Goal: Information Seeking & Learning: Learn about a topic

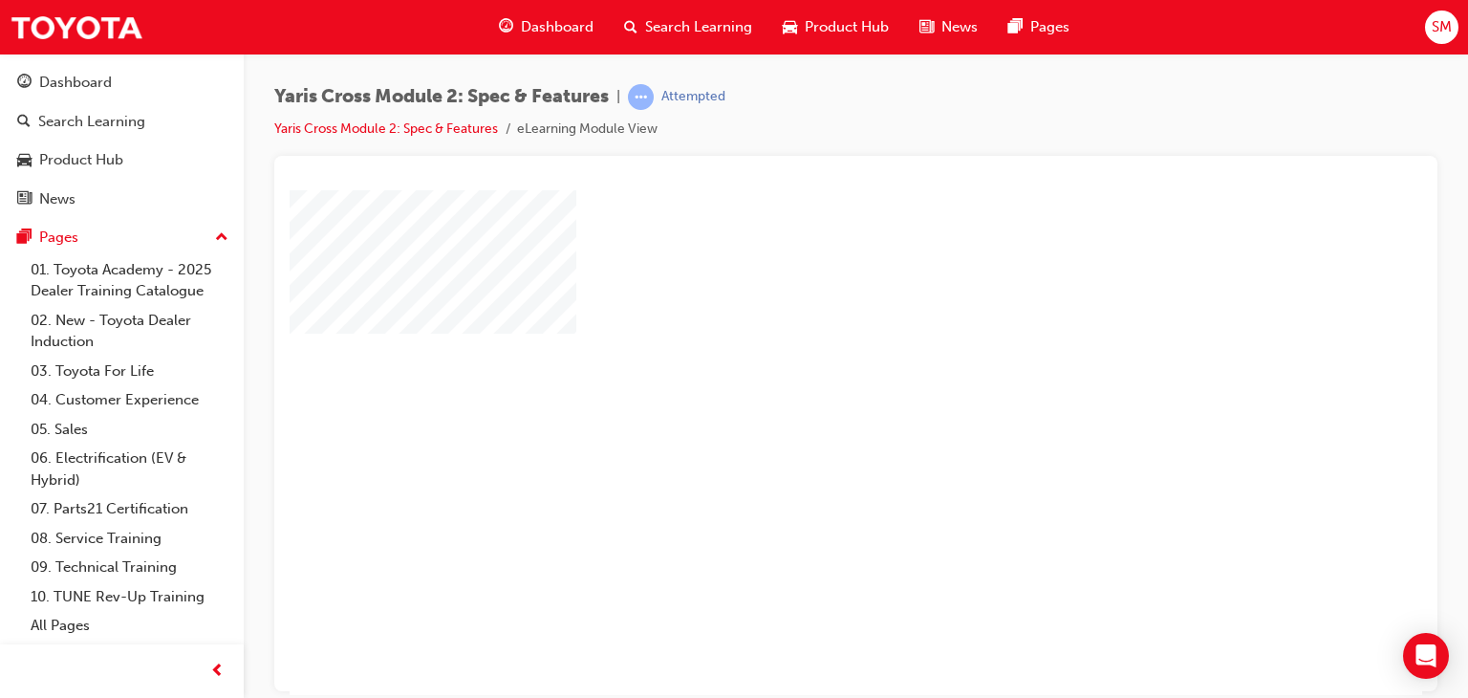
click at [801, 386] on div "play" at bounding box center [801, 386] width 0 height 0
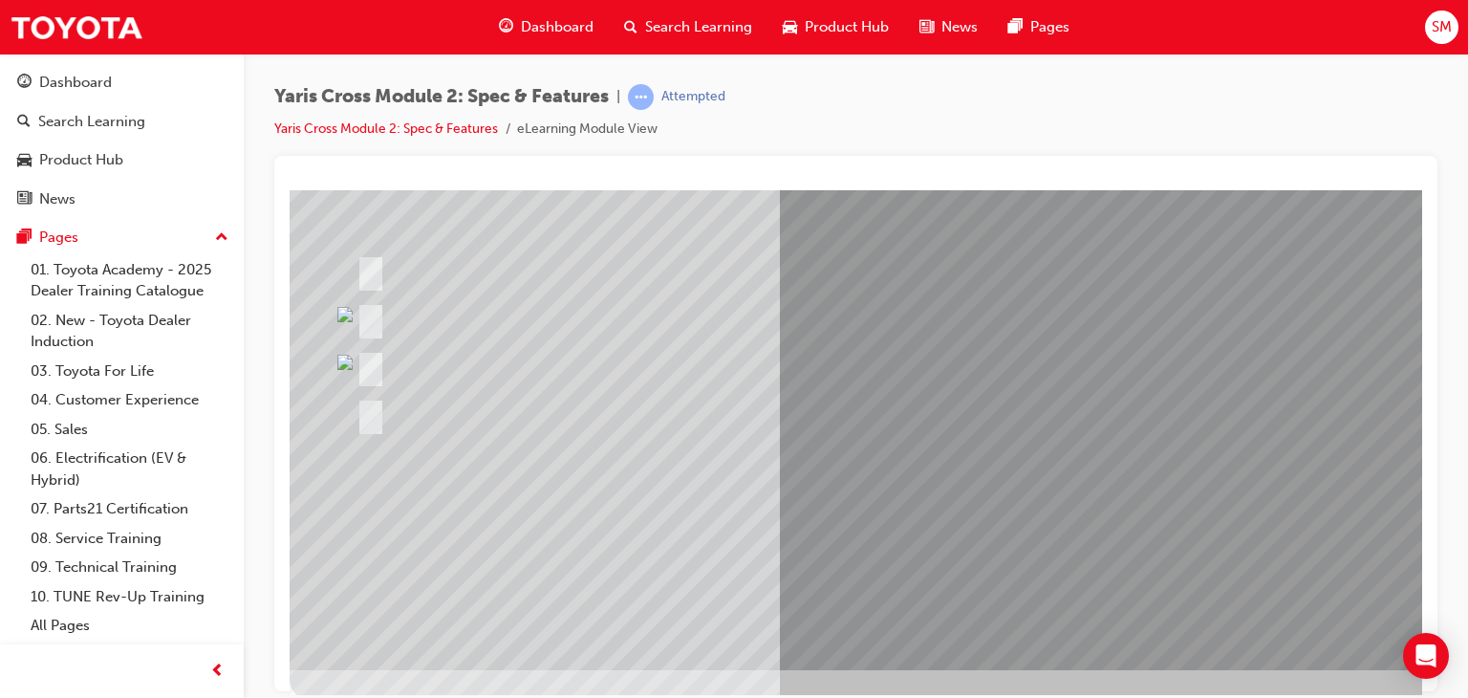
scroll to position [138, 0]
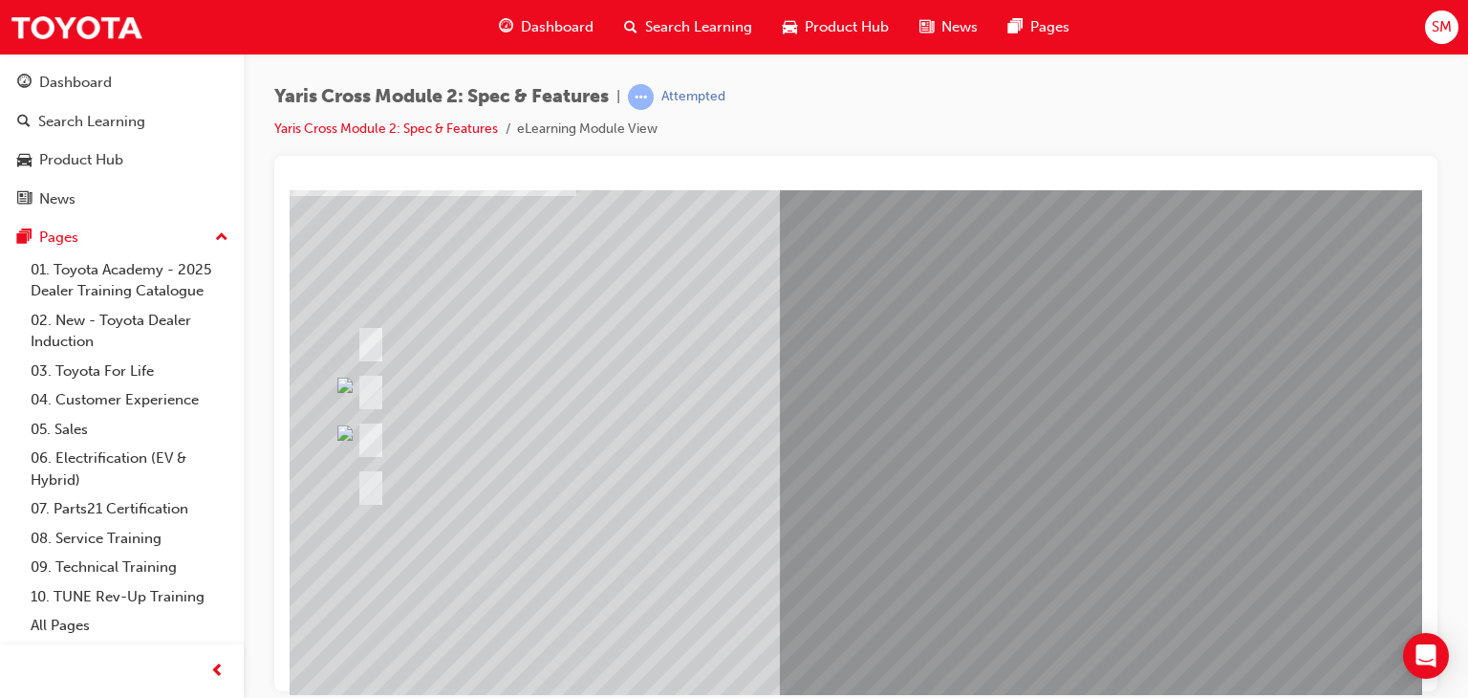
click at [587, 390] on div at bounding box center [670, 388] width 637 height 41
click at [769, 427] on div at bounding box center [870, 436] width 1037 height 41
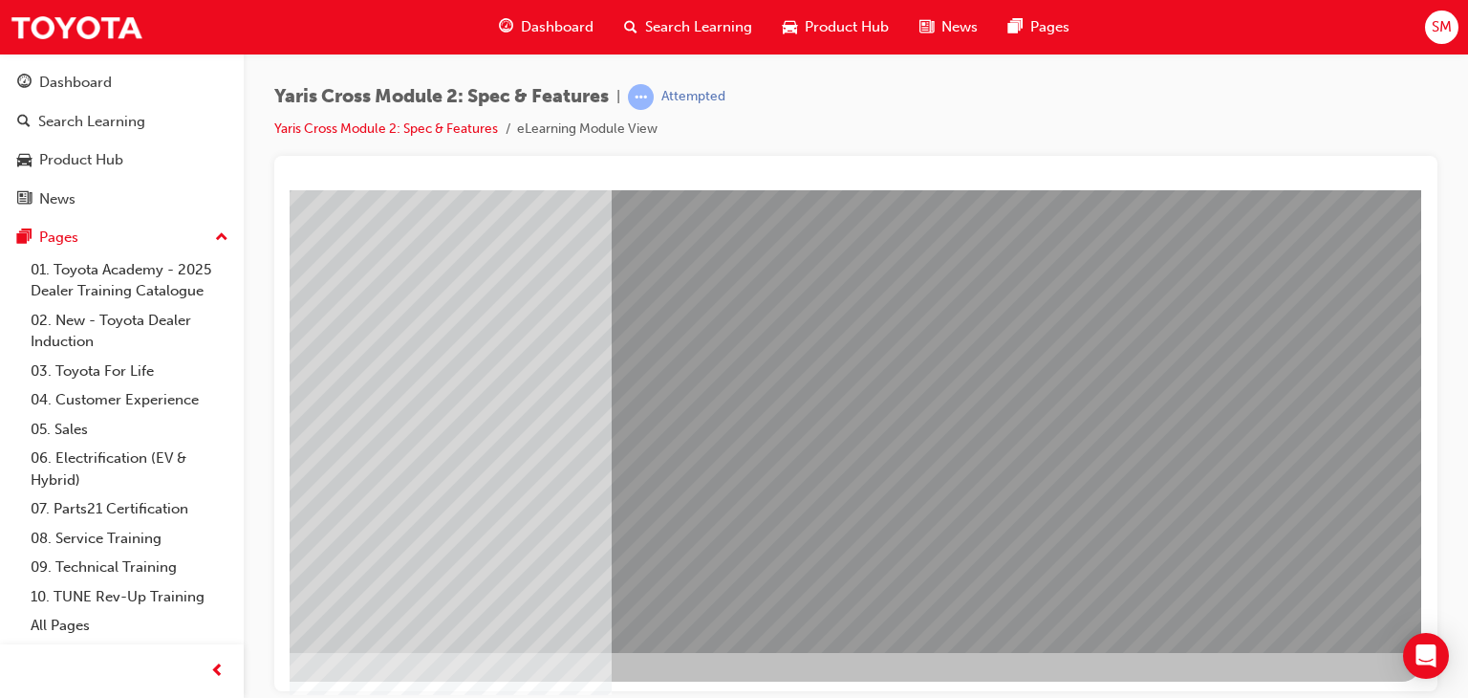
scroll to position [227, 182]
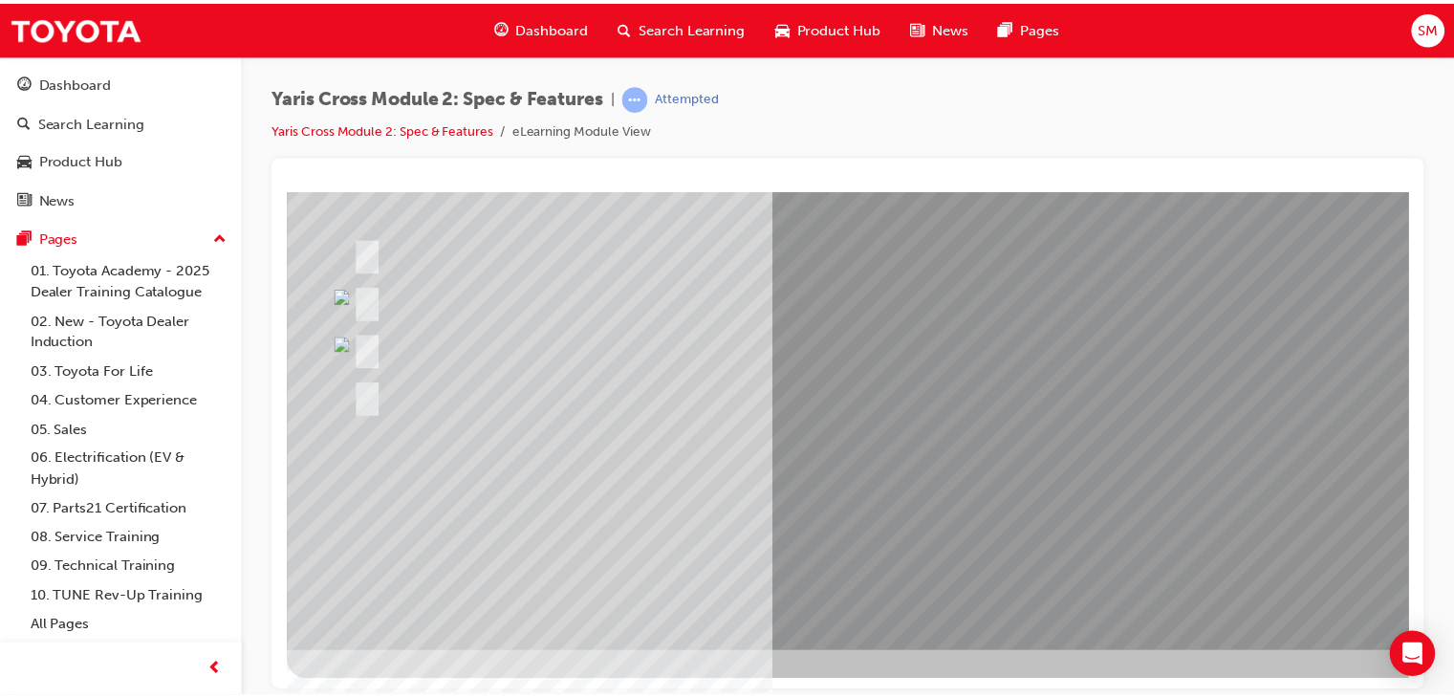
scroll to position [0, 0]
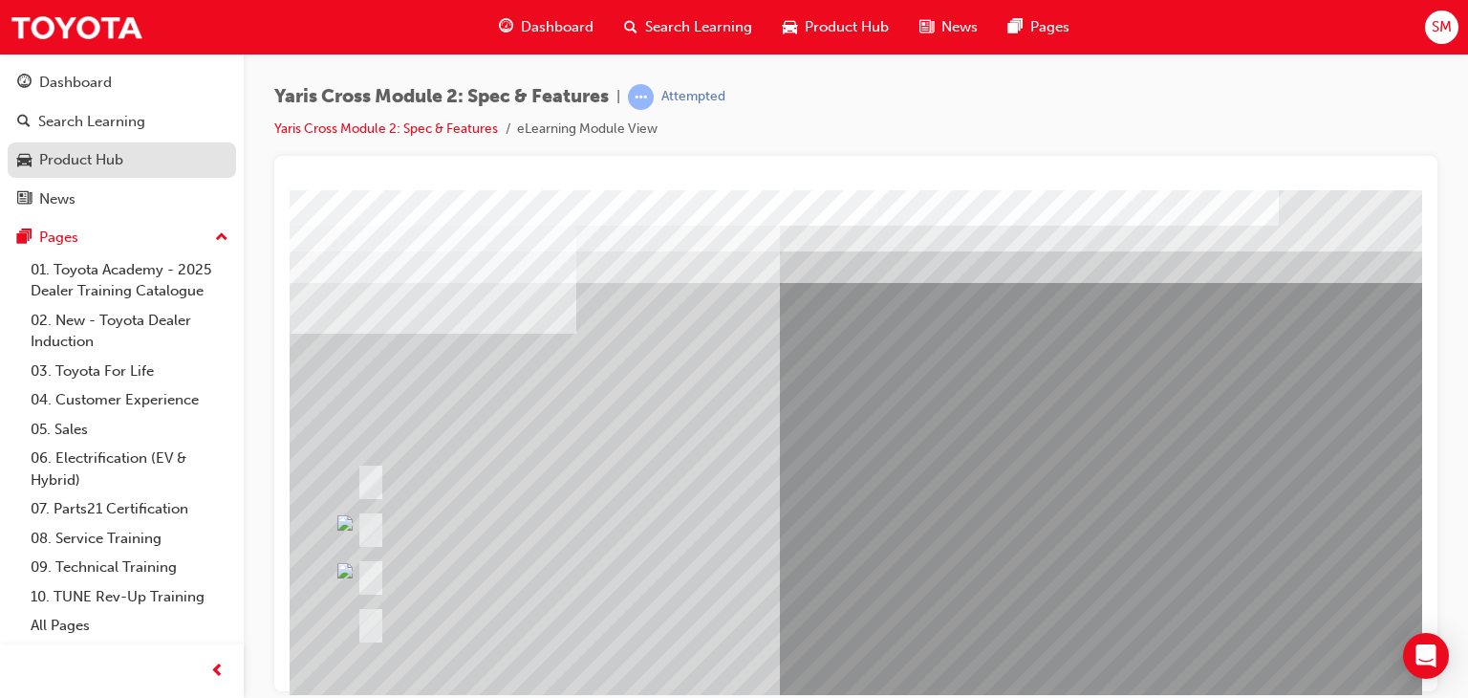
click at [76, 162] on div "Product Hub" at bounding box center [81, 160] width 84 height 22
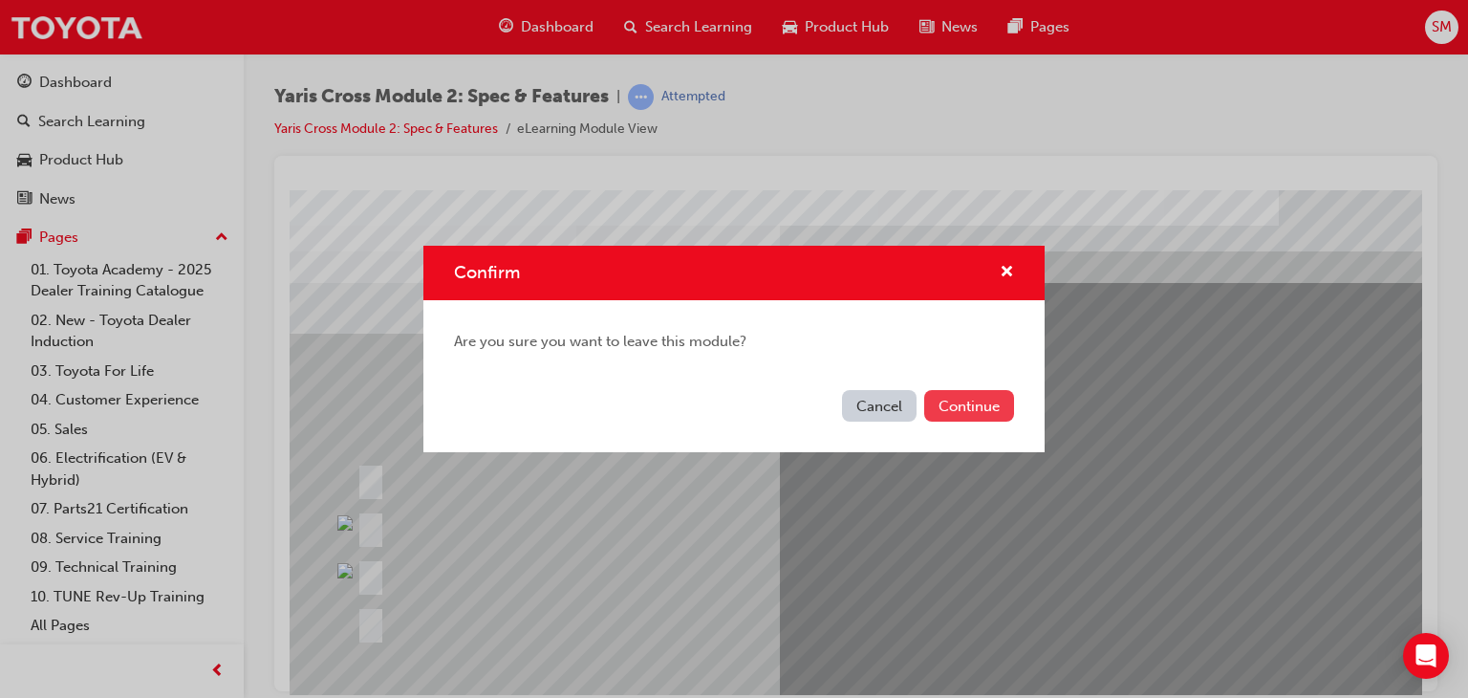
click at [975, 405] on button "Continue" at bounding box center [969, 406] width 90 height 32
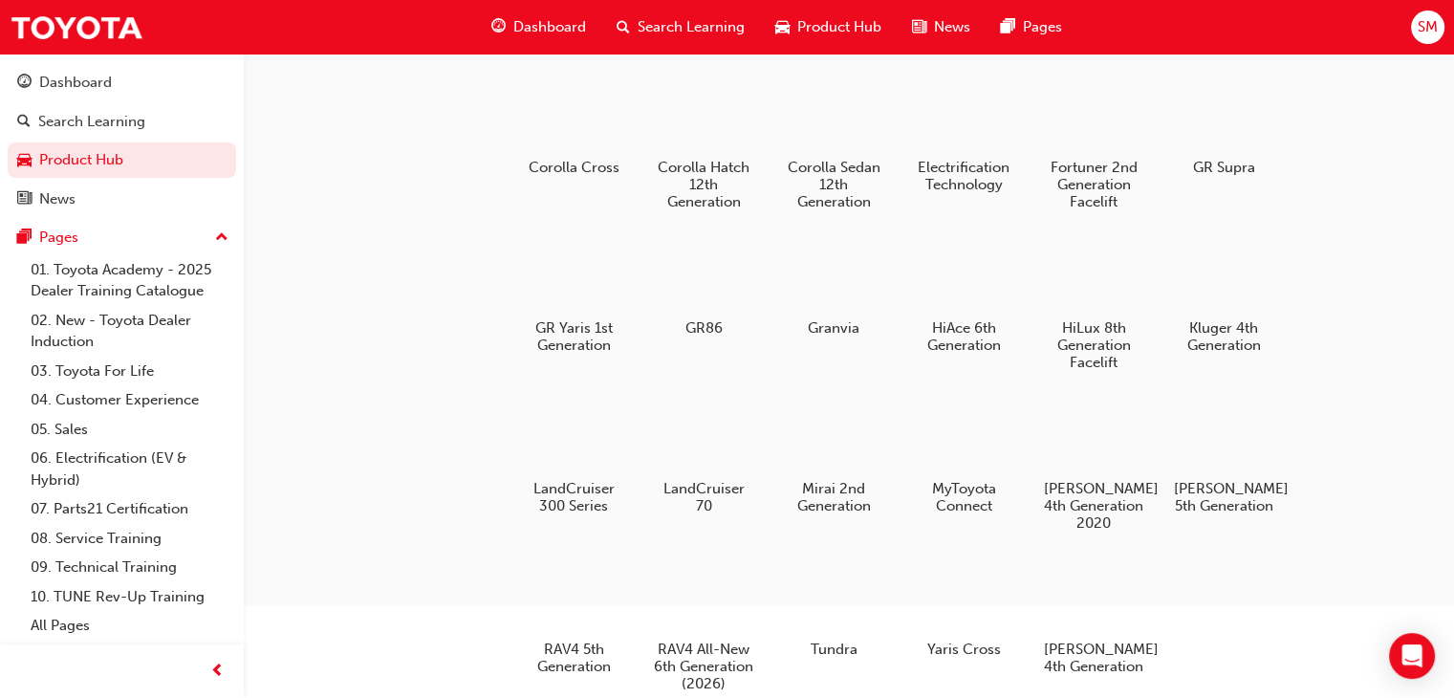
scroll to position [195, 0]
click at [983, 607] on div at bounding box center [964, 594] width 106 height 76
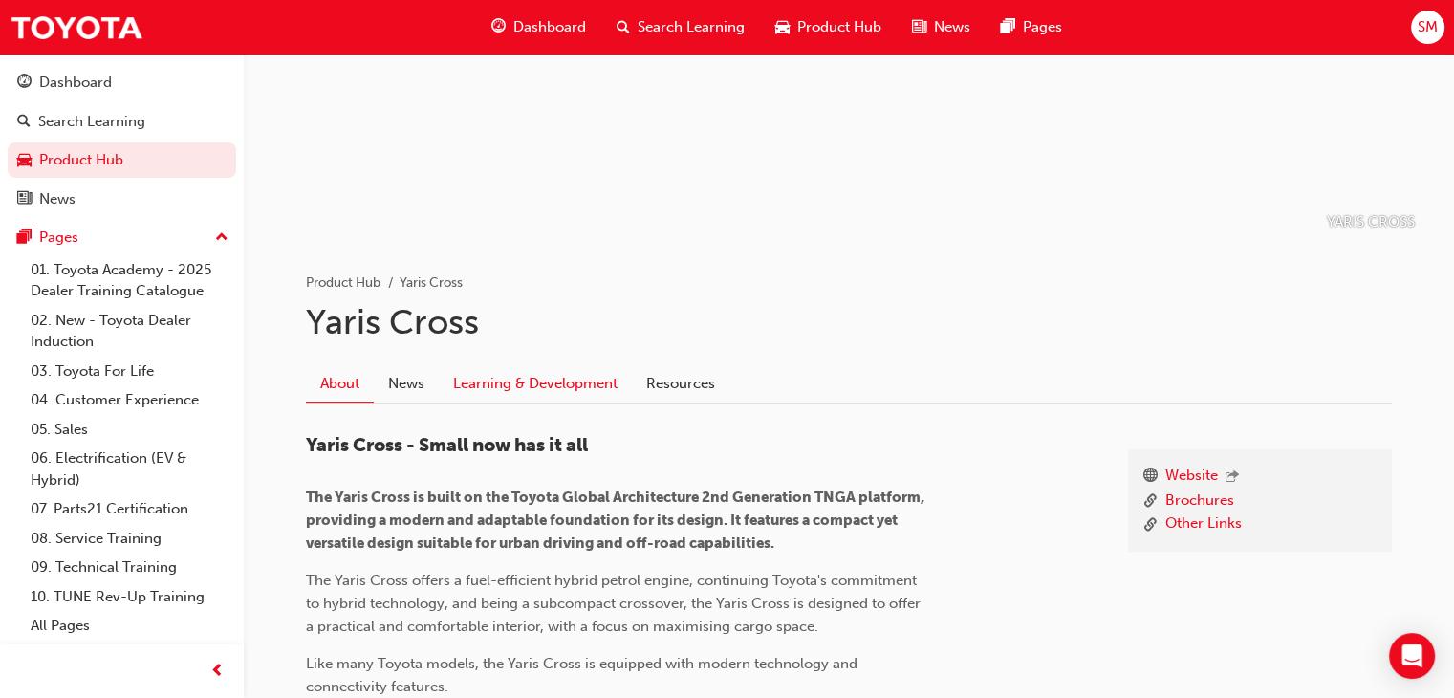
click at [504, 395] on link "Learning & Development" at bounding box center [535, 384] width 193 height 36
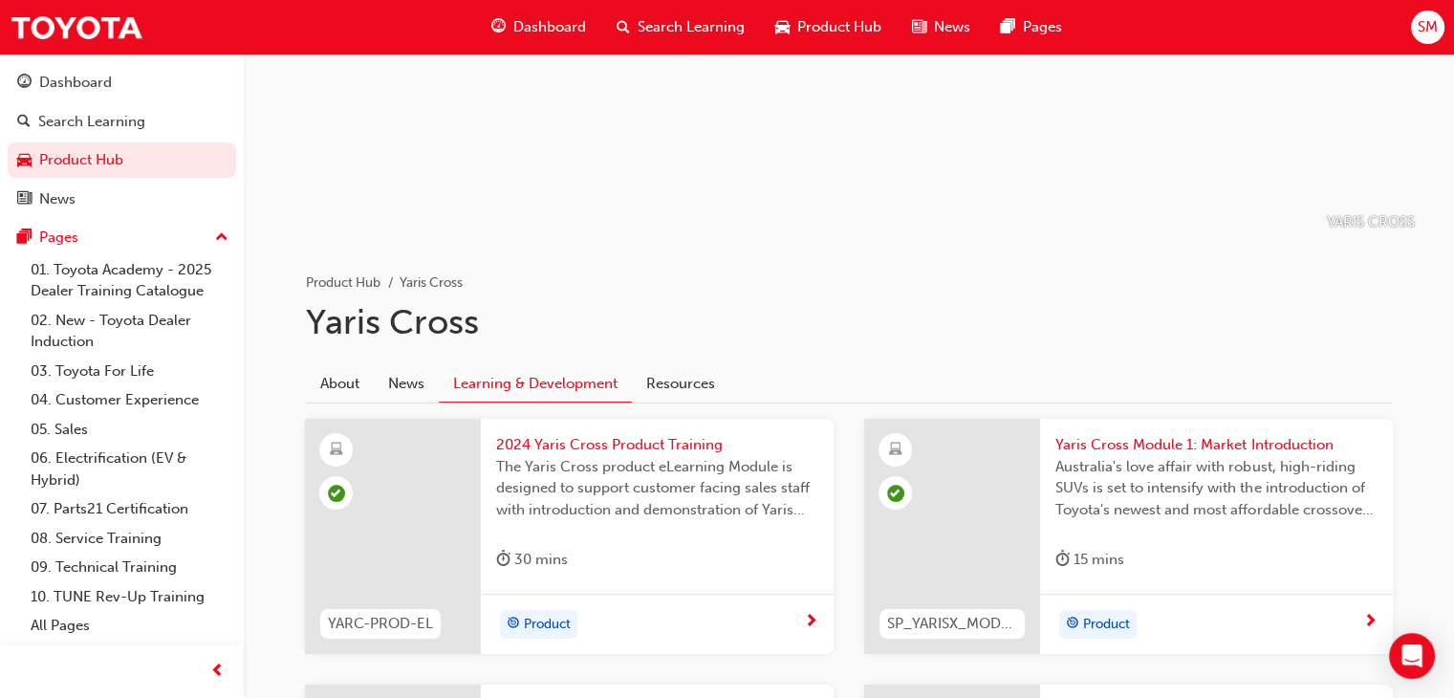
scroll to position [555, 0]
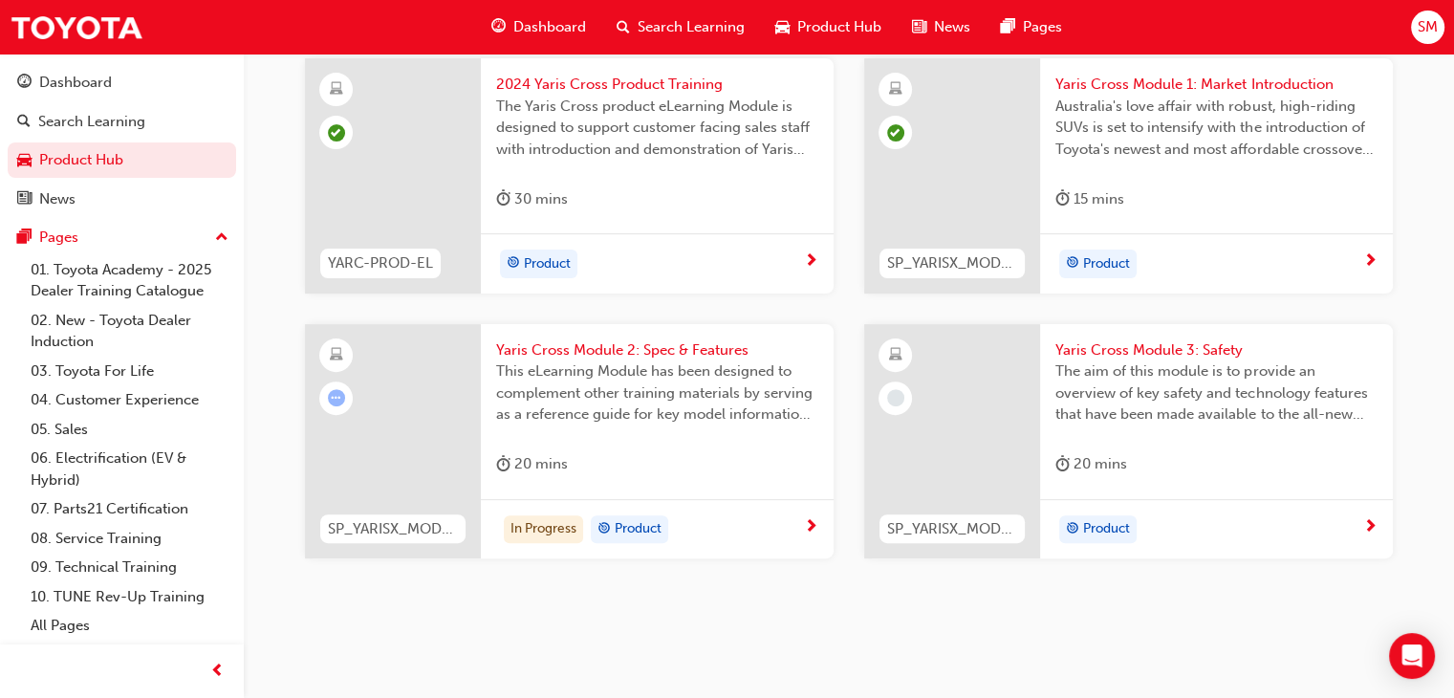
click at [769, 537] on div "In Progress Product" at bounding box center [650, 529] width 308 height 29
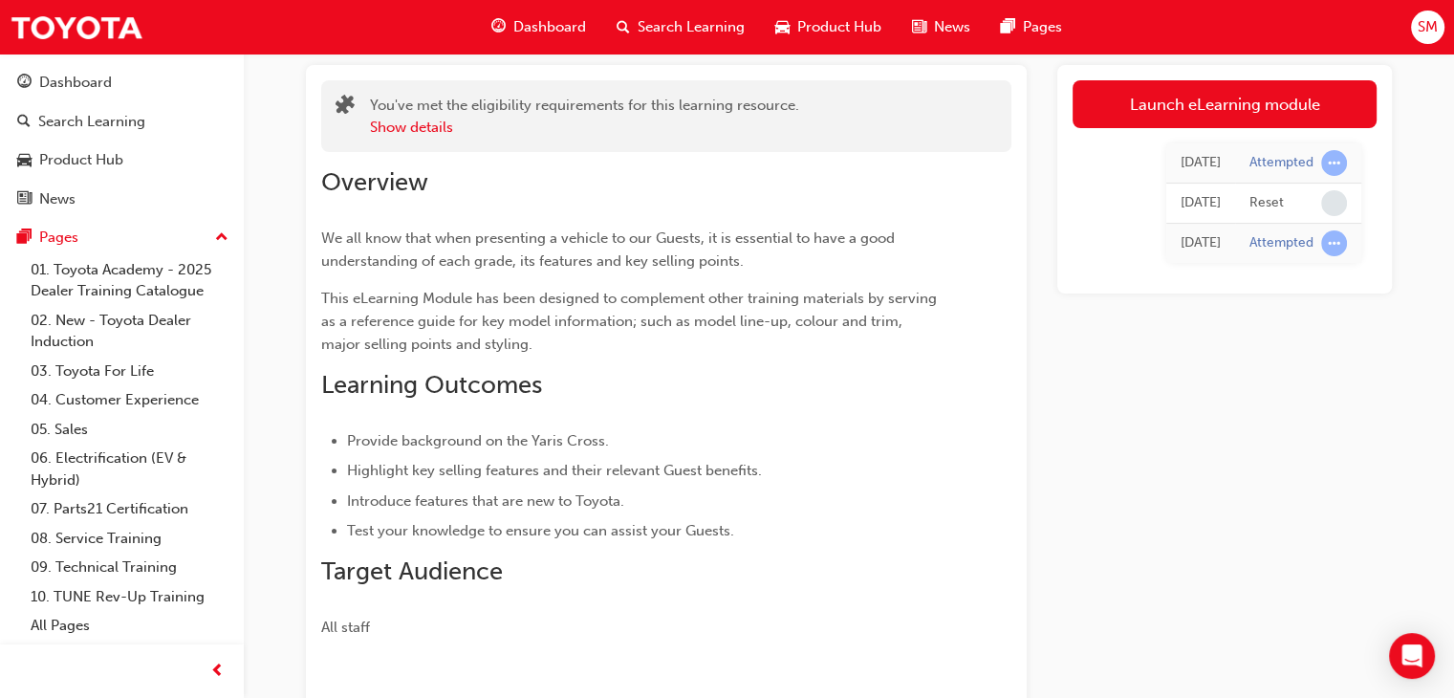
scroll to position [76, 0]
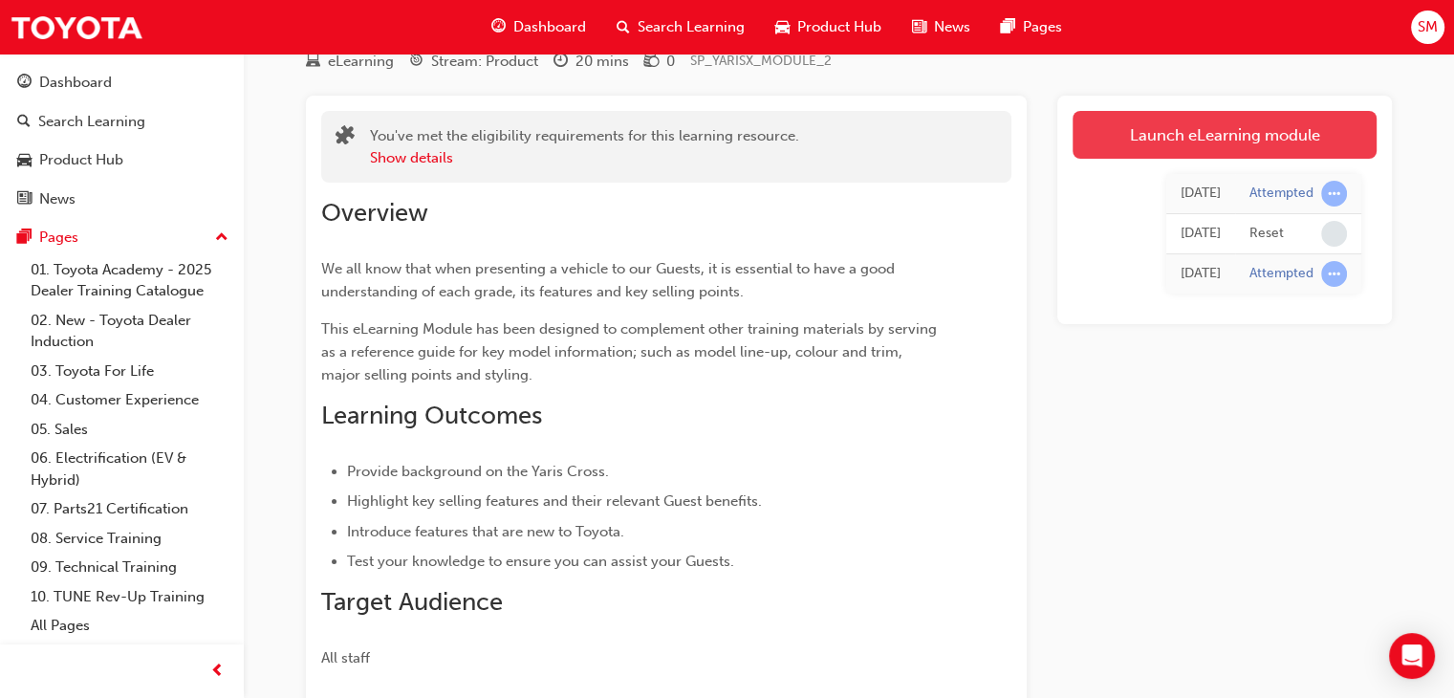
click at [1166, 119] on link "Launch eLearning module" at bounding box center [1225, 135] width 304 height 48
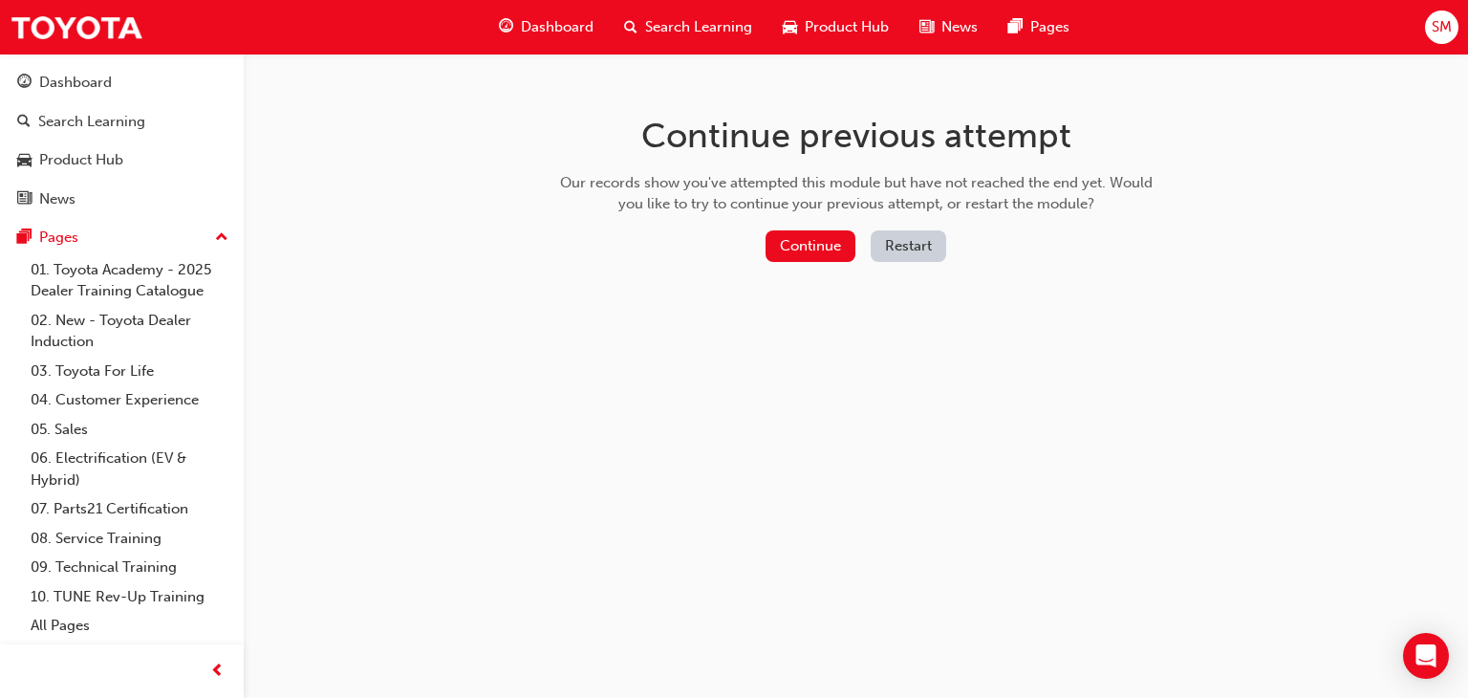
click at [917, 240] on button "Restart" at bounding box center [909, 246] width 76 height 32
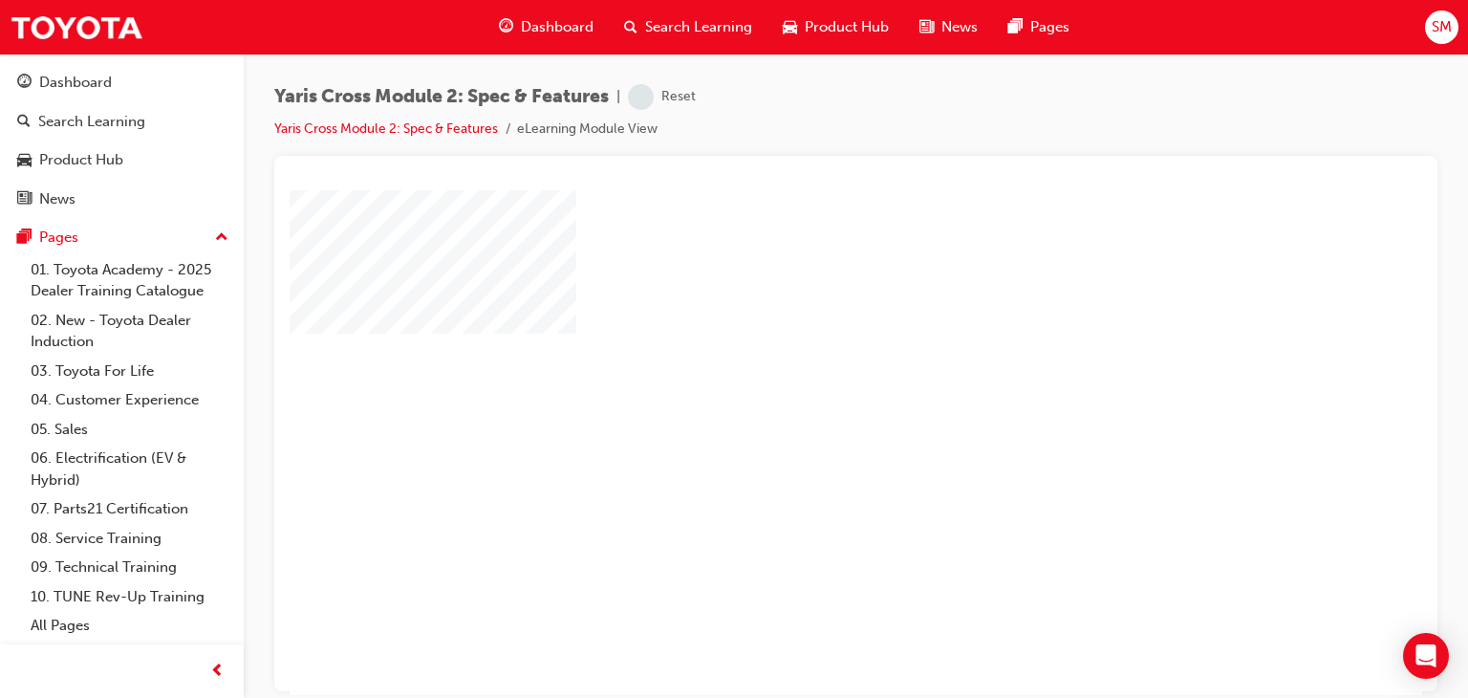
scroll to position [227, 0]
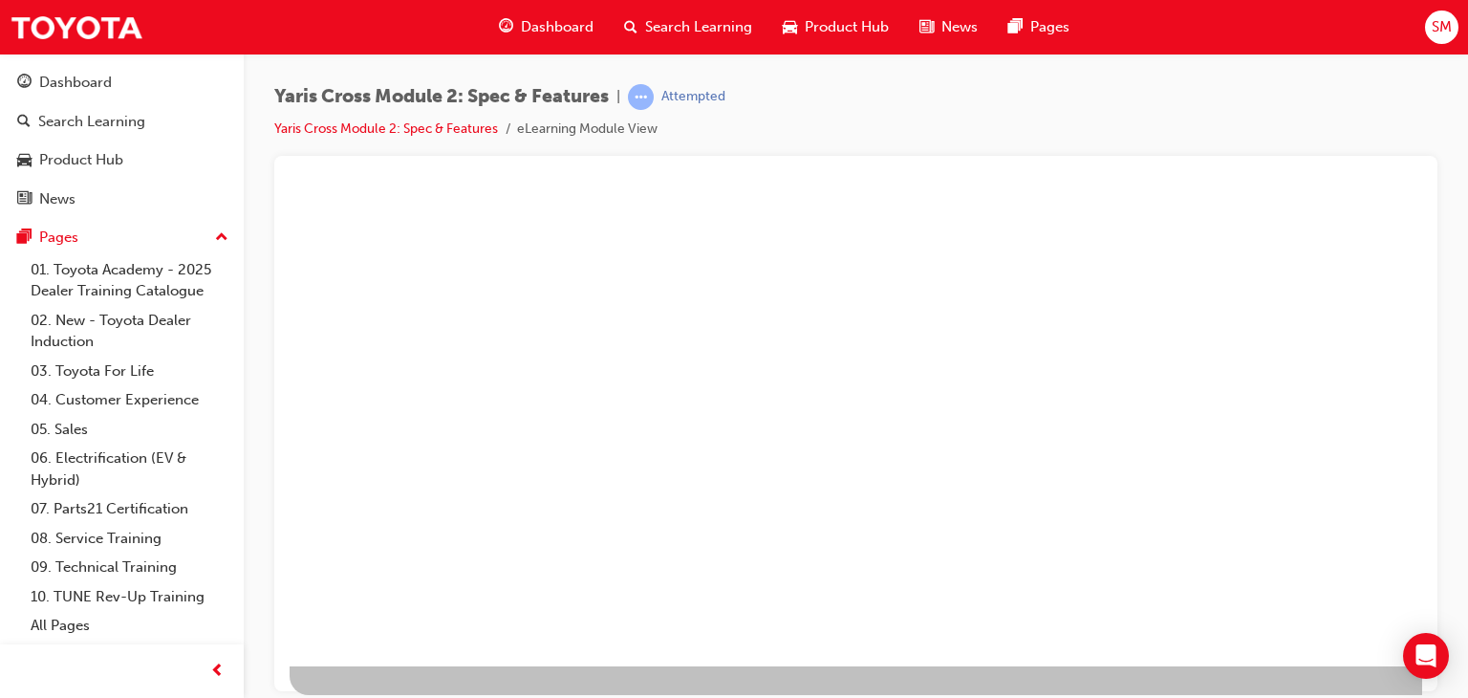
click at [968, 631] on div at bounding box center [940, 321] width 1300 height 688
click at [801, 174] on div "play" at bounding box center [801, 174] width 0 height 0
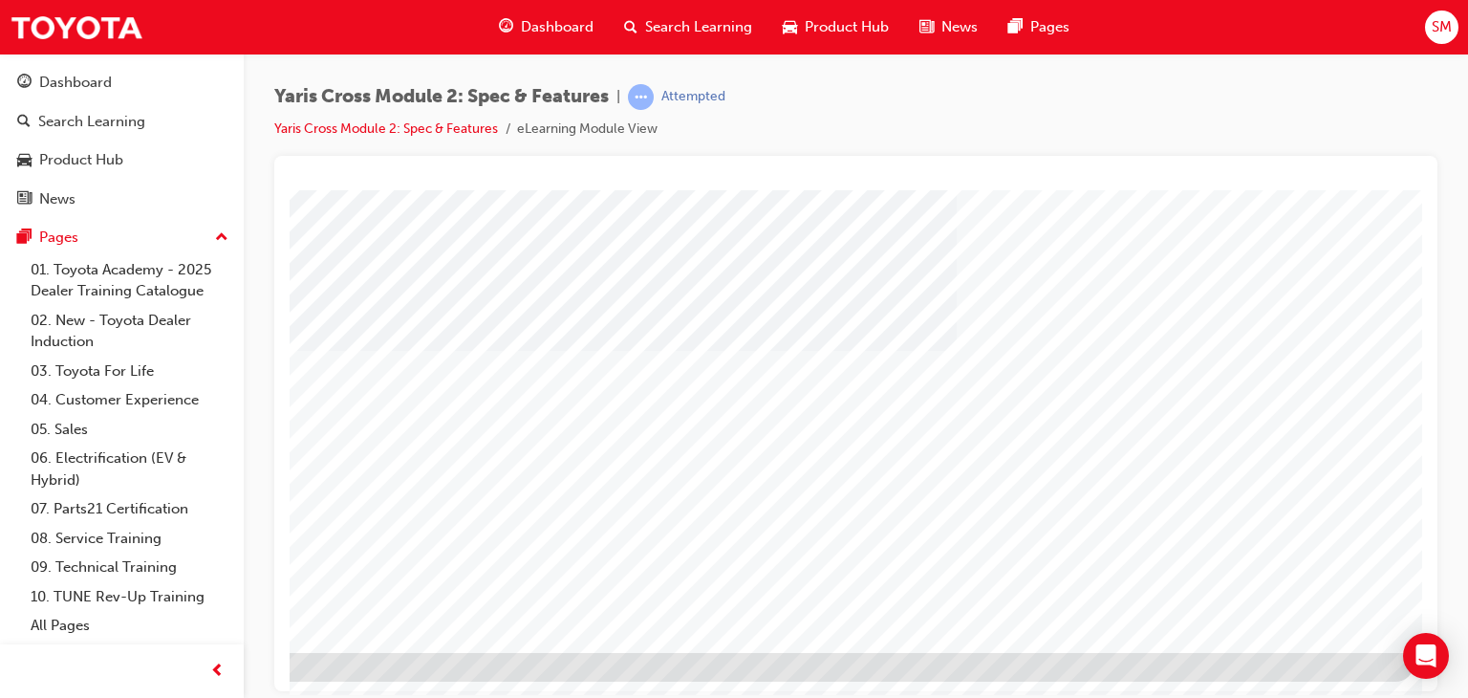
scroll to position [227, 182]
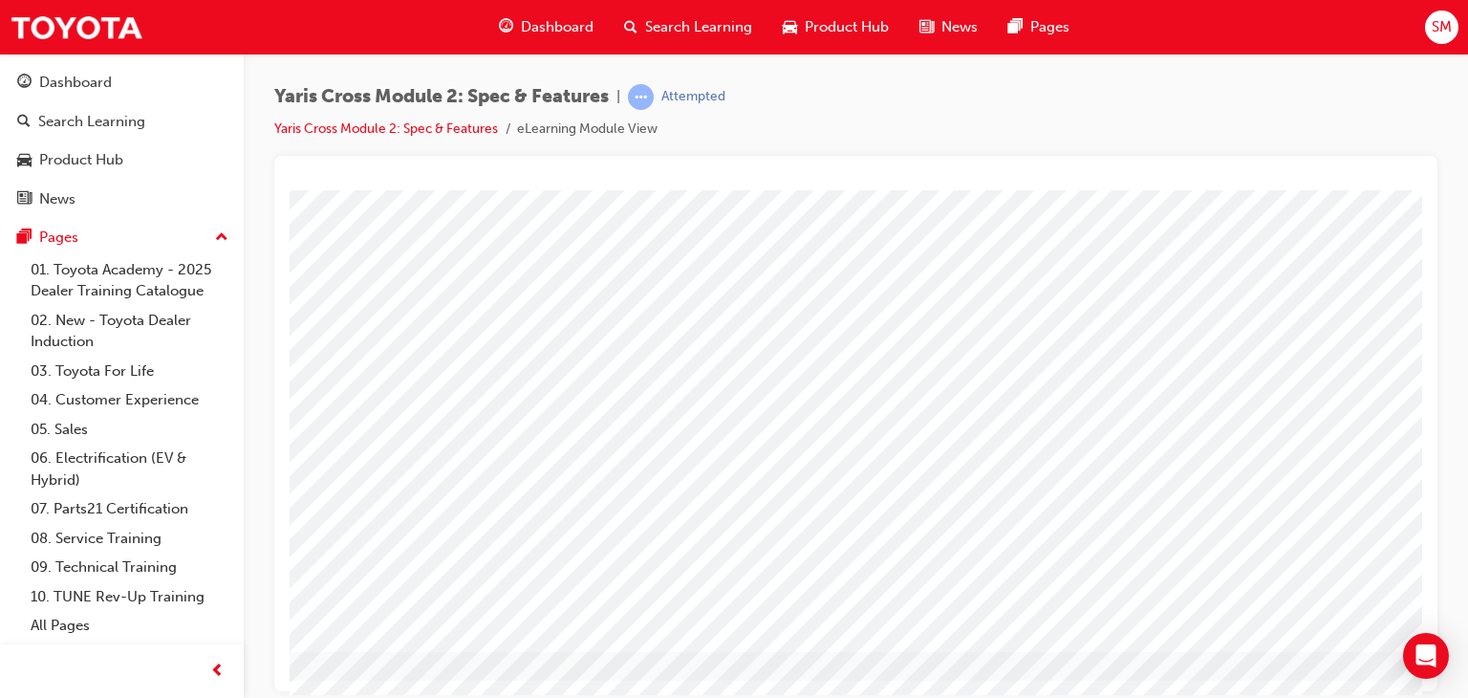
scroll to position [0, 0]
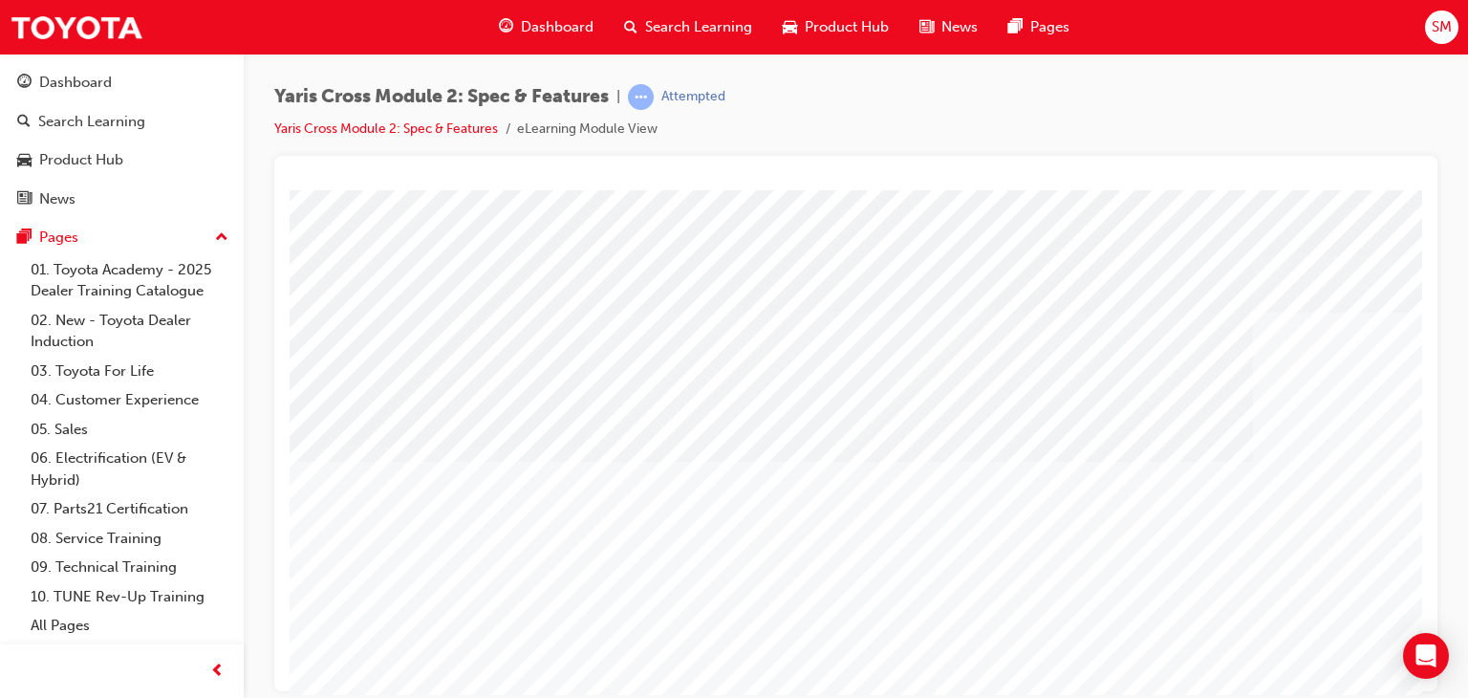
scroll to position [0, 182]
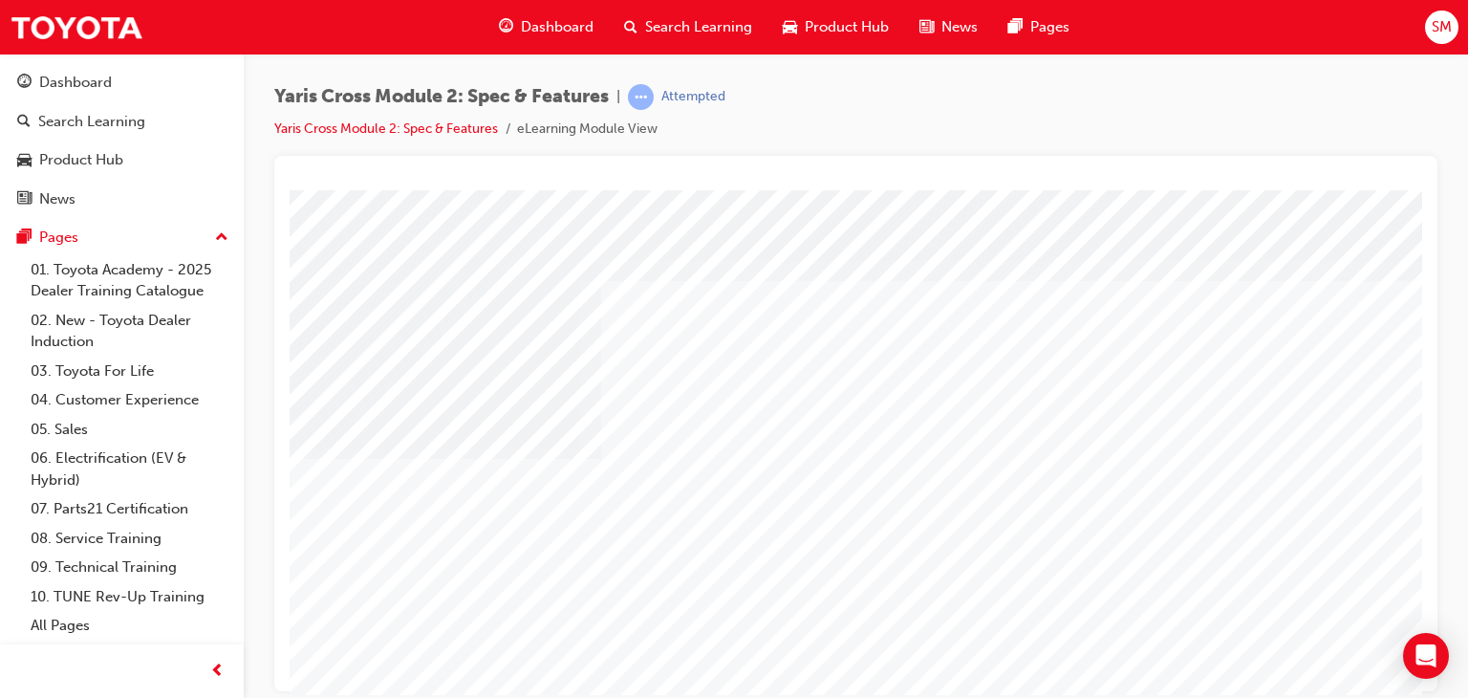
scroll to position [0, 38]
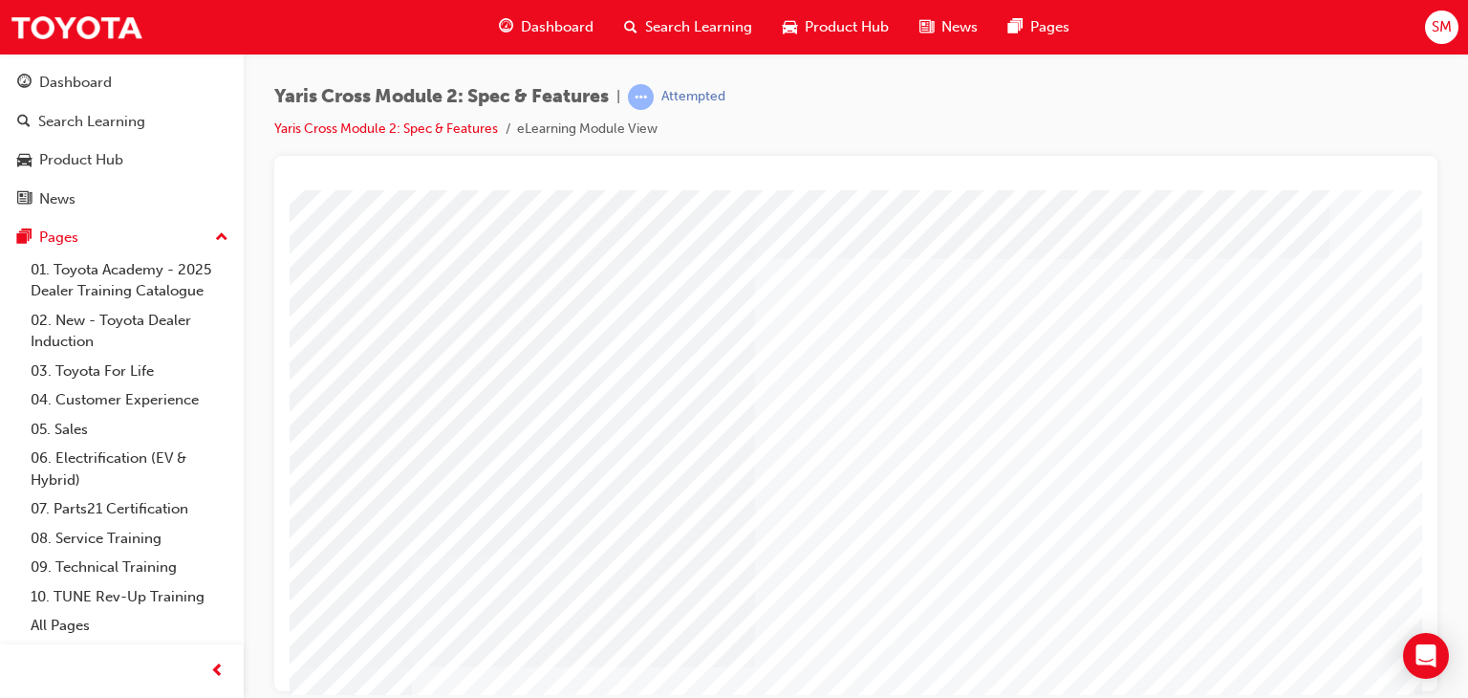
scroll to position [0, 182]
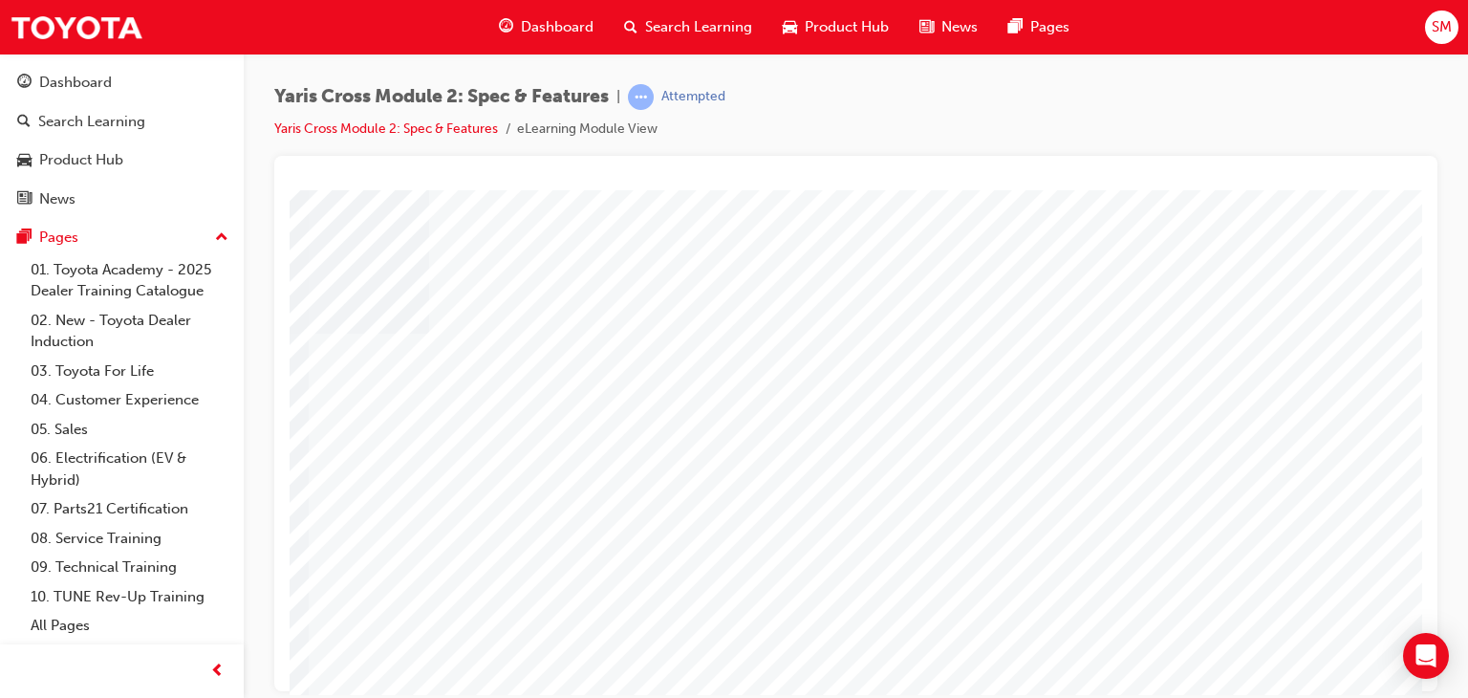
scroll to position [0, 143]
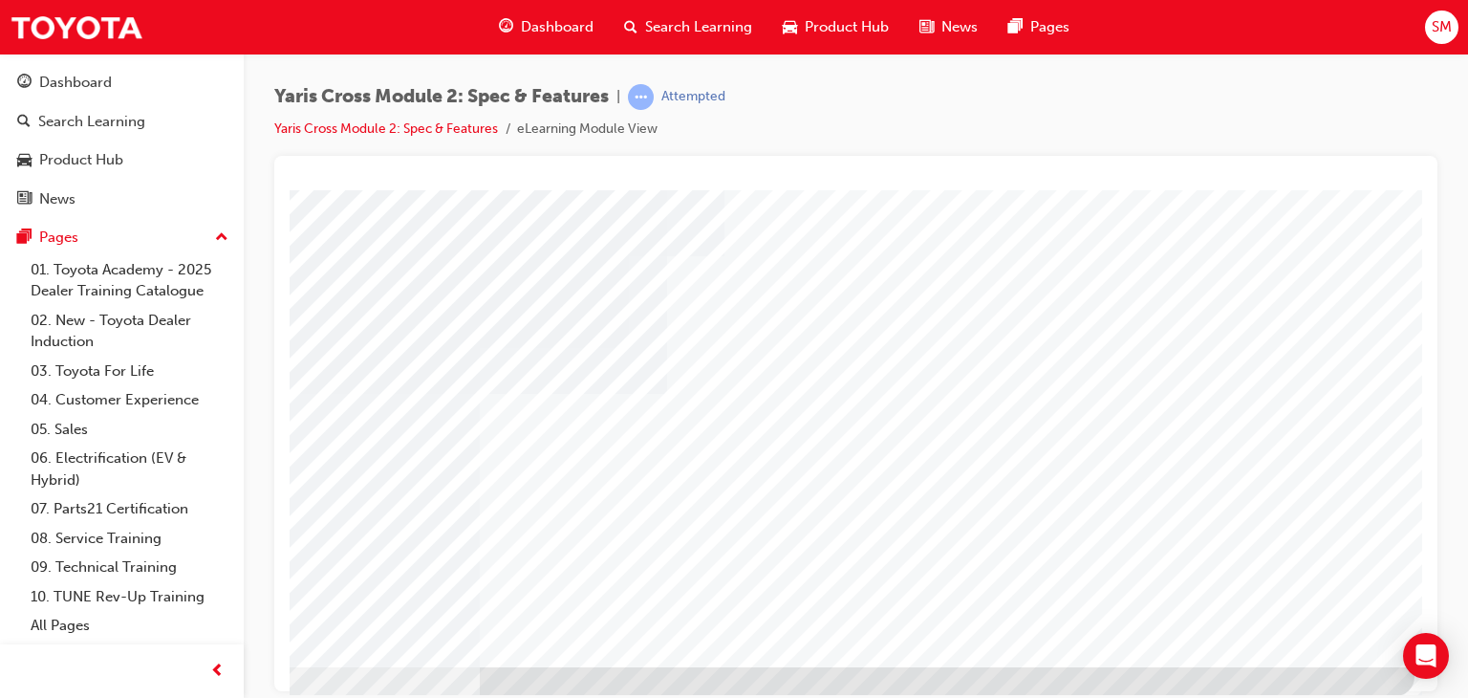
scroll to position [227, 182]
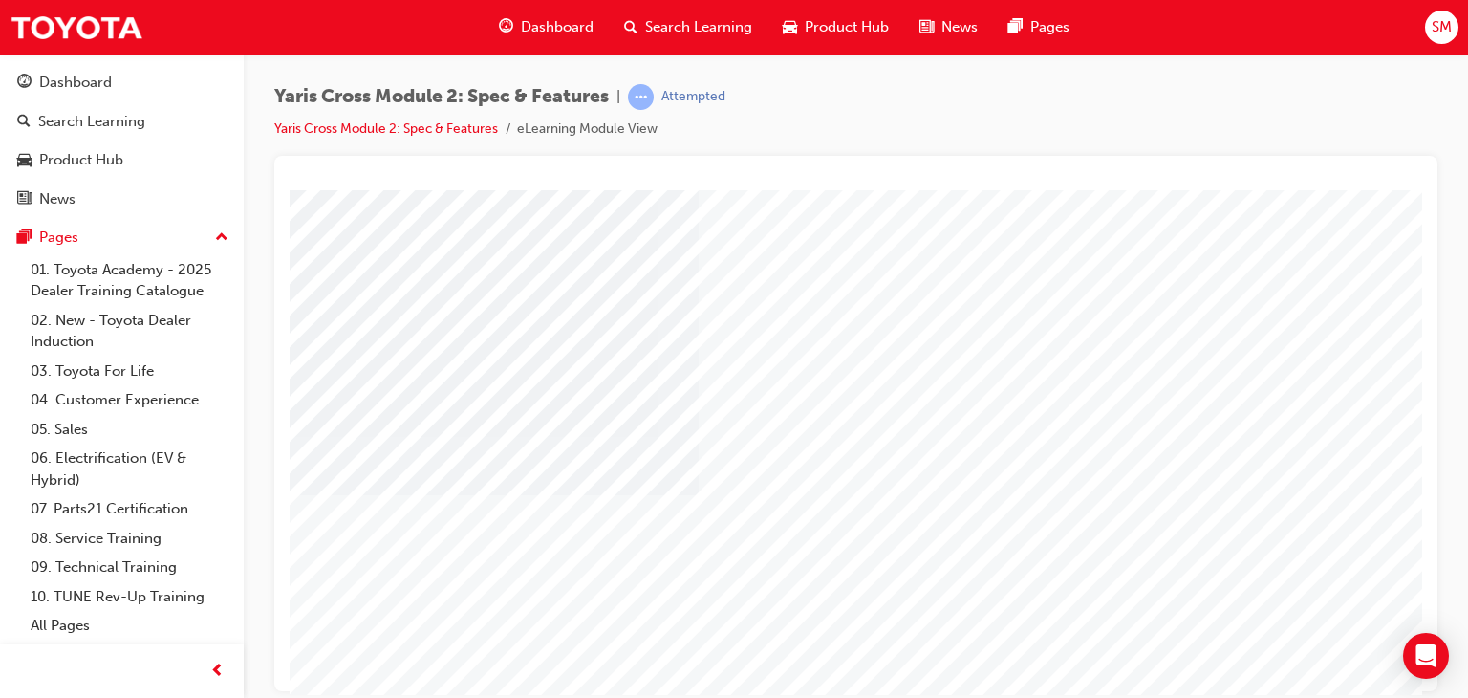
scroll to position [227, 143]
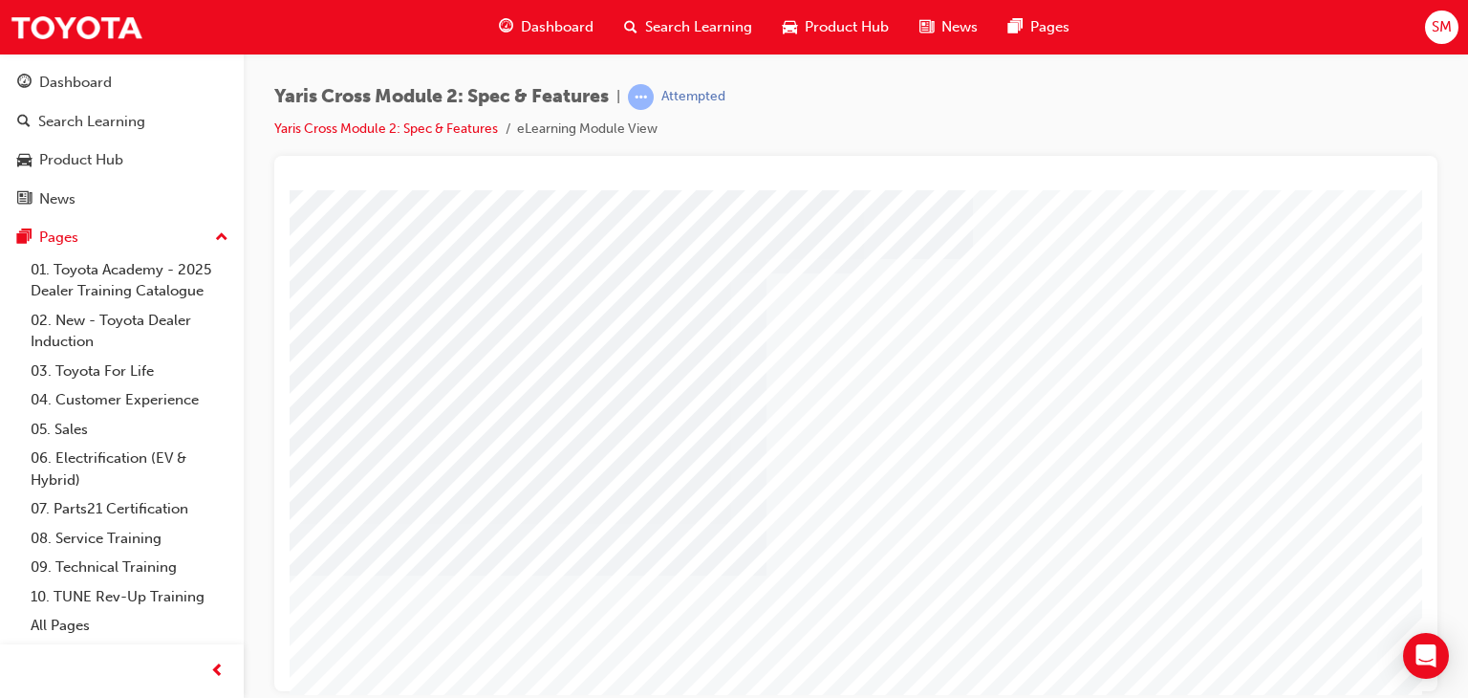
scroll to position [0, 38]
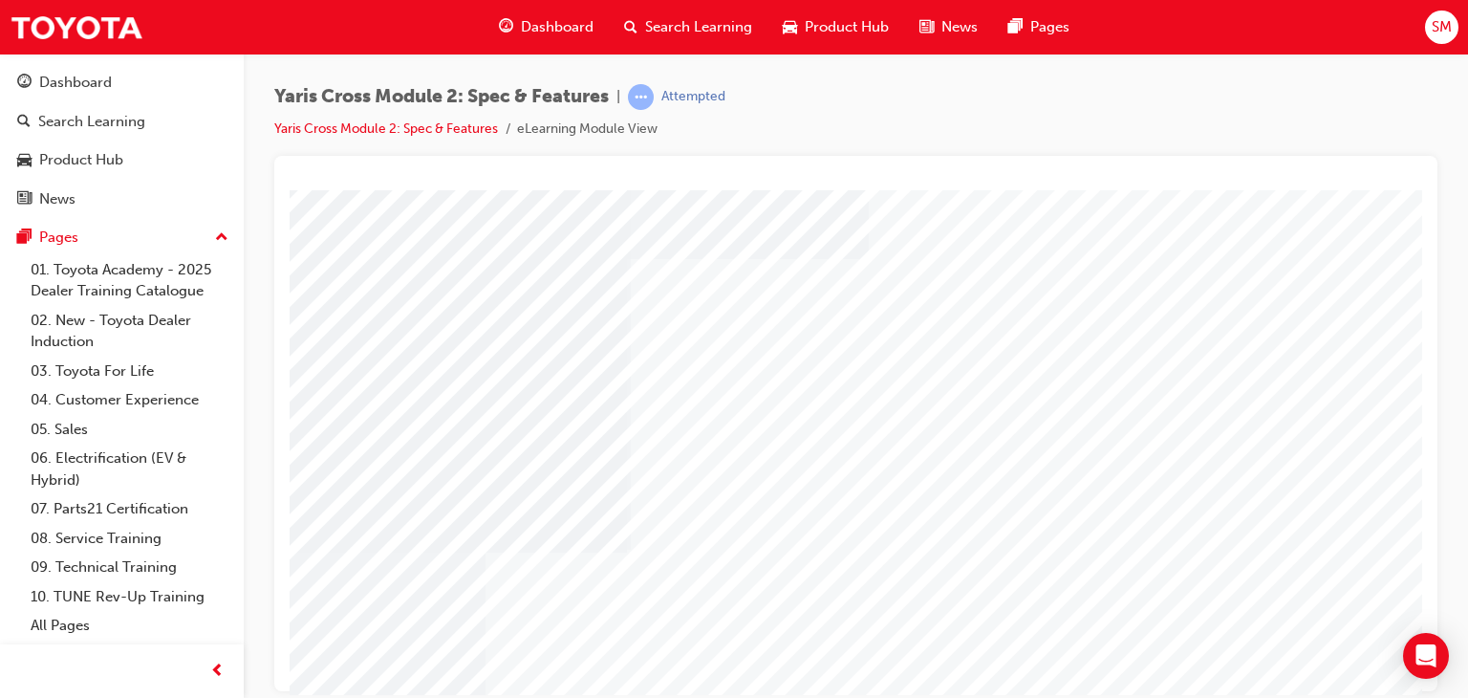
scroll to position [0, 182]
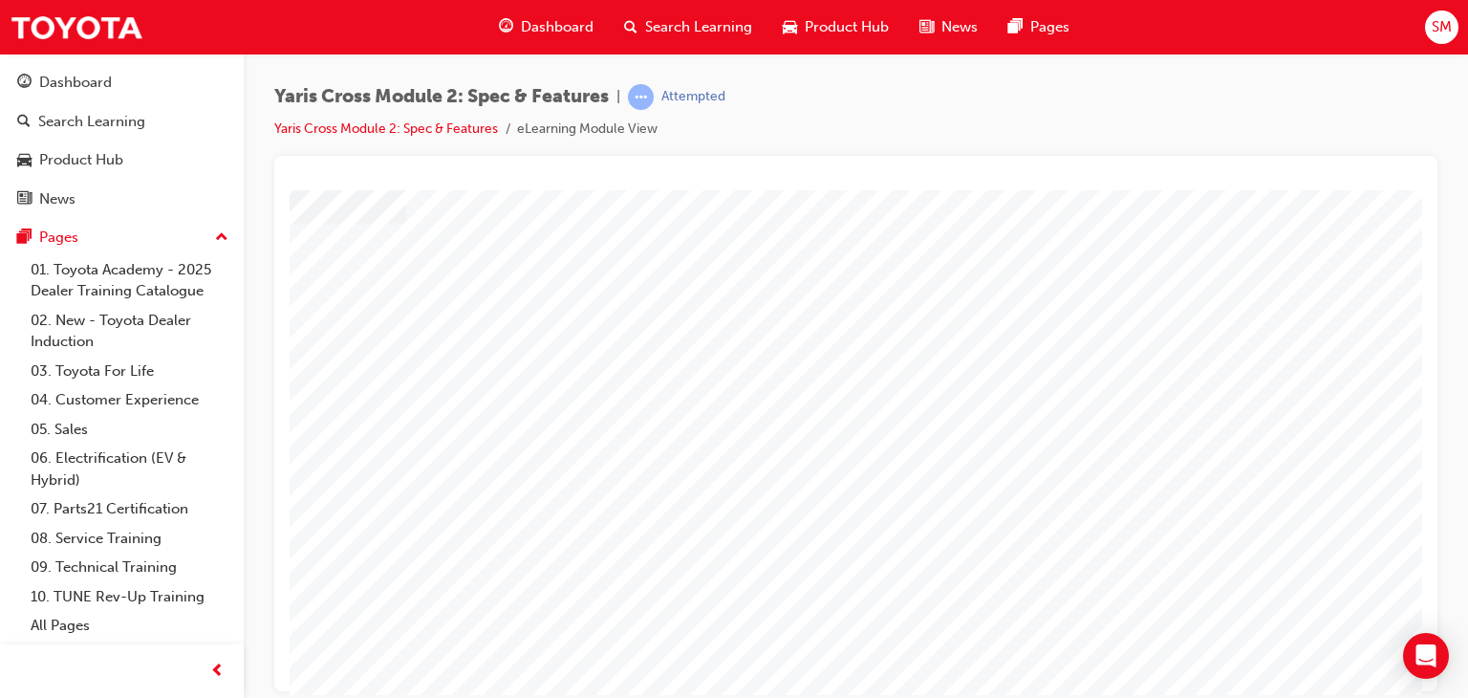
scroll to position [227, 182]
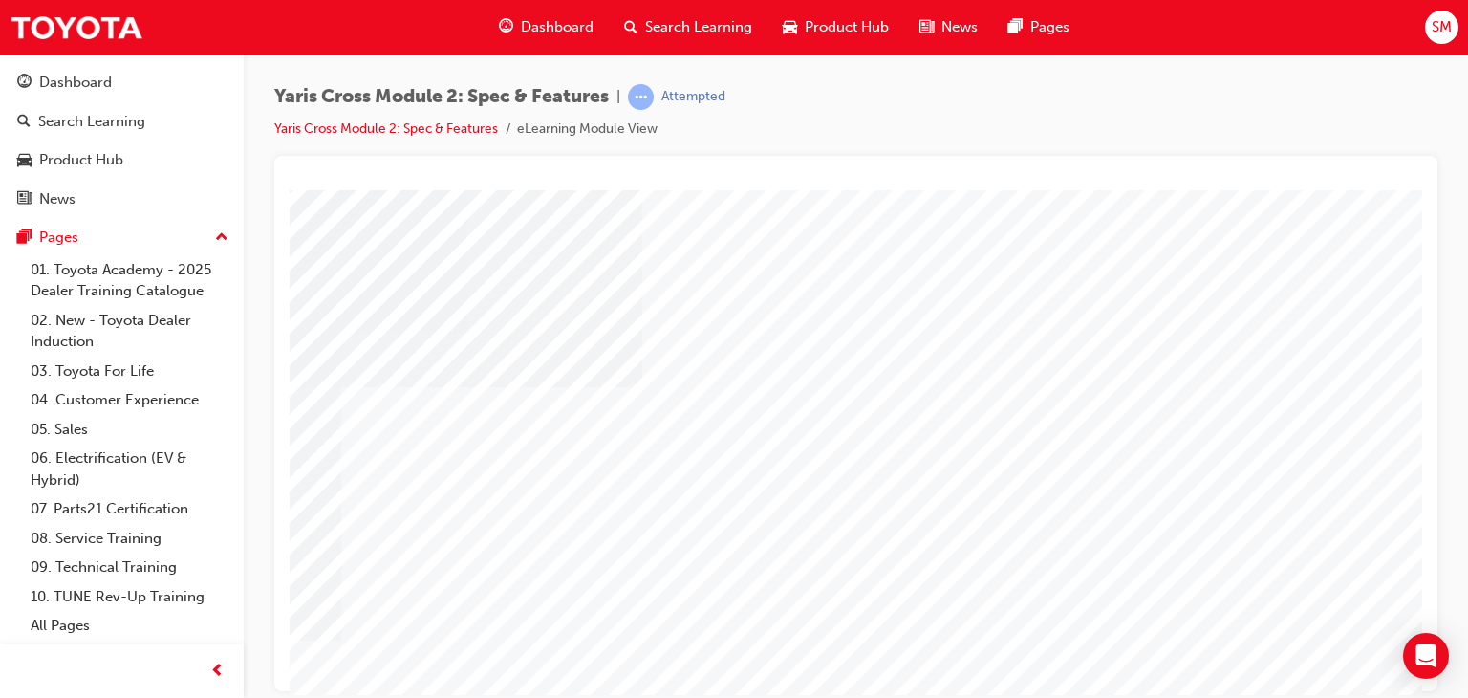
scroll to position [0, 182]
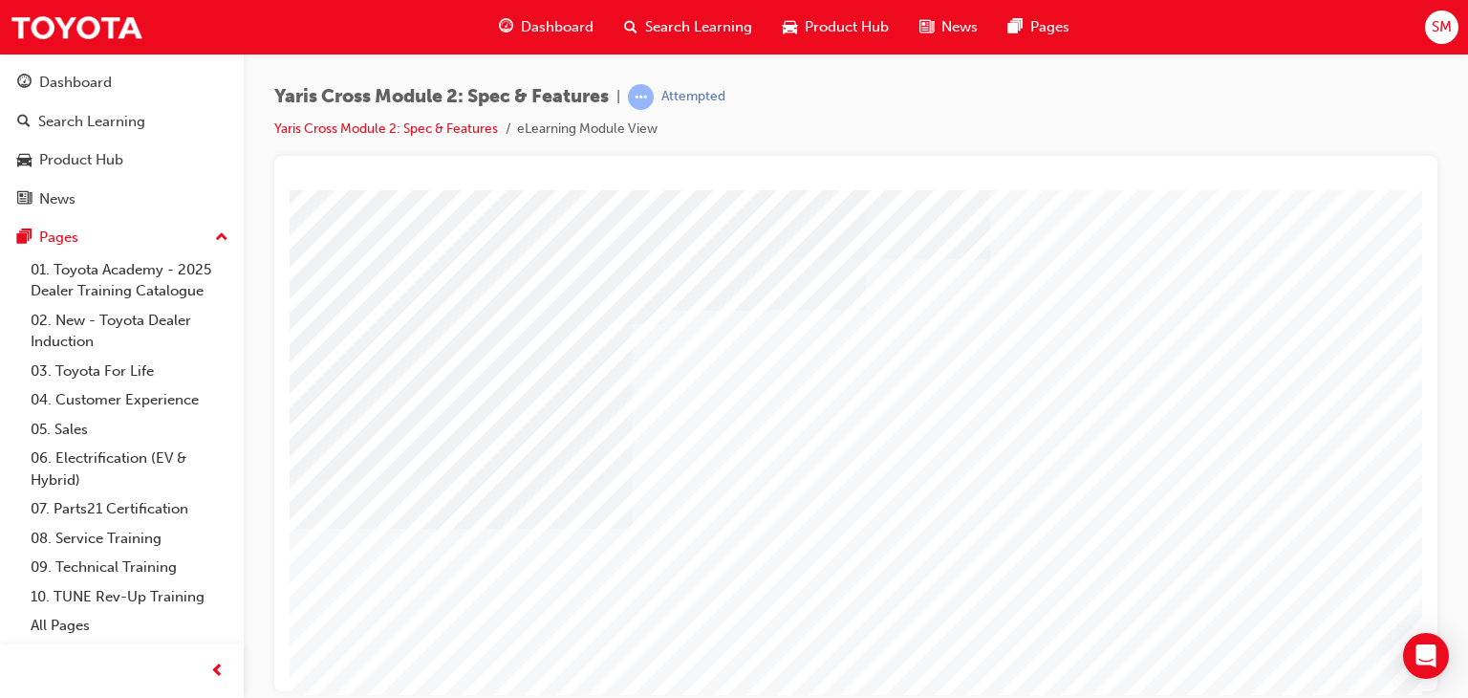
scroll to position [0, 38]
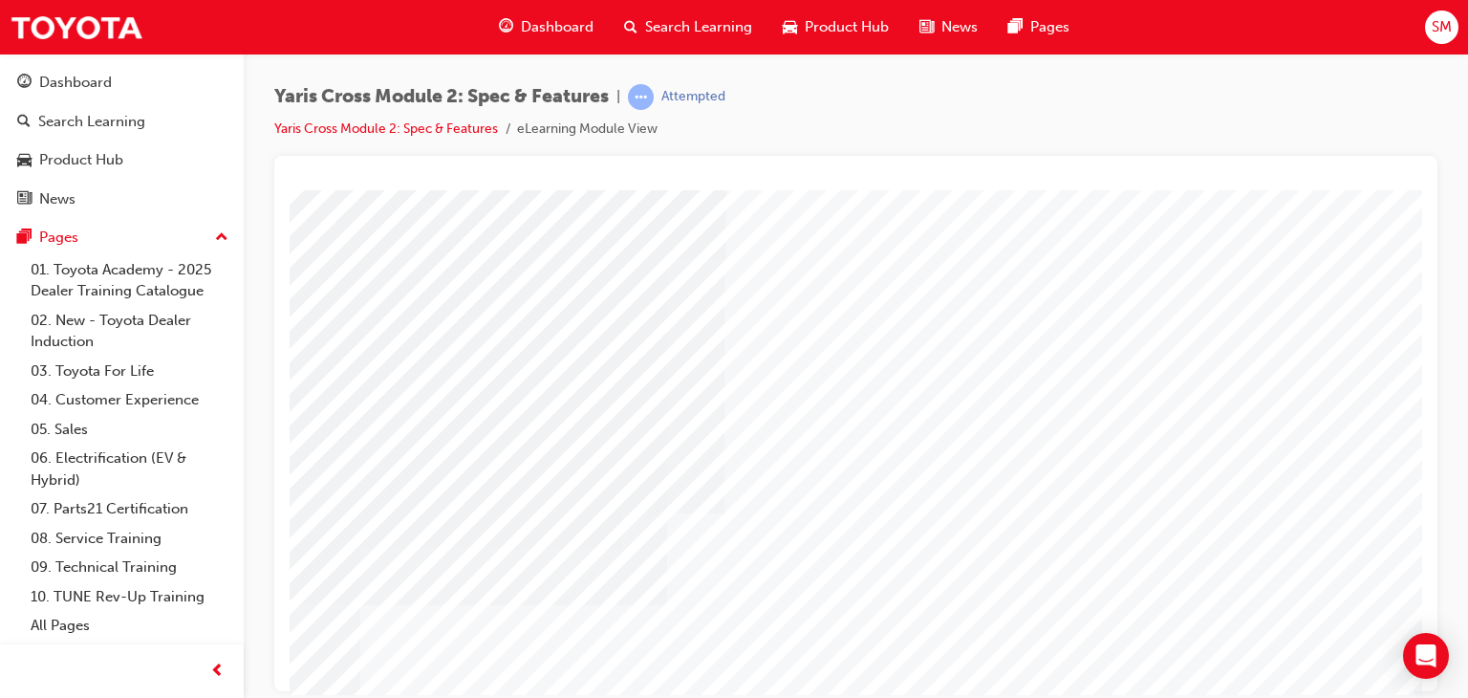
scroll to position [0, 182]
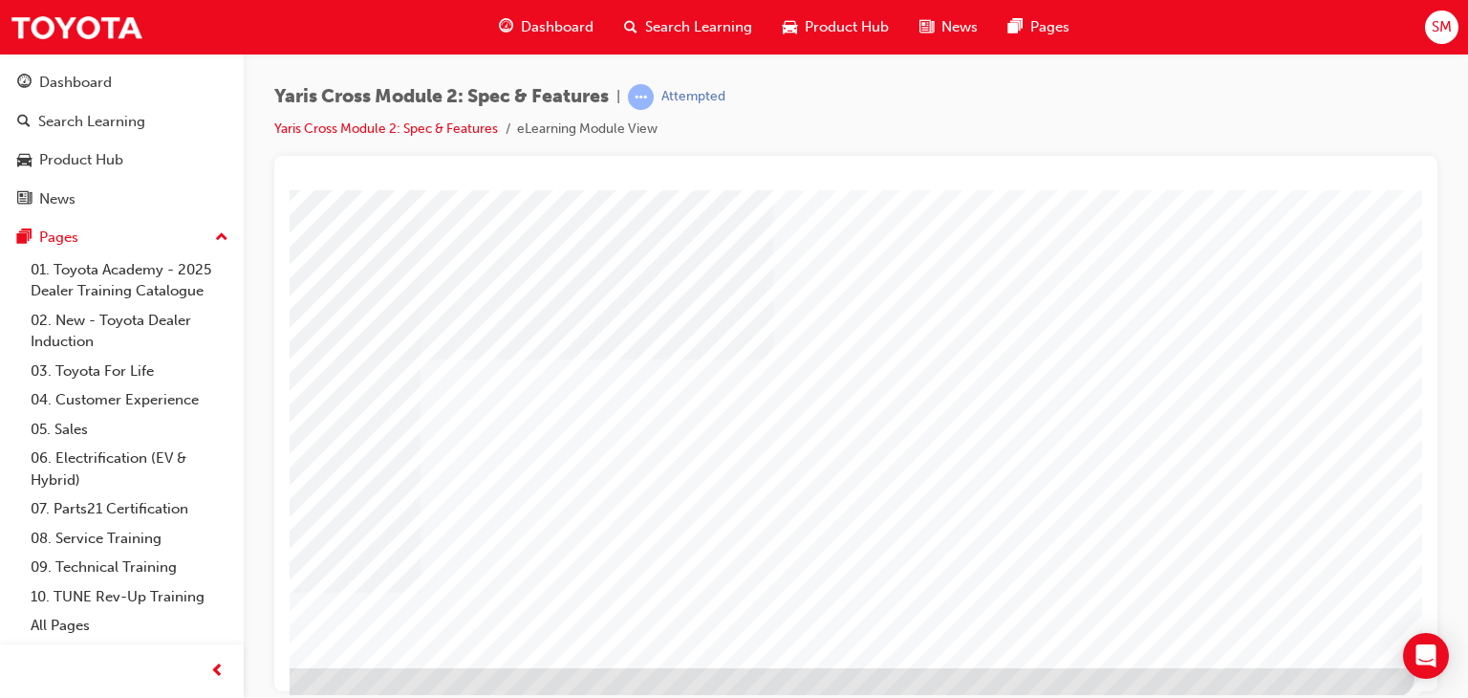
scroll to position [227, 182]
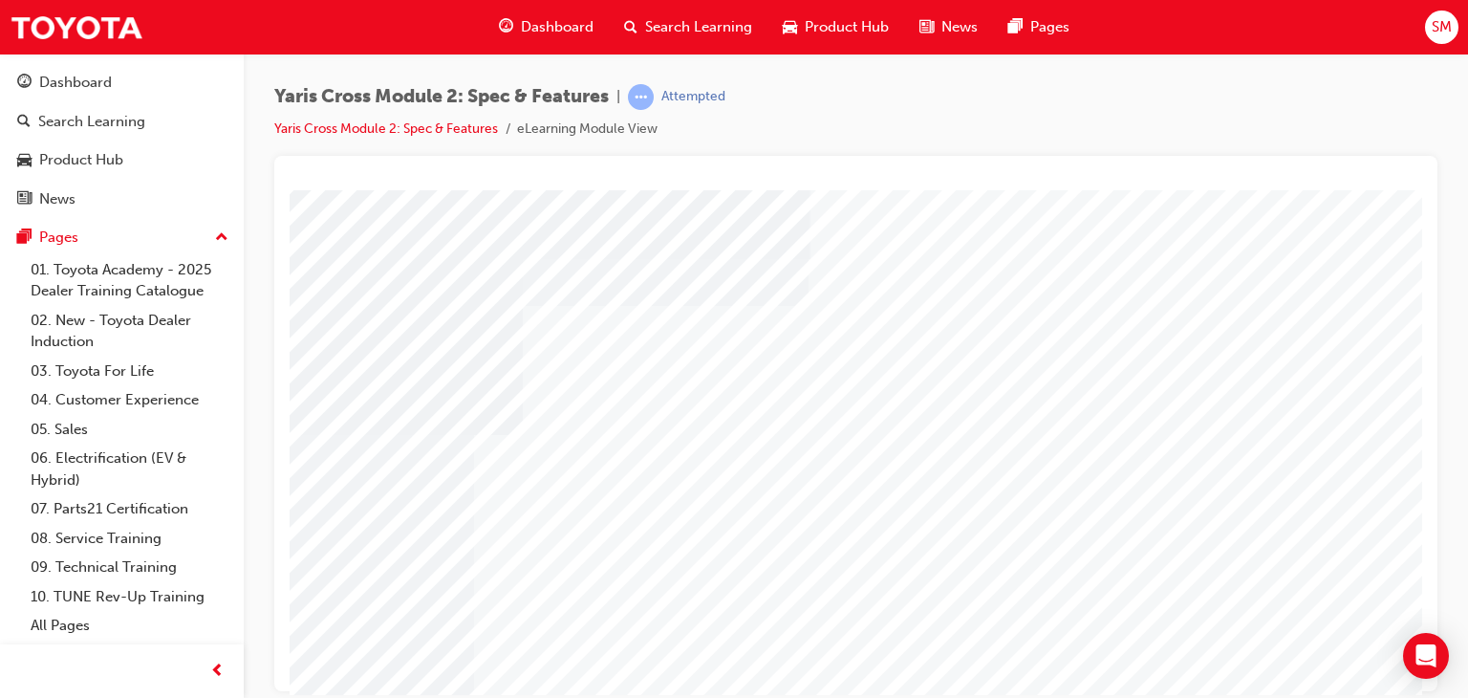
scroll to position [0, 182]
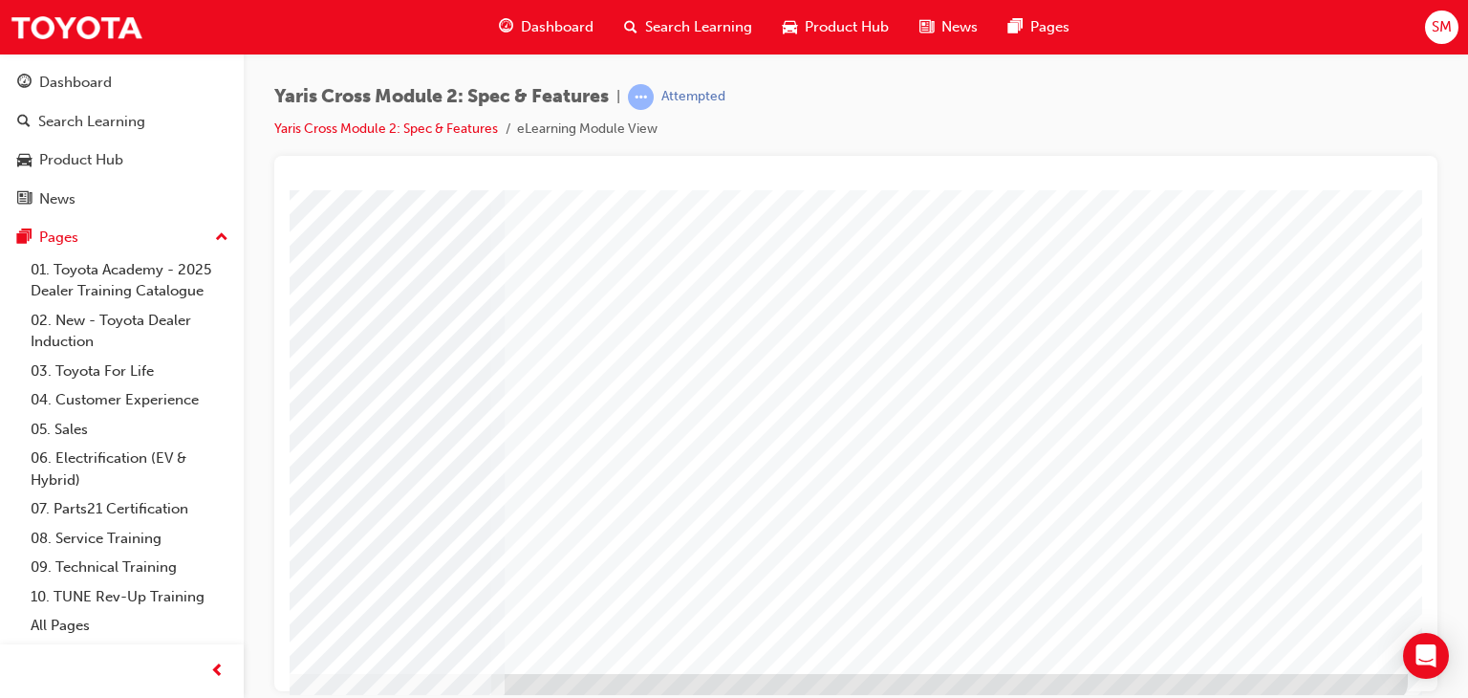
scroll to position [227, 182]
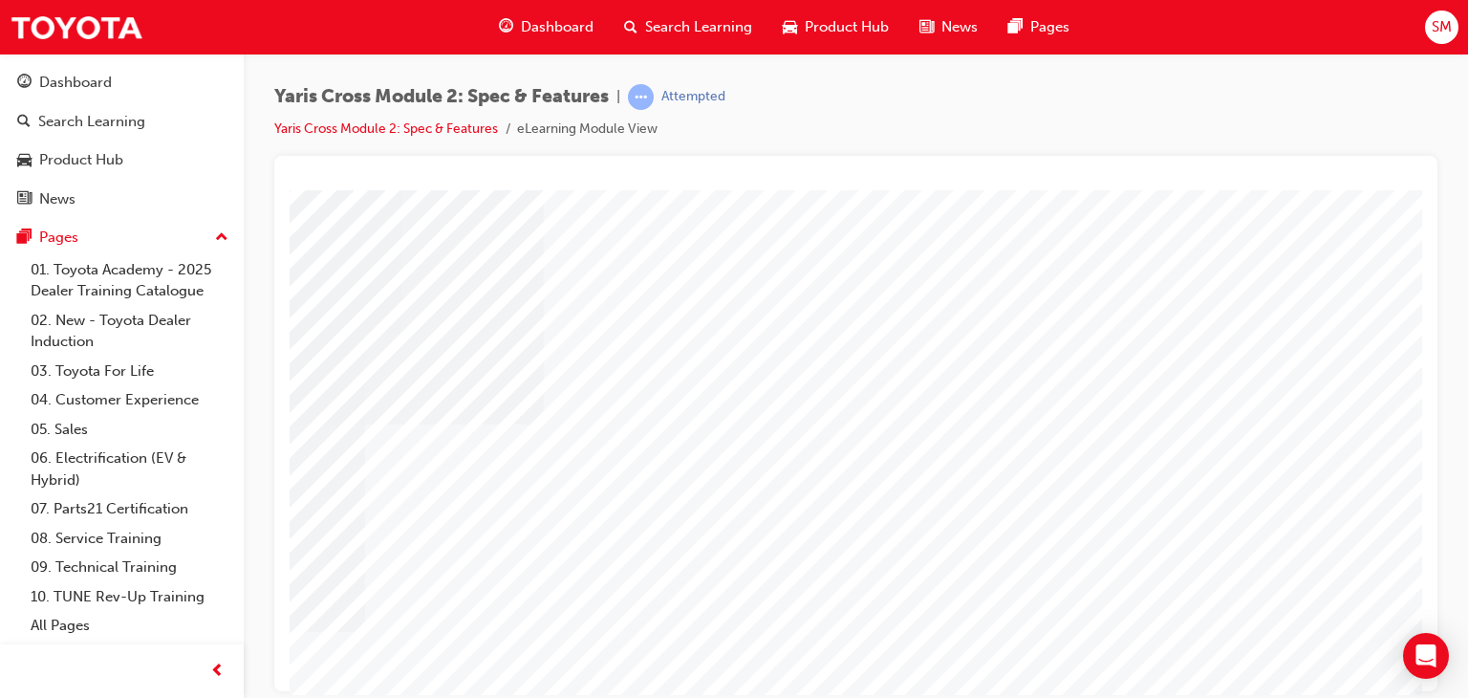
scroll to position [0, 182]
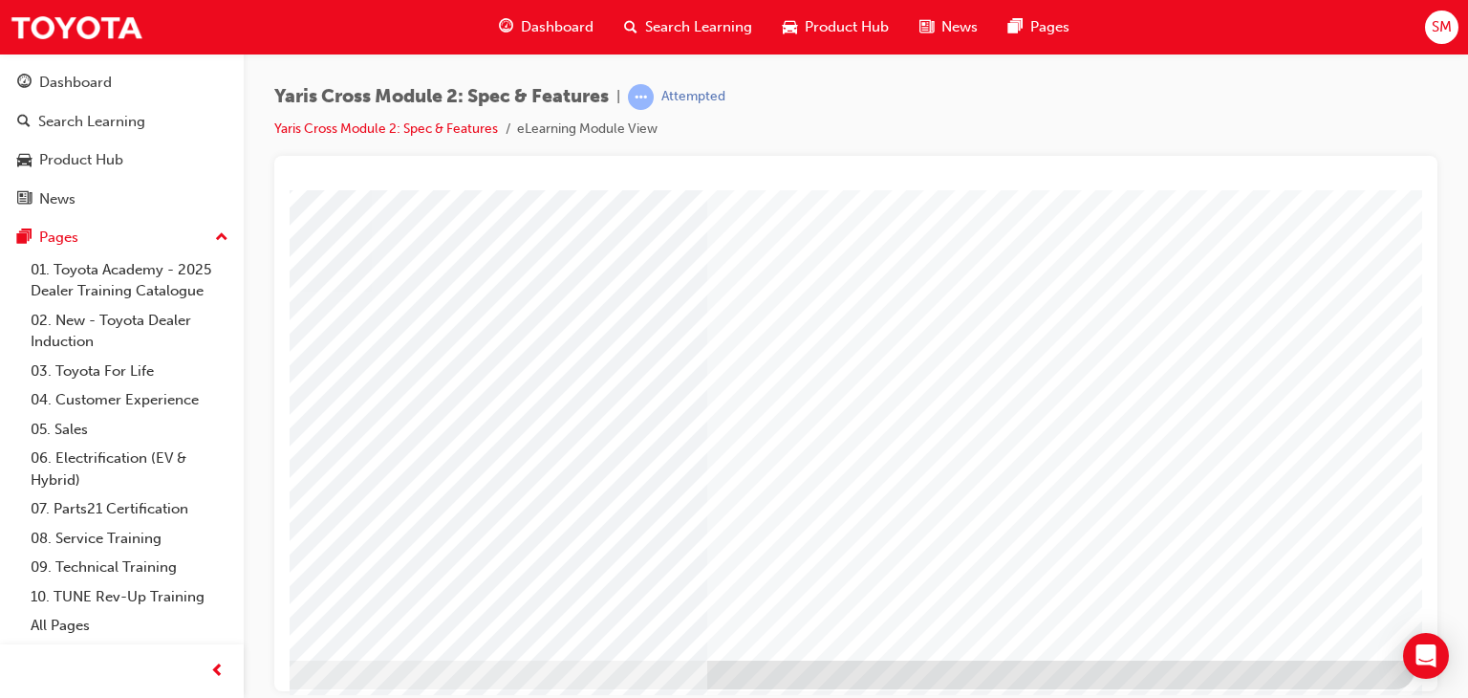
scroll to position [214, 182]
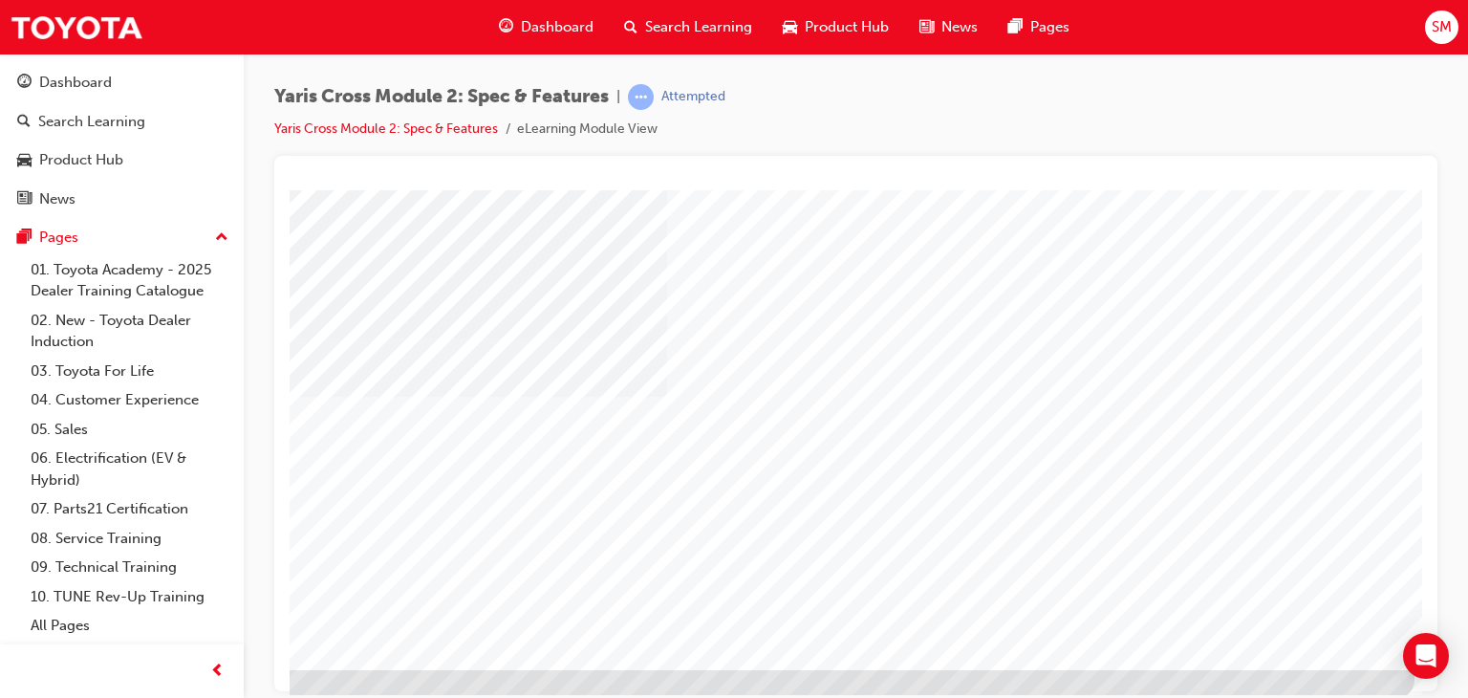
scroll to position [227, 182]
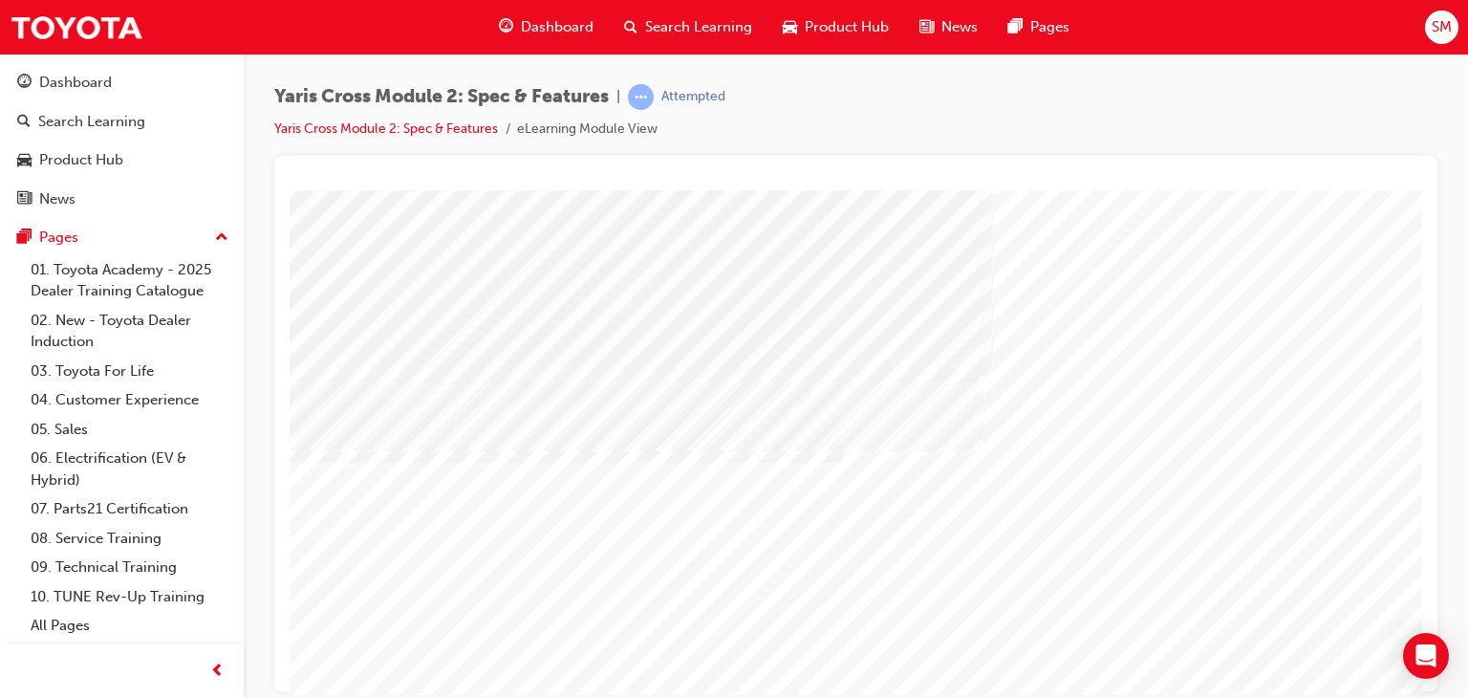
scroll to position [227, 0]
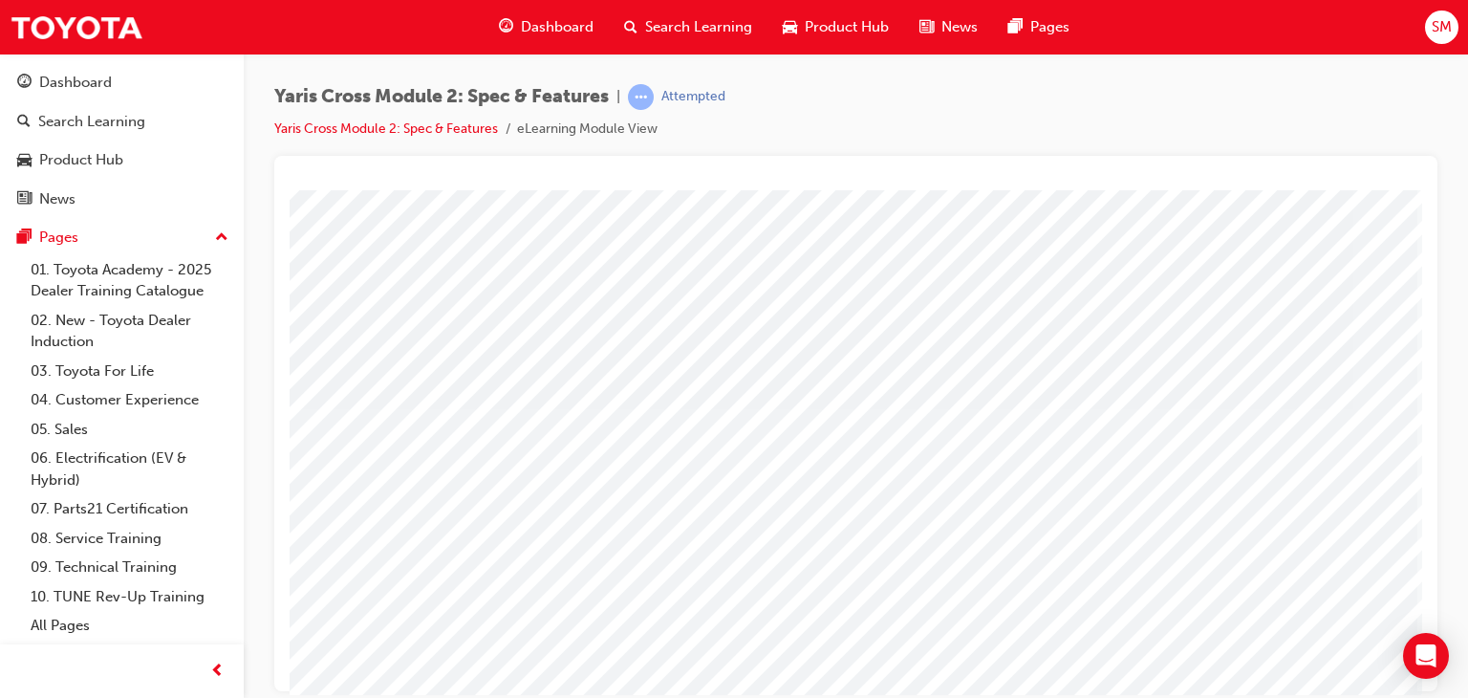
scroll to position [0, 182]
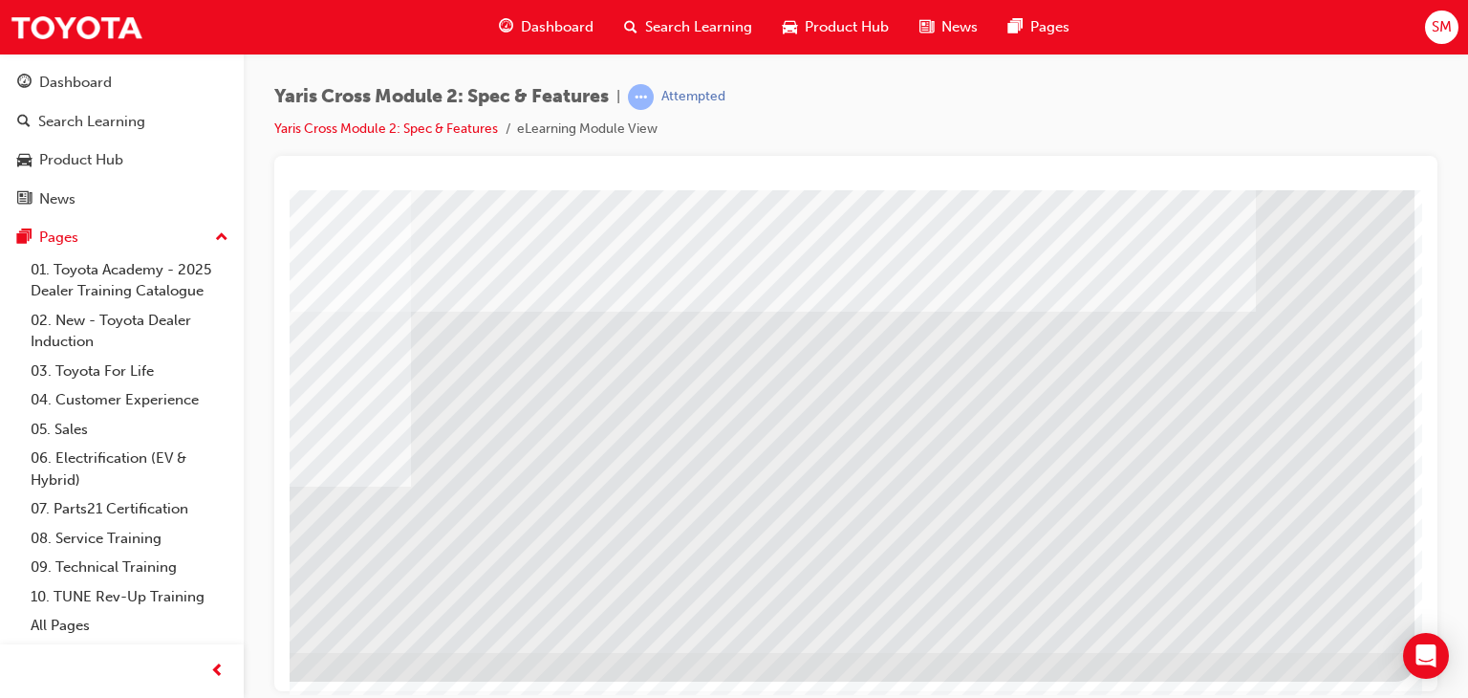
scroll to position [227, 182]
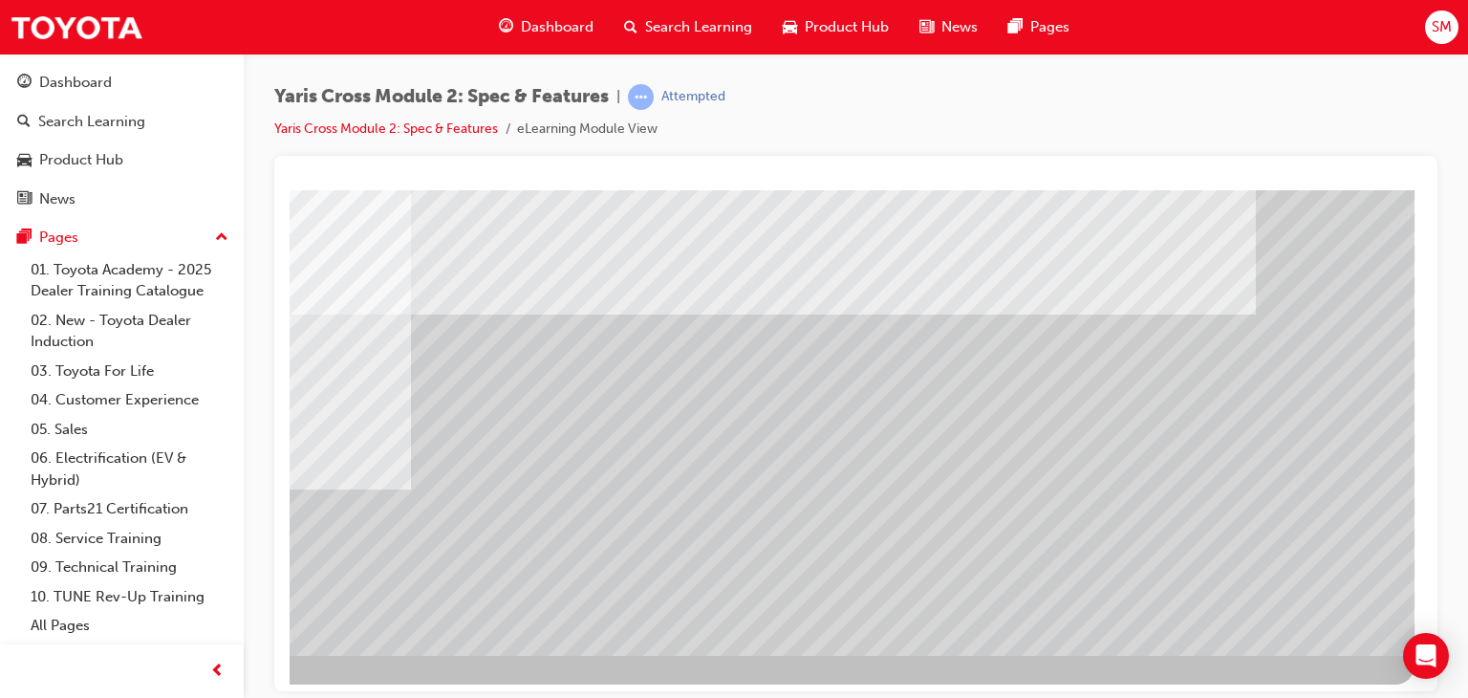
scroll to position [227, 182]
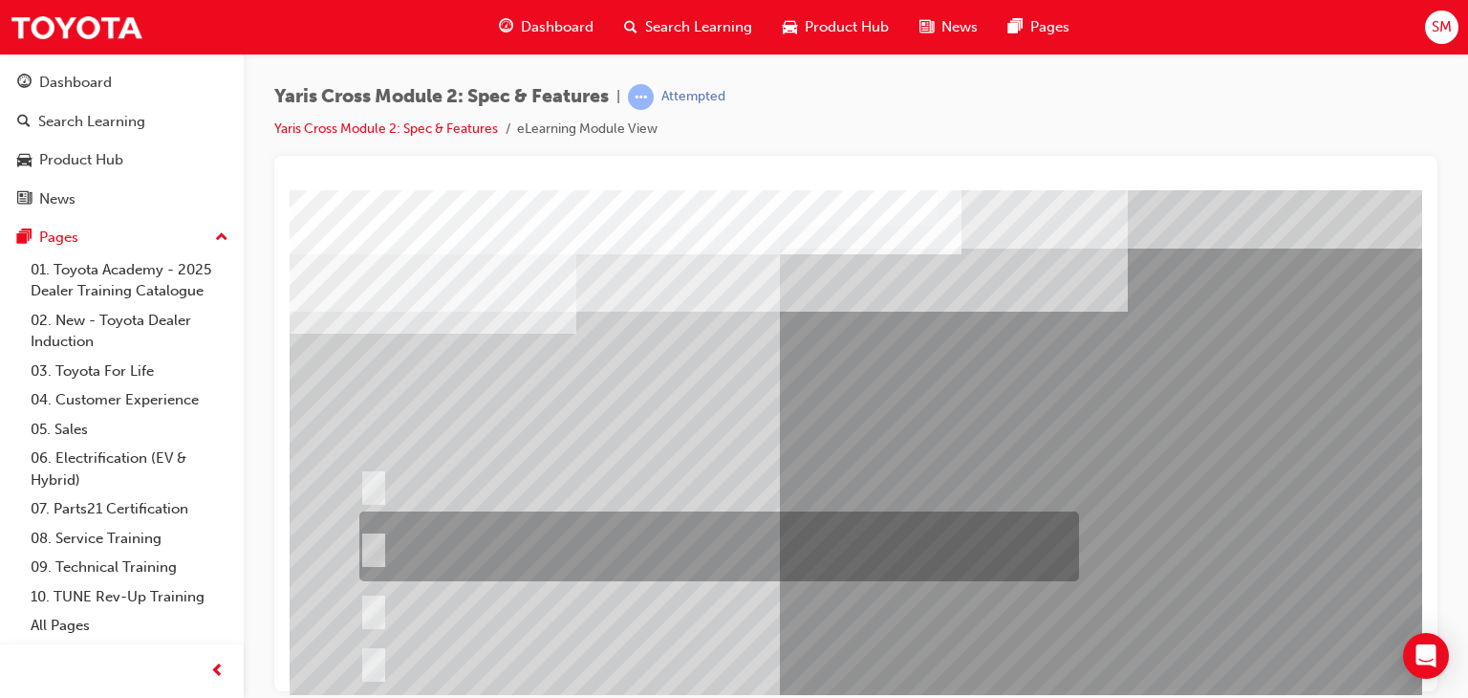
click at [890, 534] on div at bounding box center [715, 546] width 720 height 70
radio input "true"
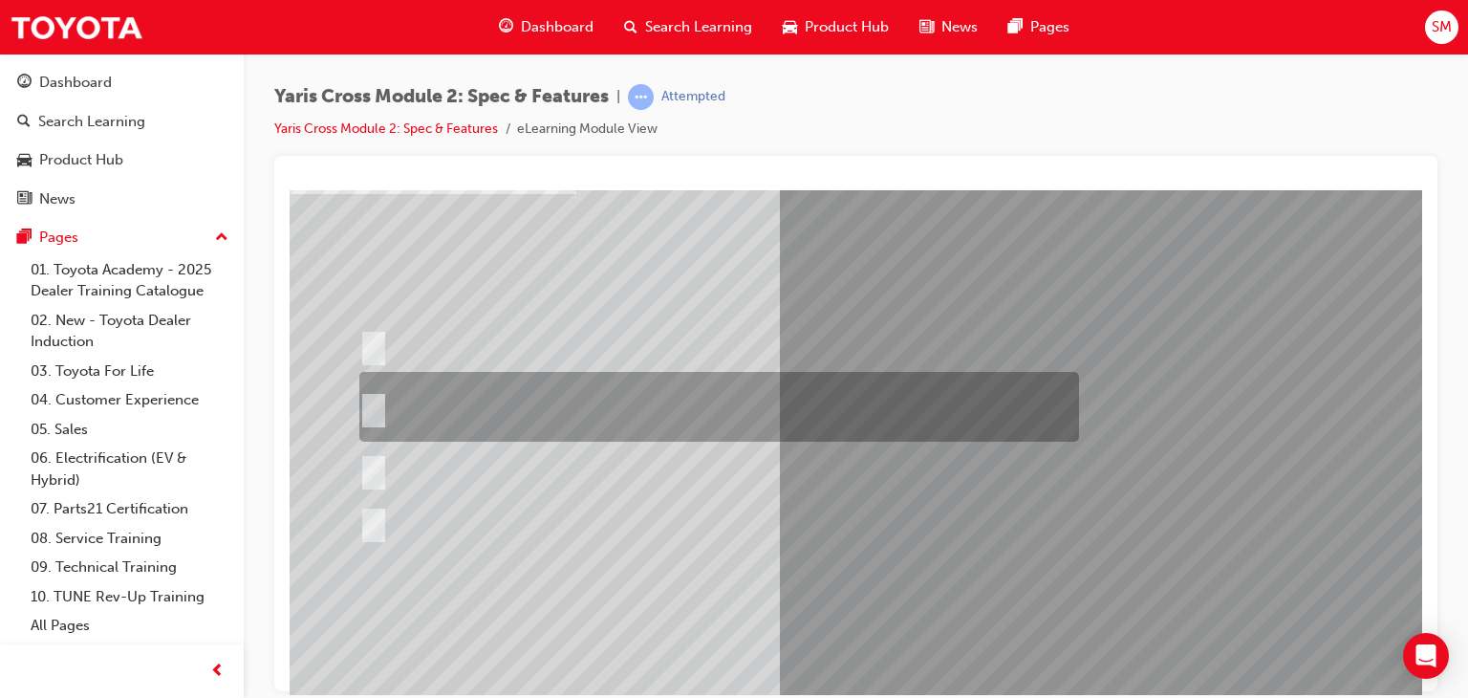
scroll to position [218, 0]
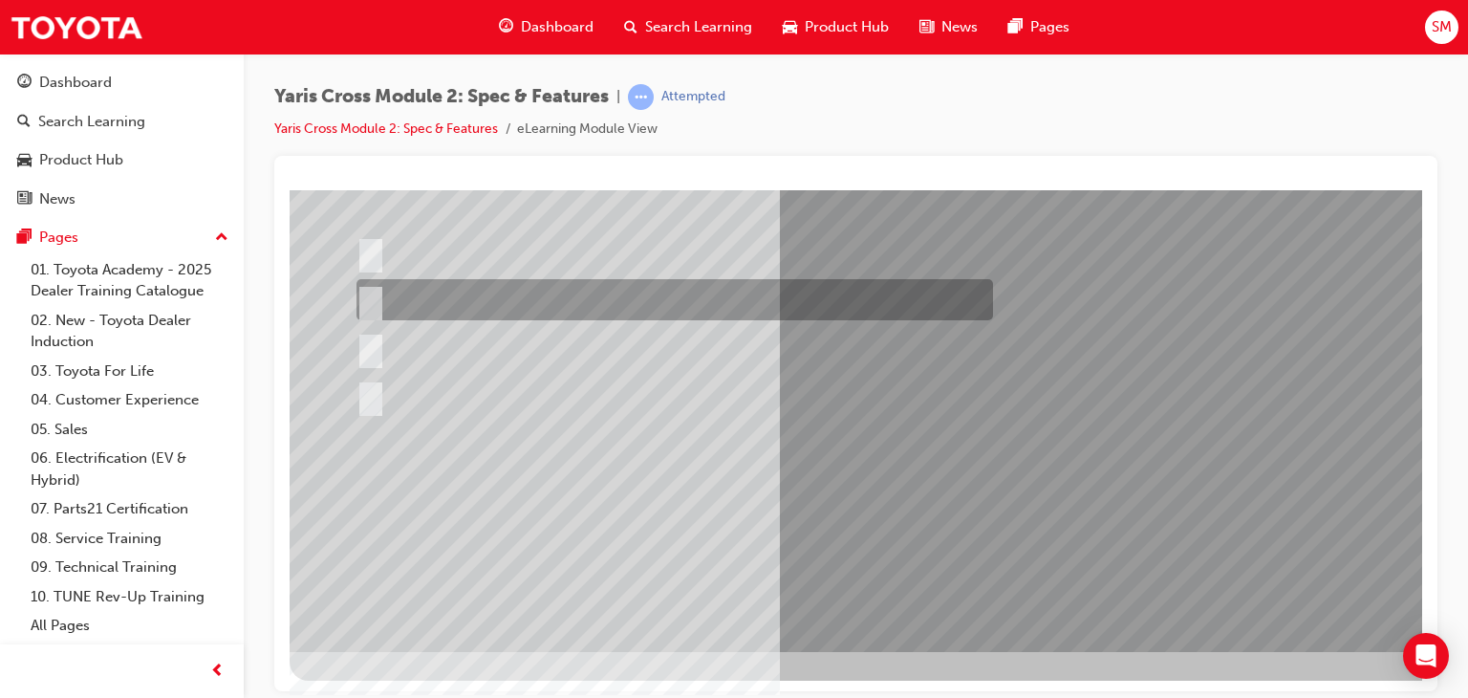
scroll to position [0, 0]
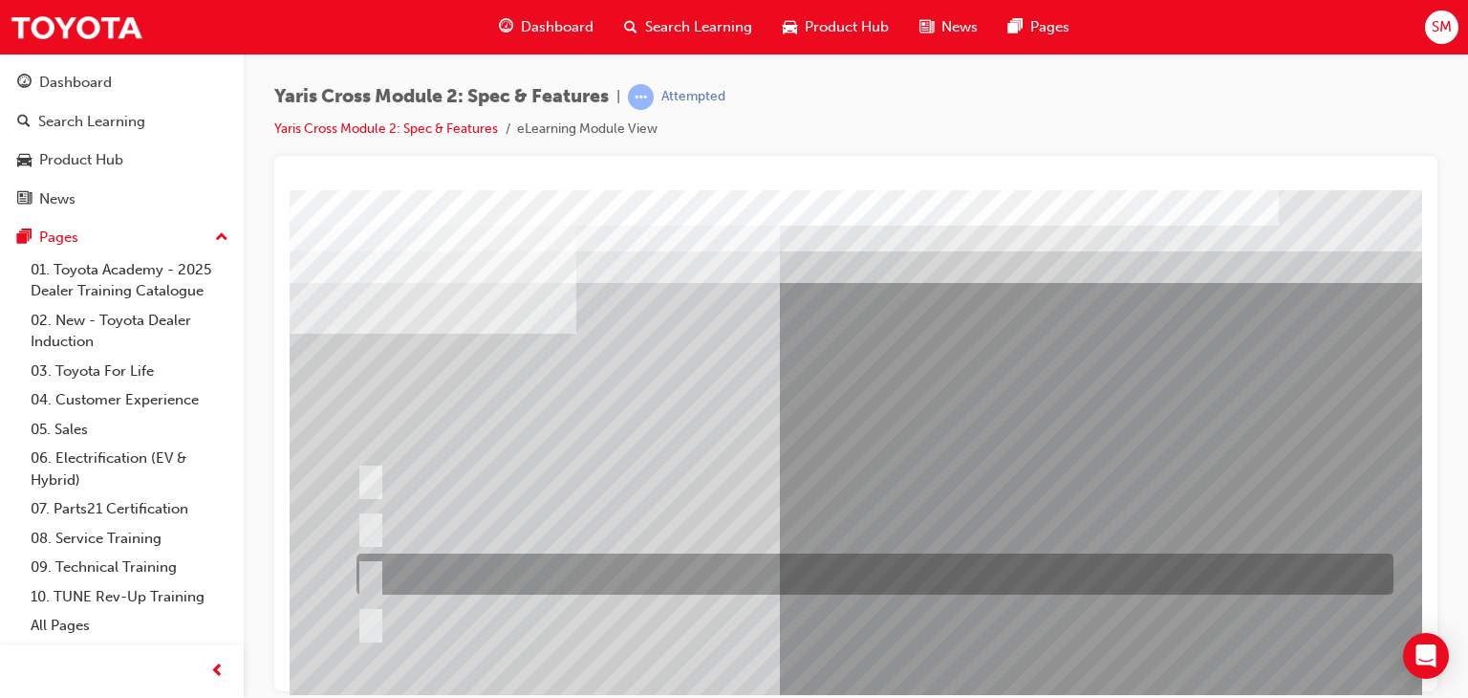
click at [926, 565] on div at bounding box center [870, 574] width 1037 height 41
radio input "true"
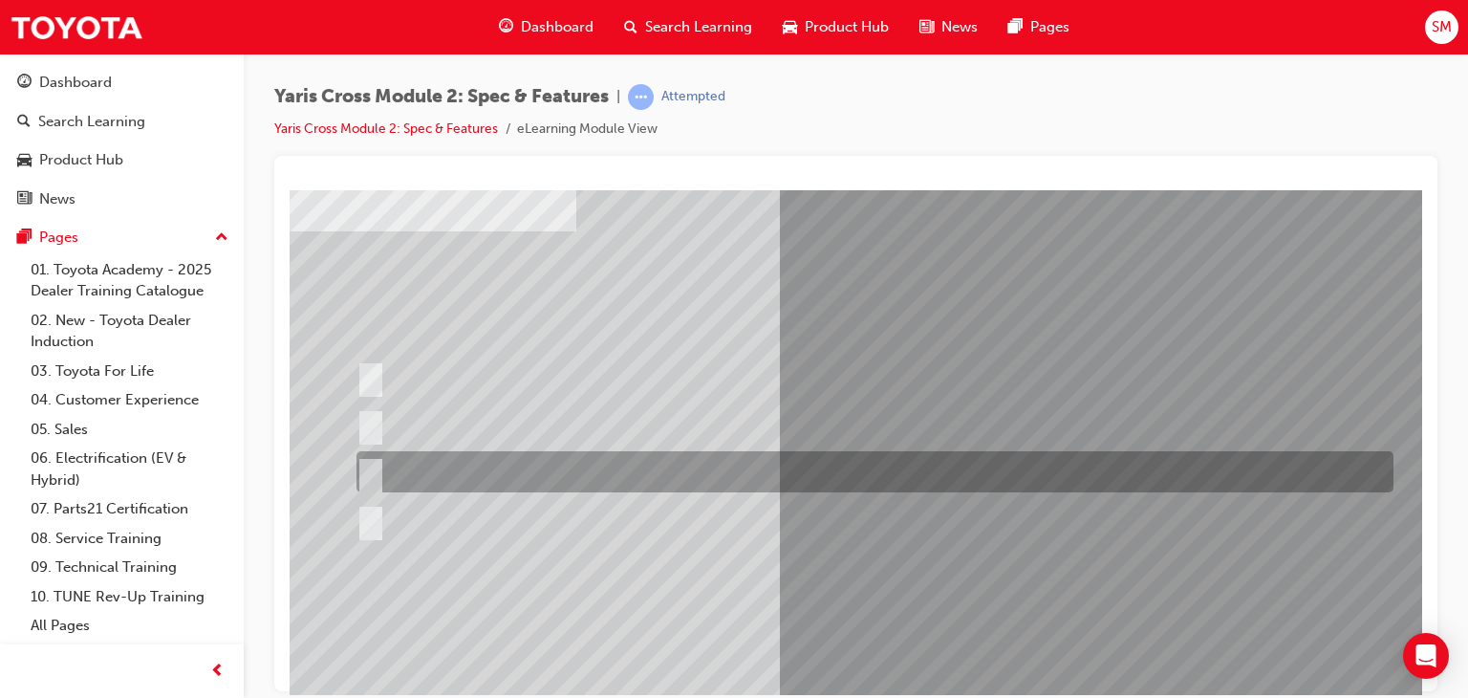
scroll to position [227, 0]
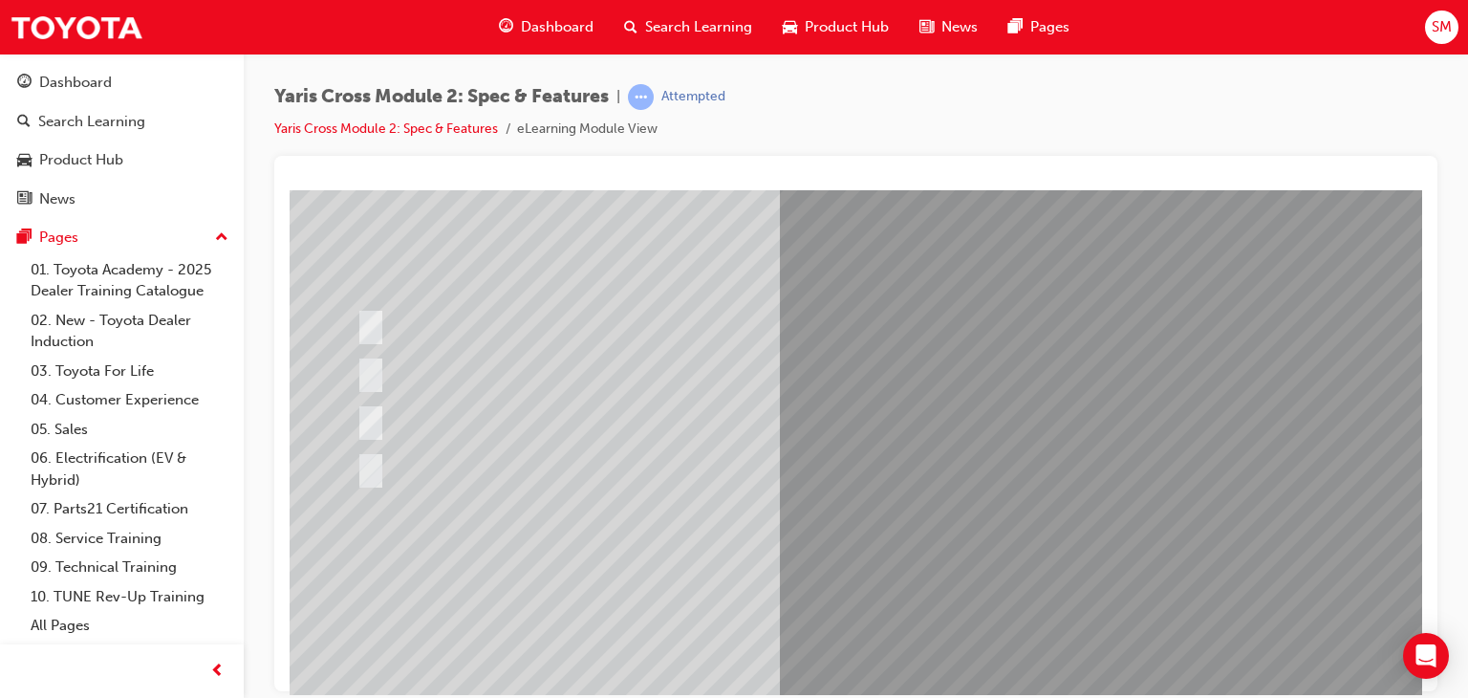
scroll to position [115, 0]
click at [516, 504] on div at bounding box center [940, 419] width 1300 height 688
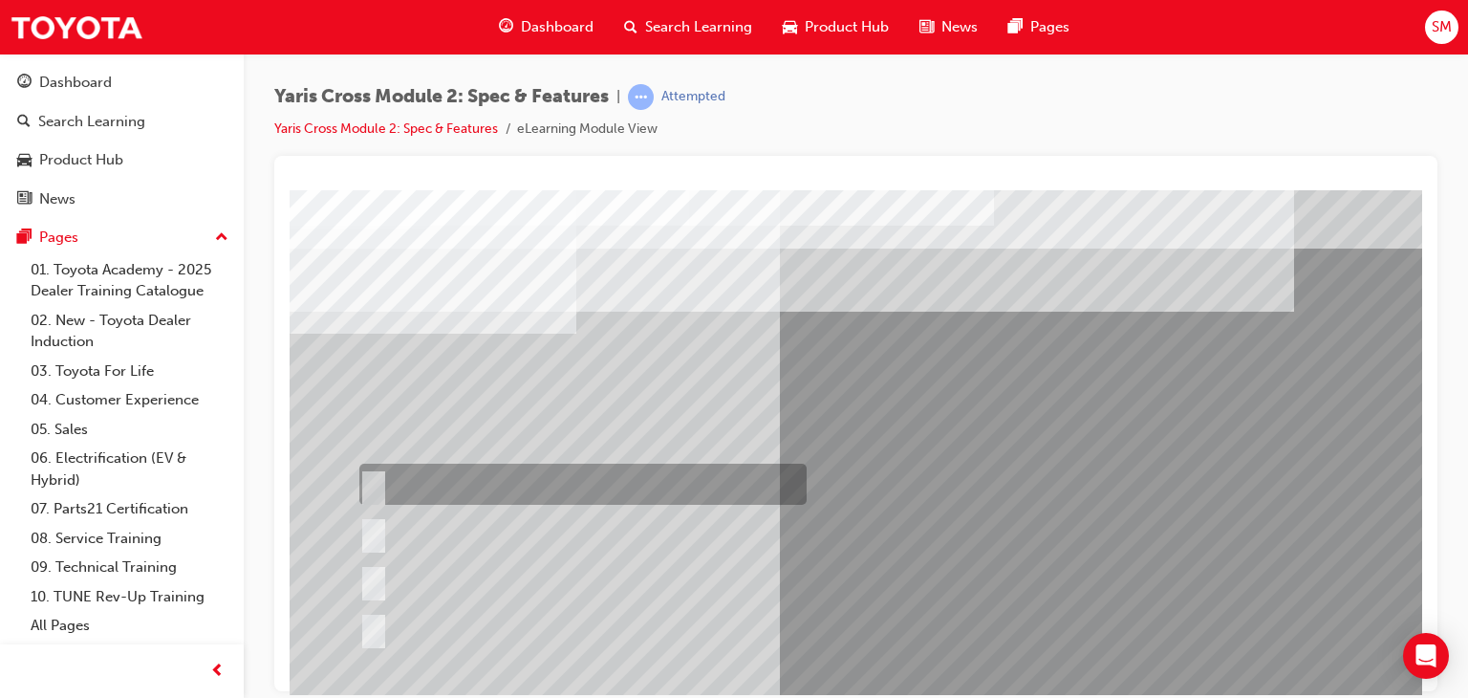
click at [563, 499] on div at bounding box center [578, 484] width 447 height 41
radio input "true"
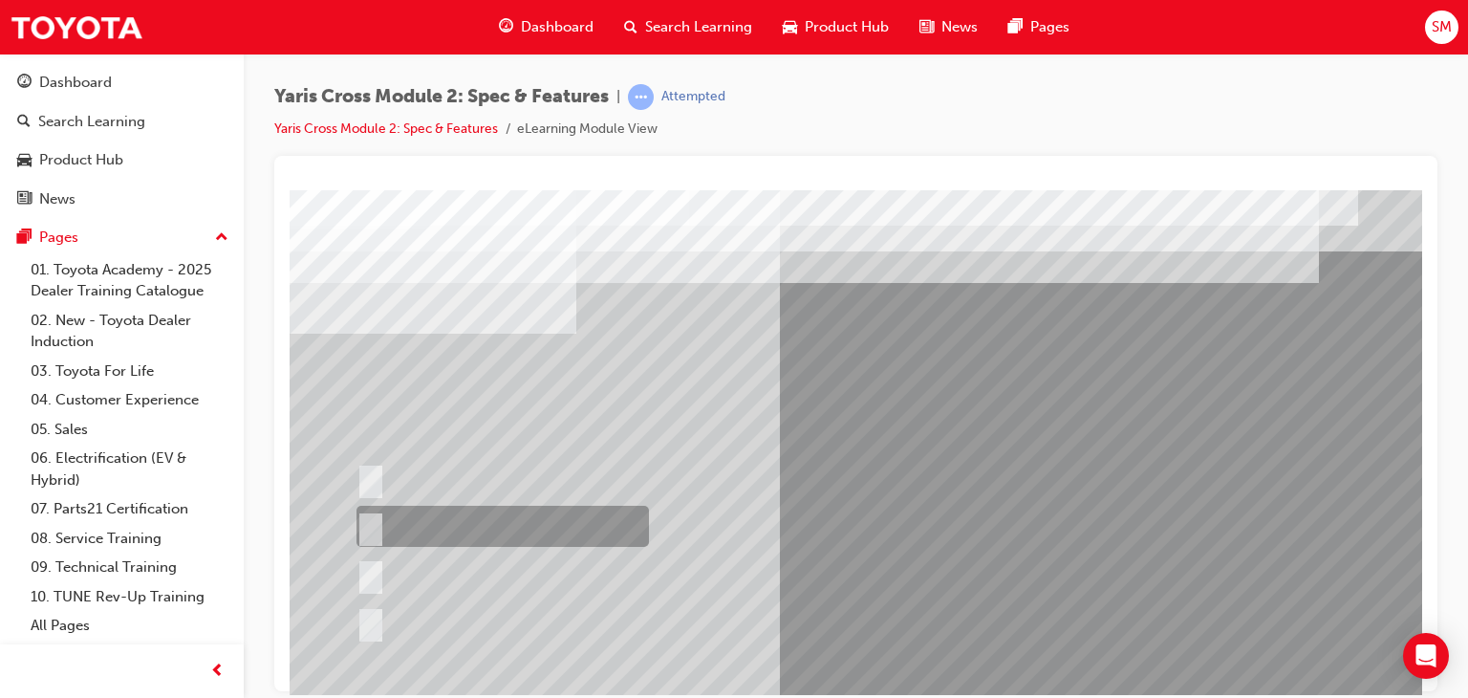
click at [599, 524] on div at bounding box center [498, 526] width 293 height 41
radio input "true"
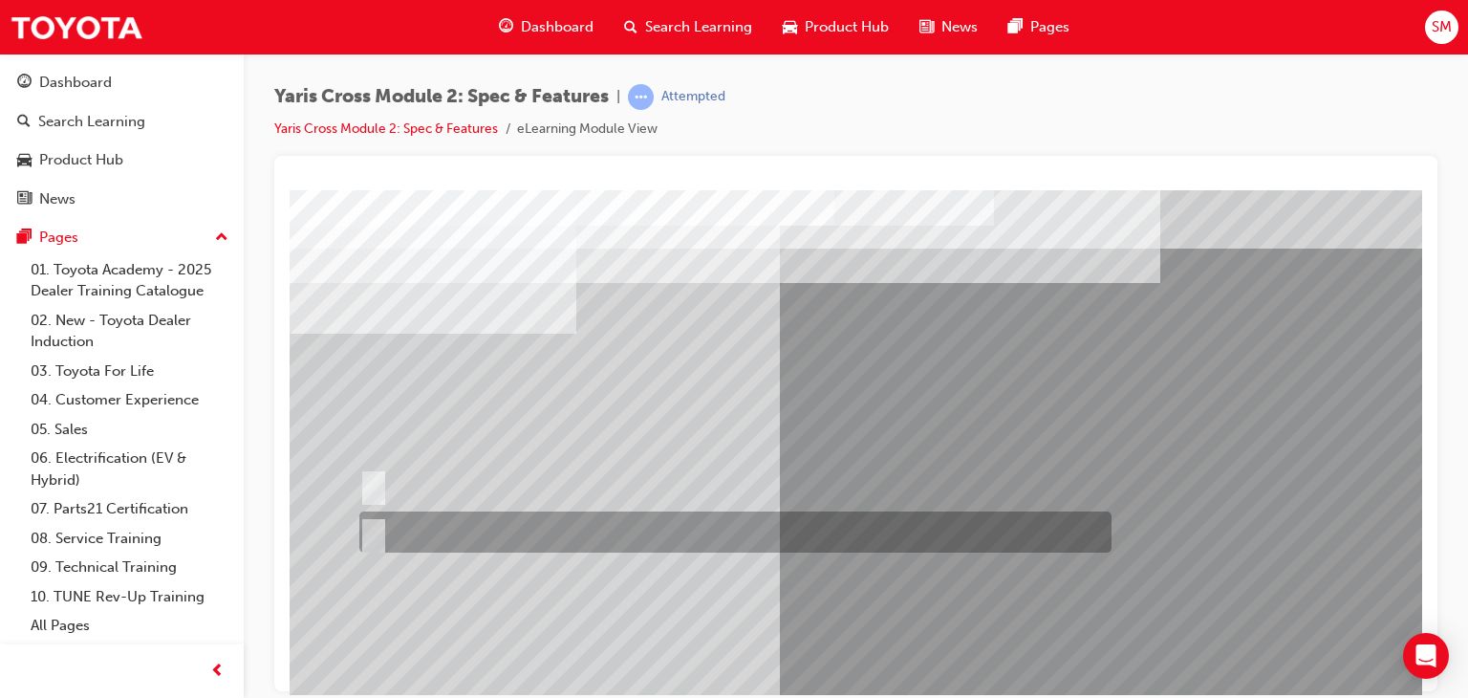
click at [834, 548] on div at bounding box center [731, 531] width 752 height 41
radio input "true"
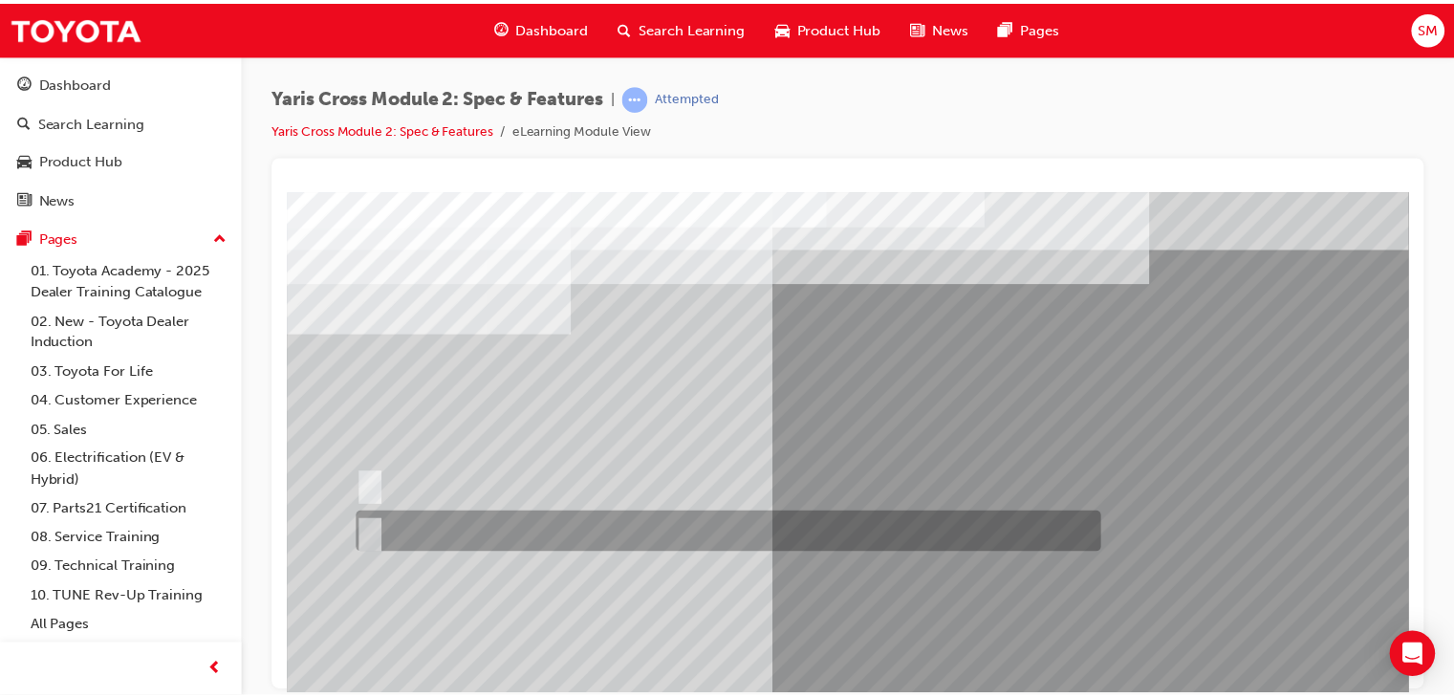
scroll to position [227, 0]
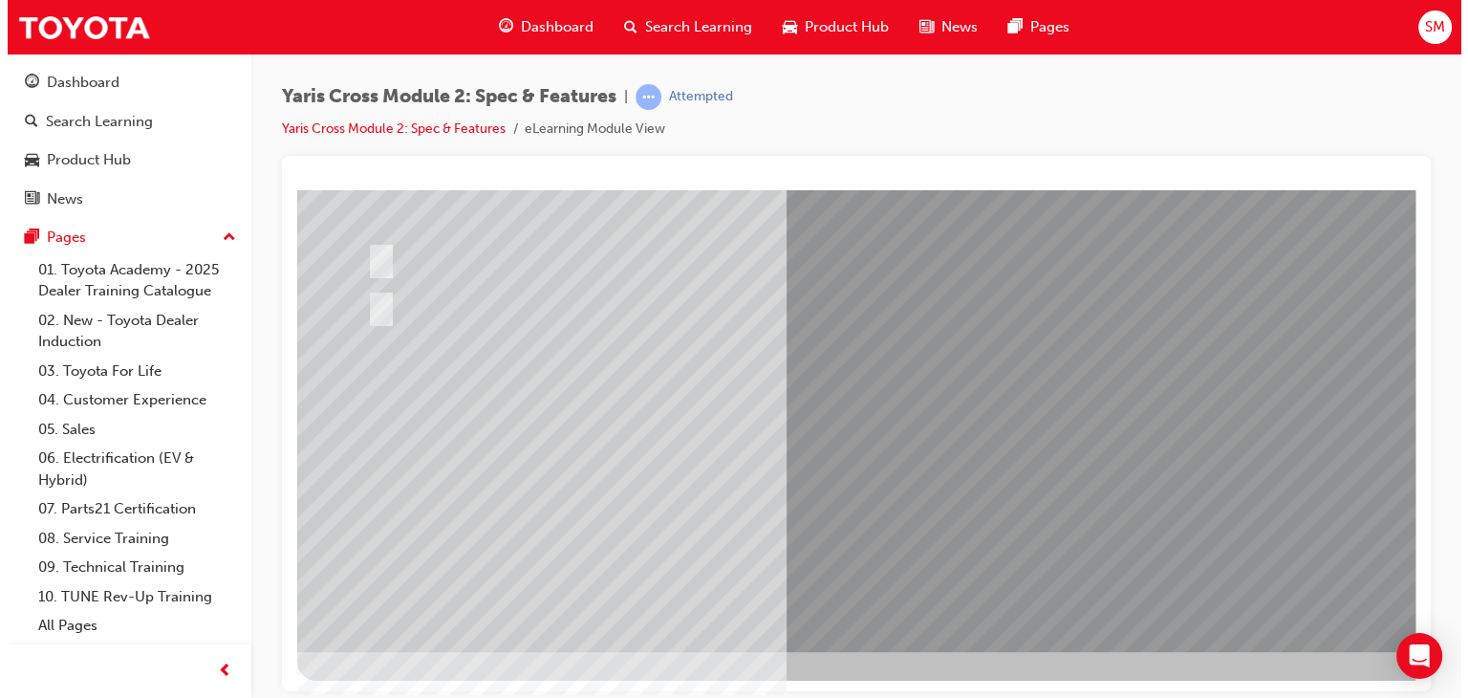
scroll to position [0, 0]
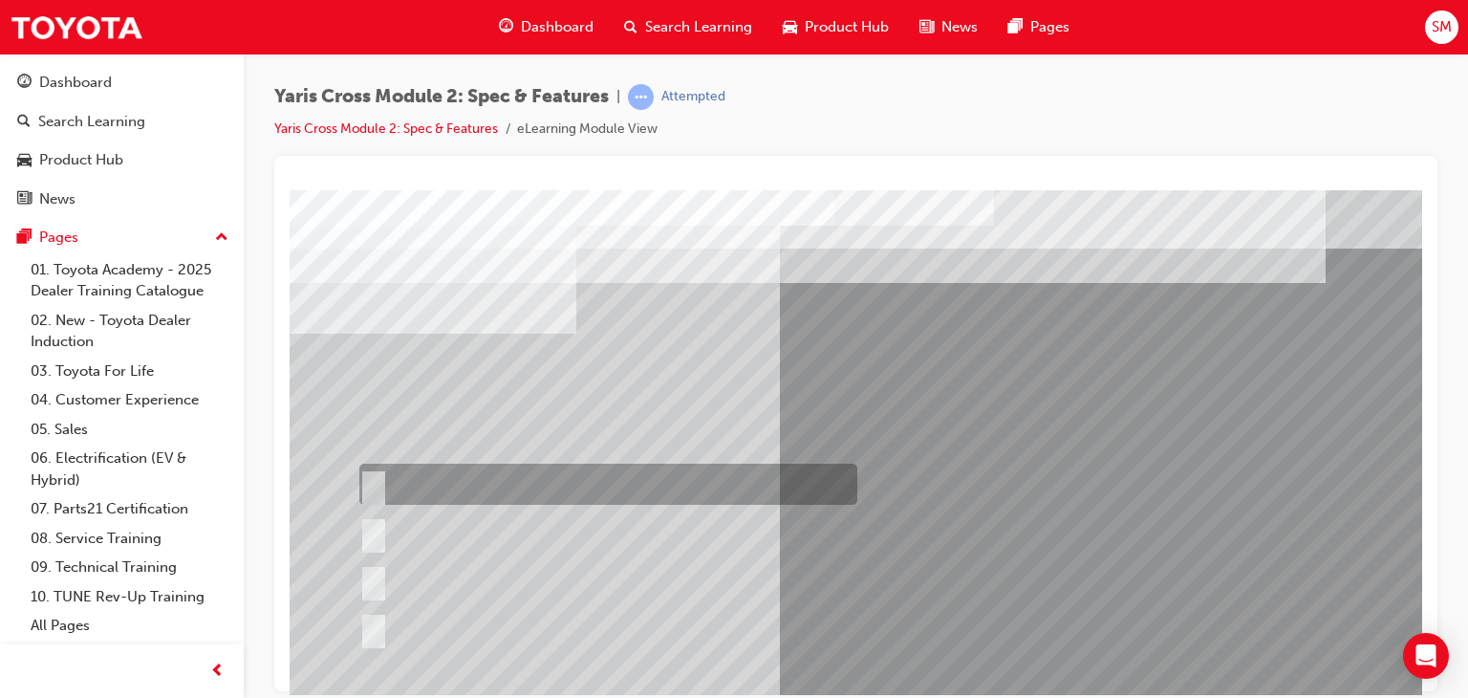
click at [534, 464] on div at bounding box center [604, 484] width 498 height 41
radio input "true"
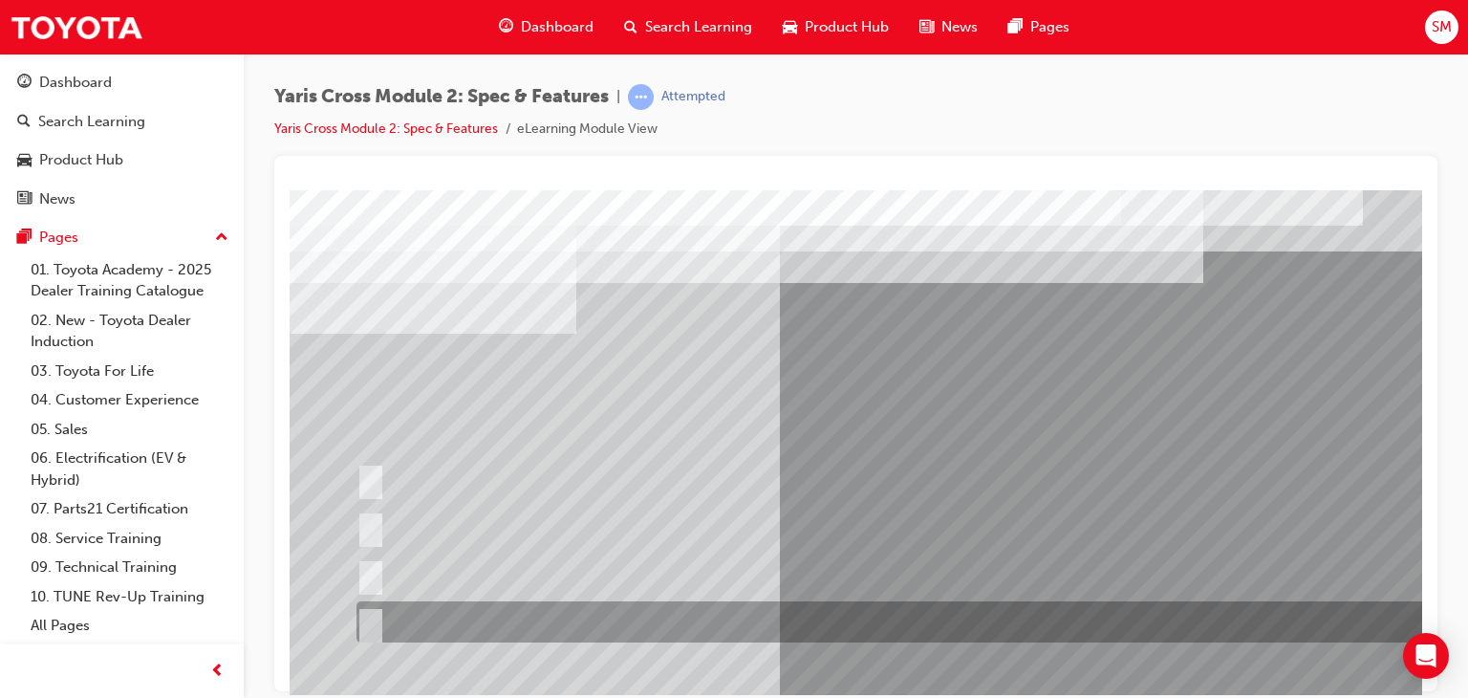
click at [693, 622] on div at bounding box center [912, 621] width 1121 height 41
radio input "true"
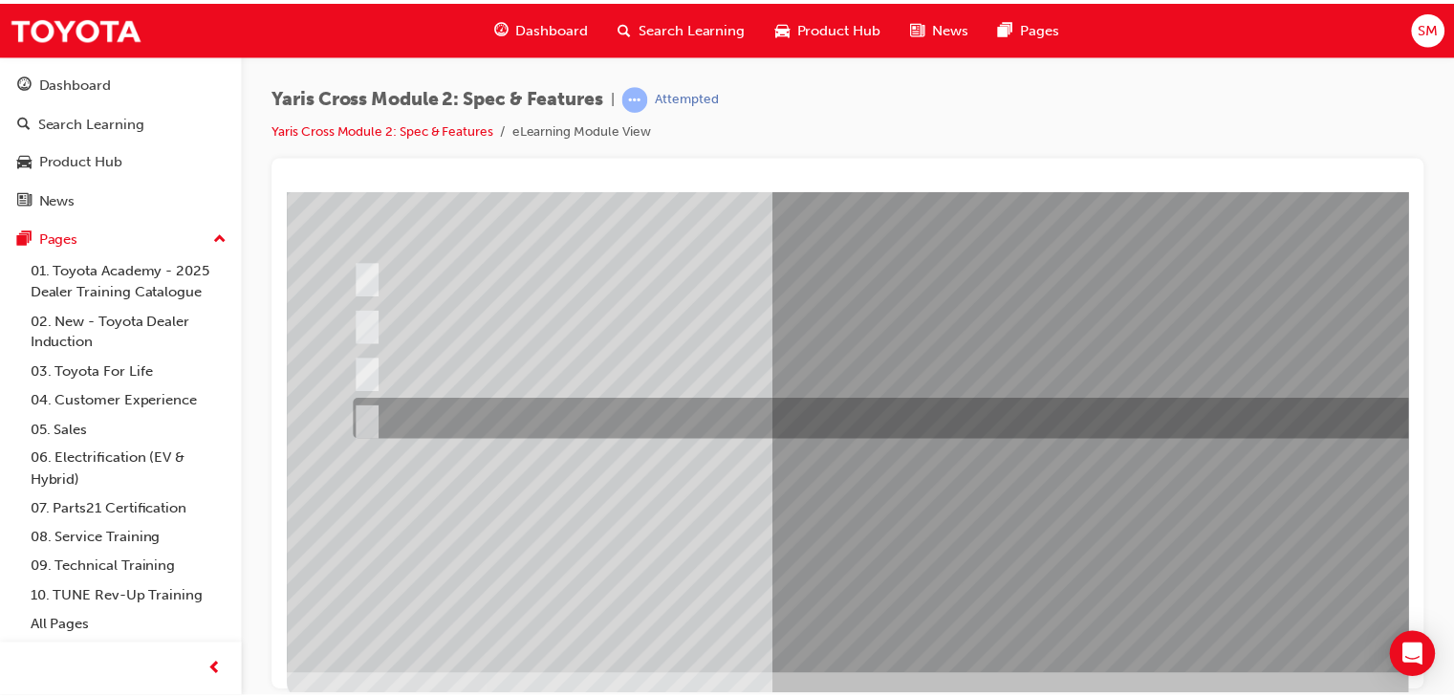
scroll to position [206, 0]
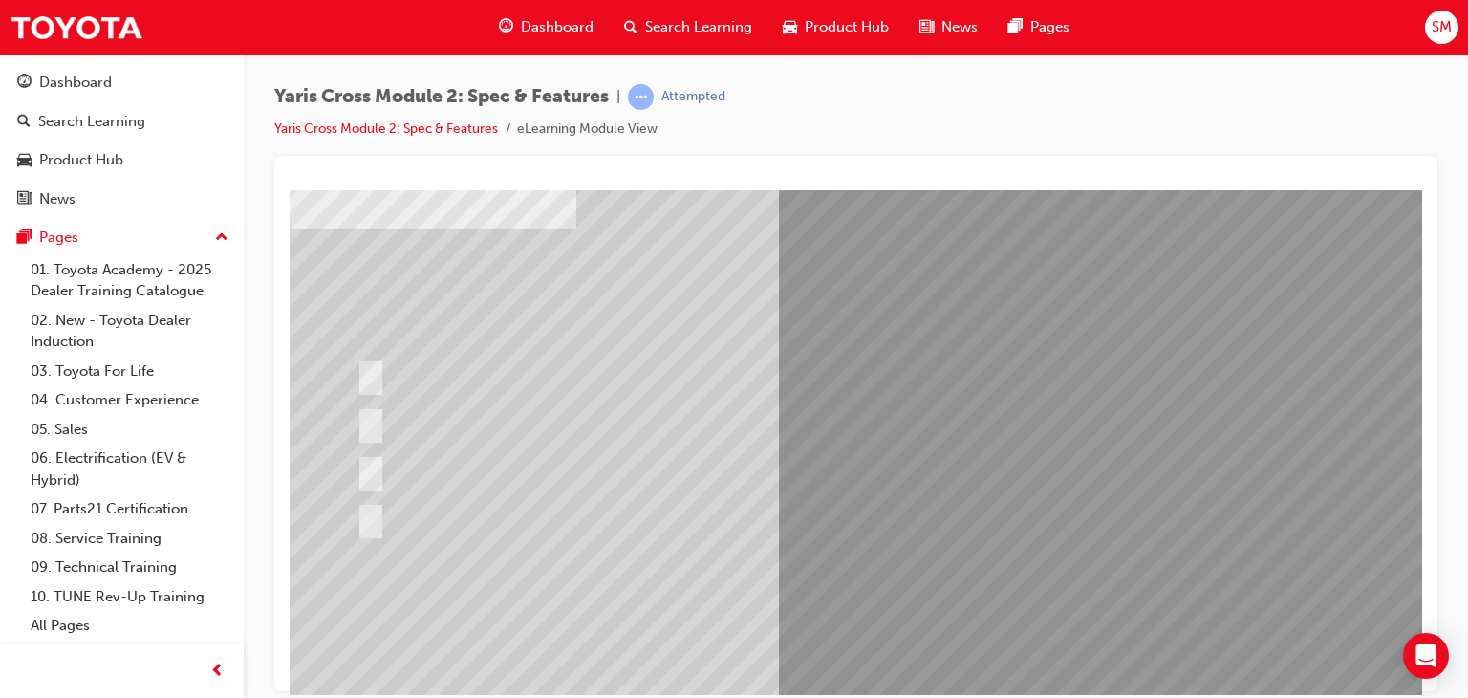
scroll to position [227, 0]
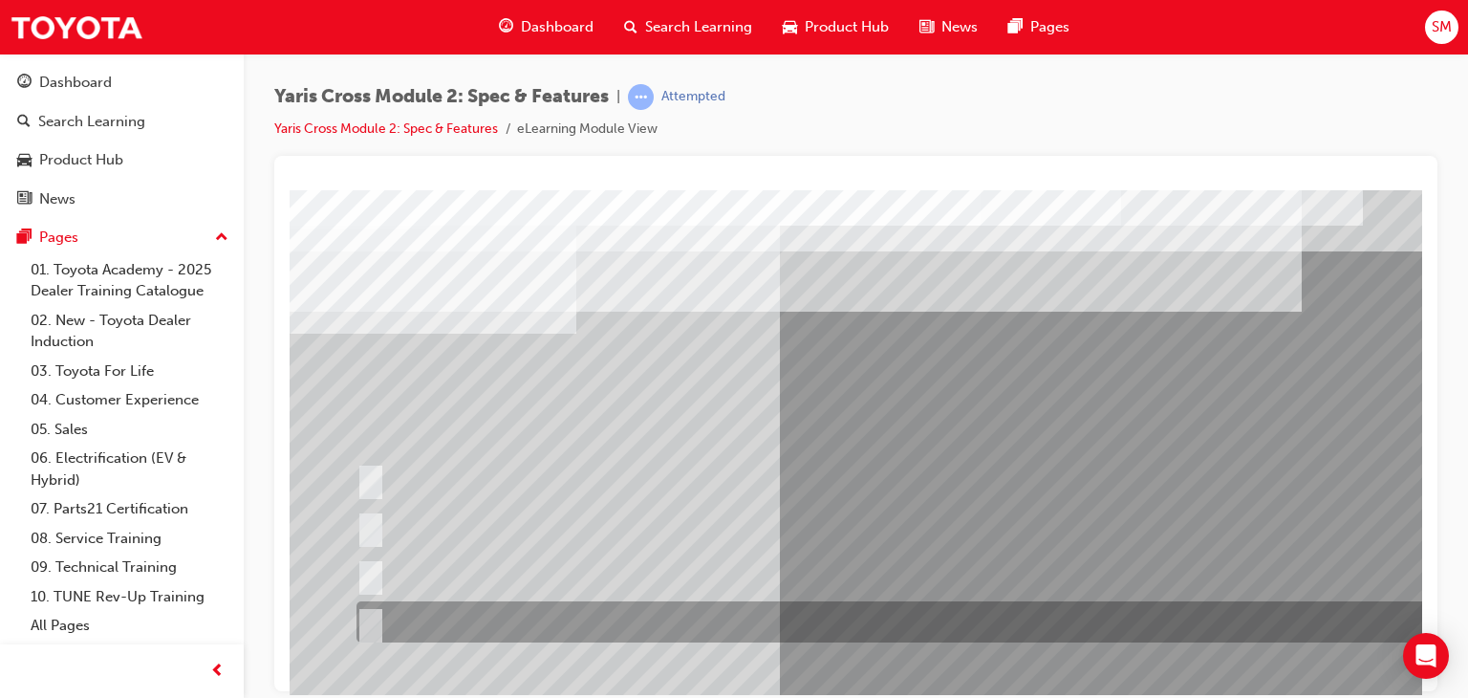
click at [790, 622] on div at bounding box center [912, 621] width 1121 height 41
radio input "true"
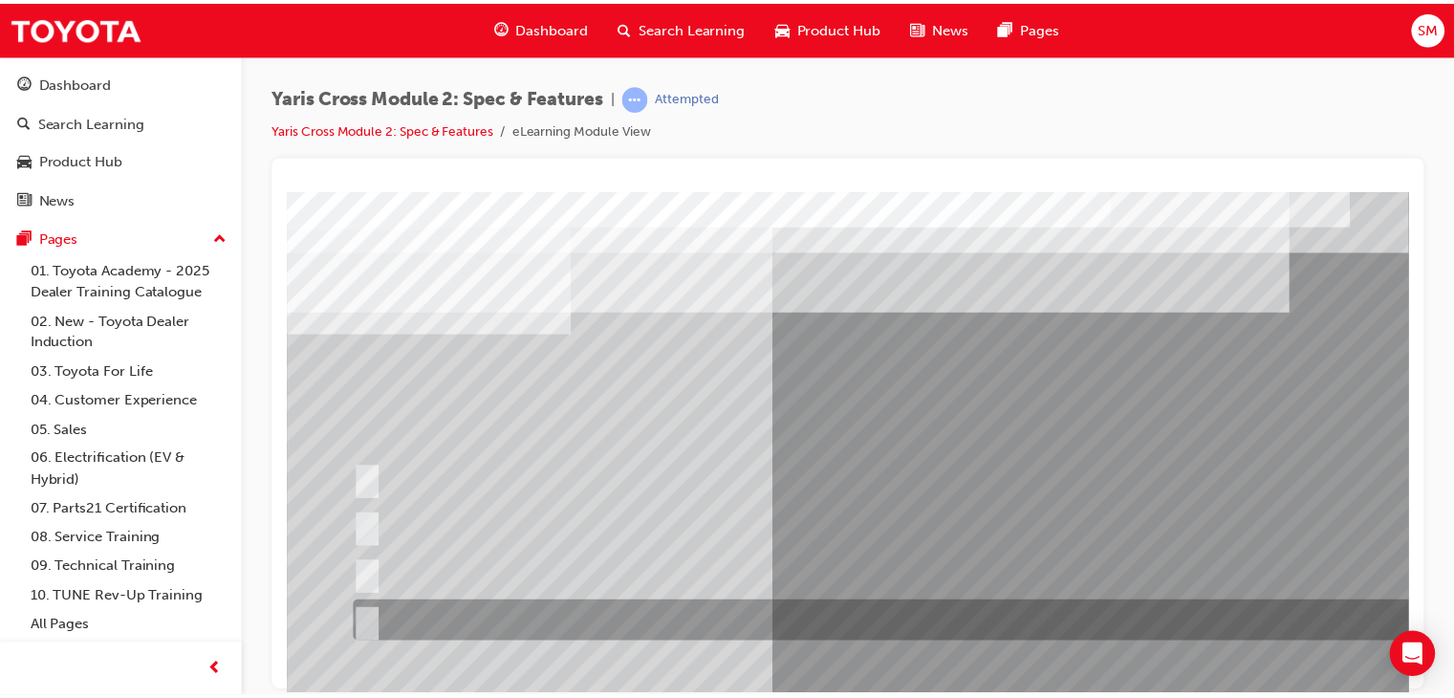
scroll to position [227, 0]
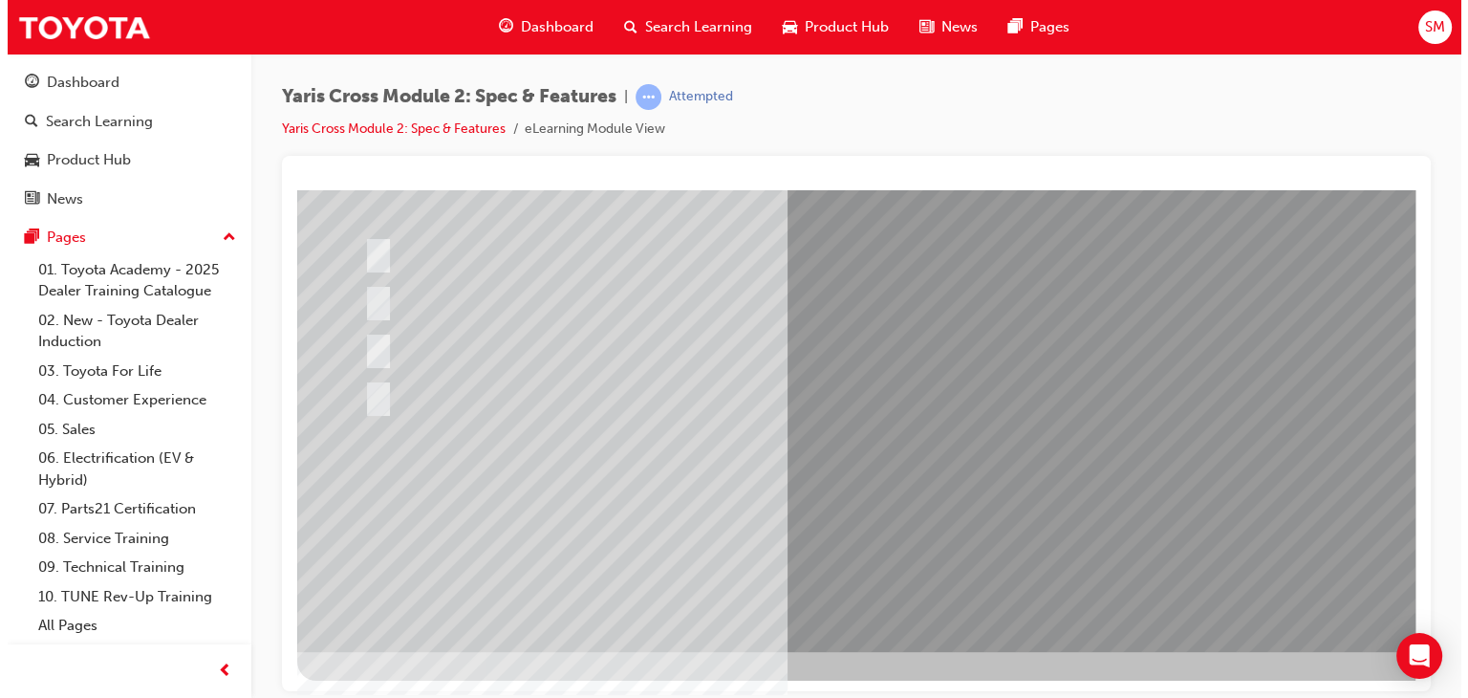
scroll to position [0, 0]
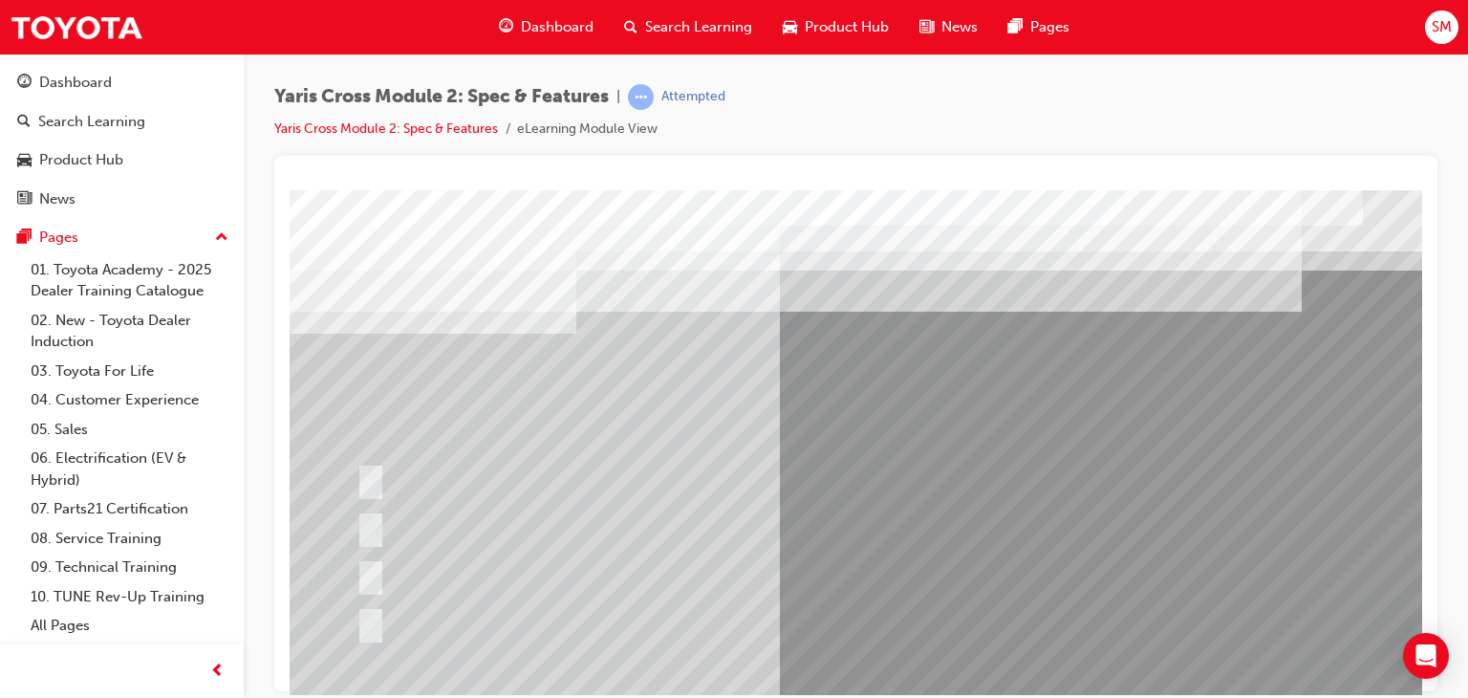
click at [901, 488] on div at bounding box center [940, 533] width 1300 height 688
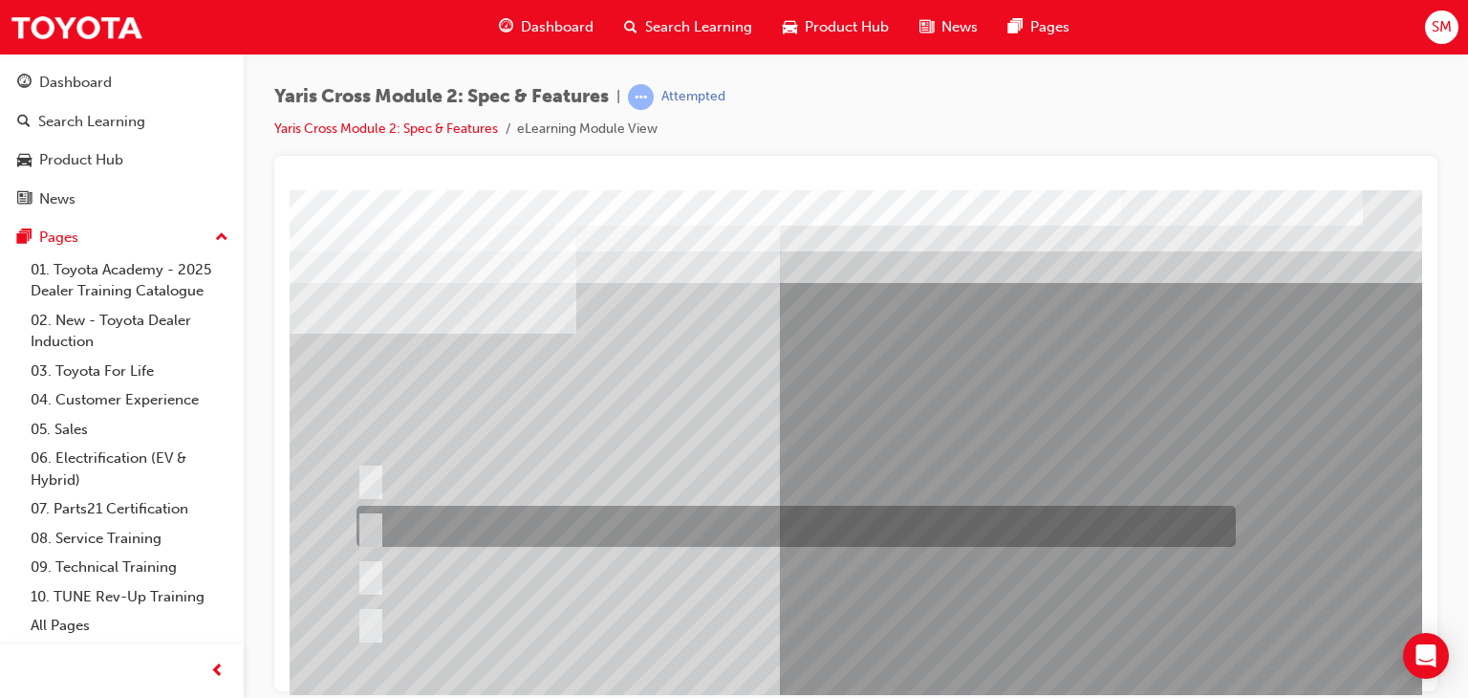
click at [821, 519] on div at bounding box center [791, 526] width 879 height 41
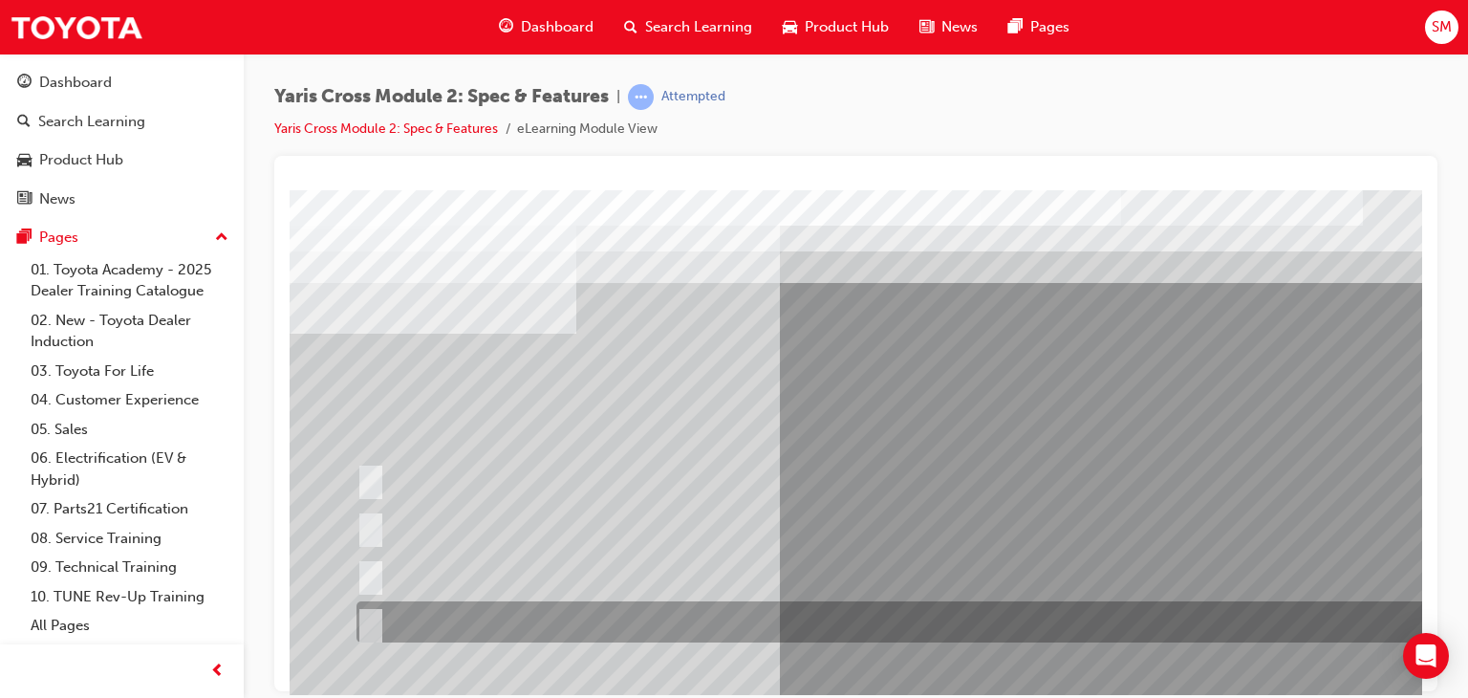
click at [731, 626] on div at bounding box center [912, 621] width 1121 height 41
radio input "false"
radio input "true"
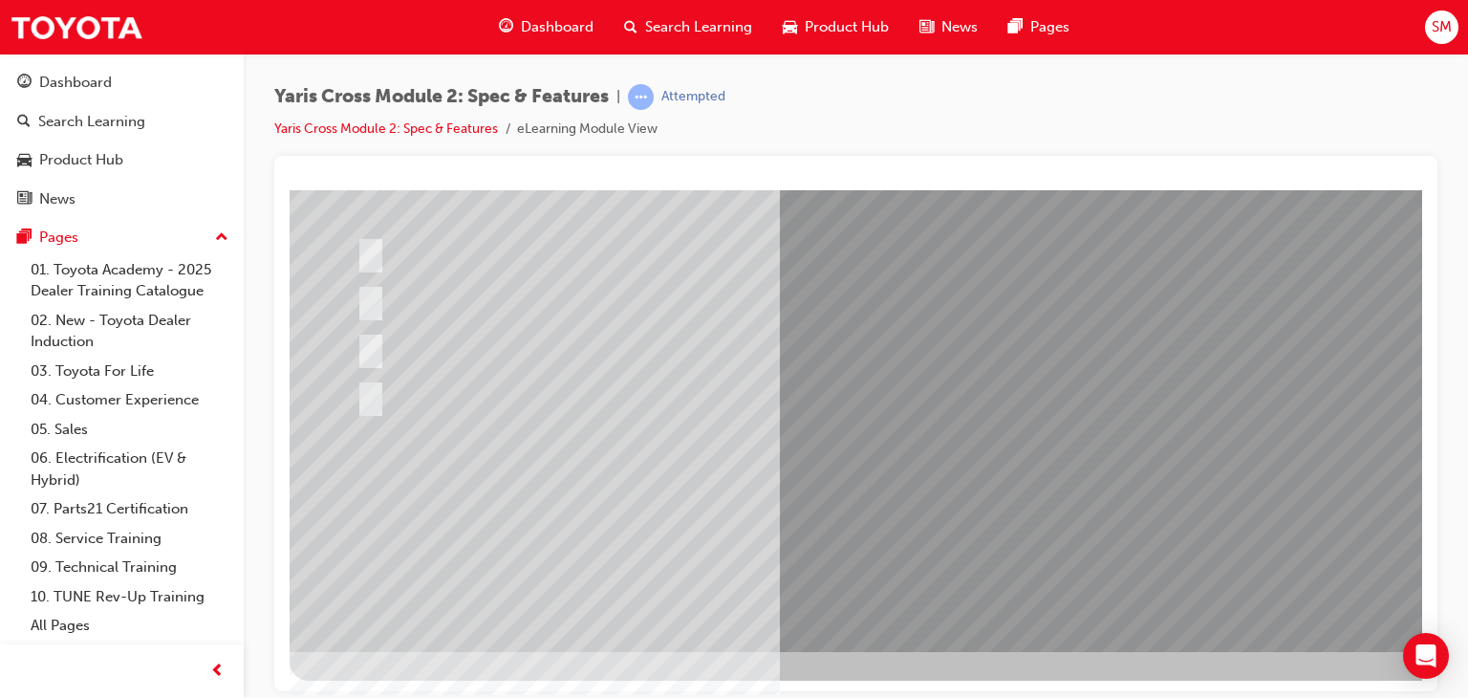
click at [894, 494] on div at bounding box center [940, 307] width 1300 height 688
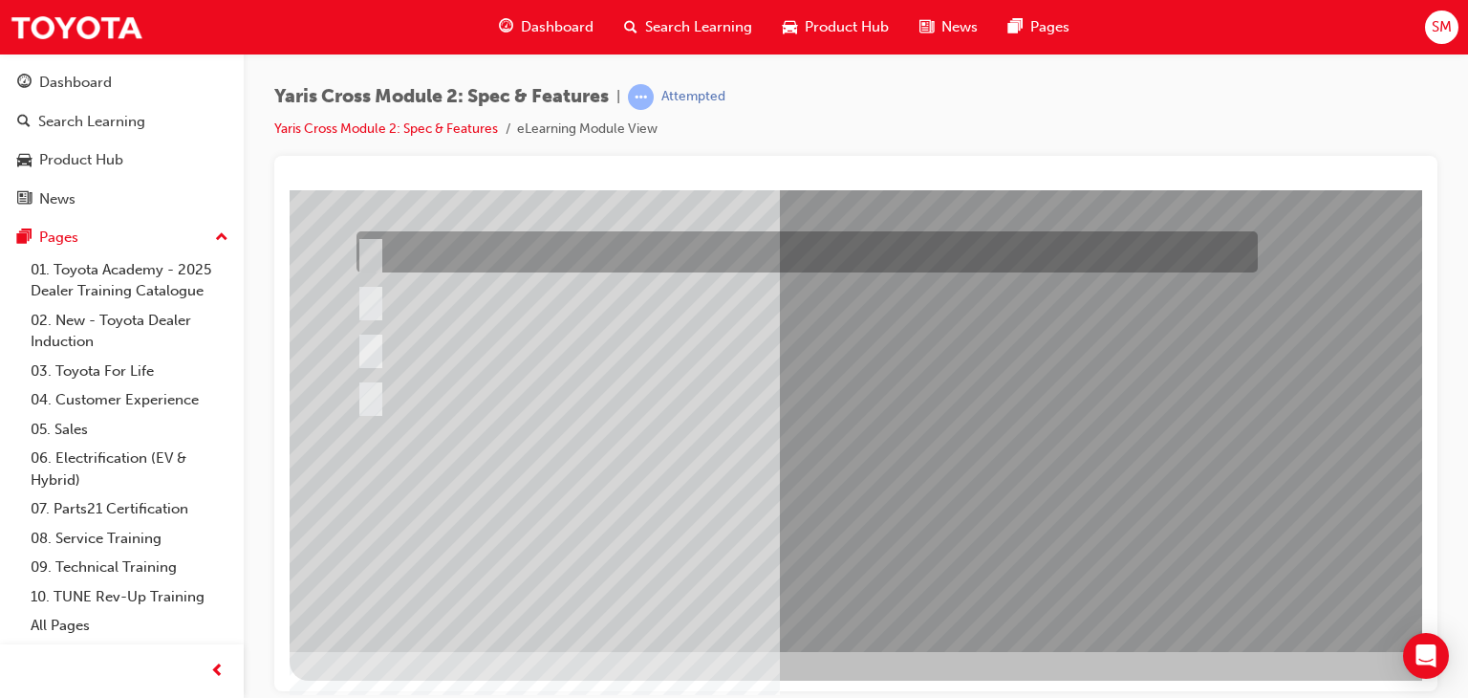
scroll to position [0, 0]
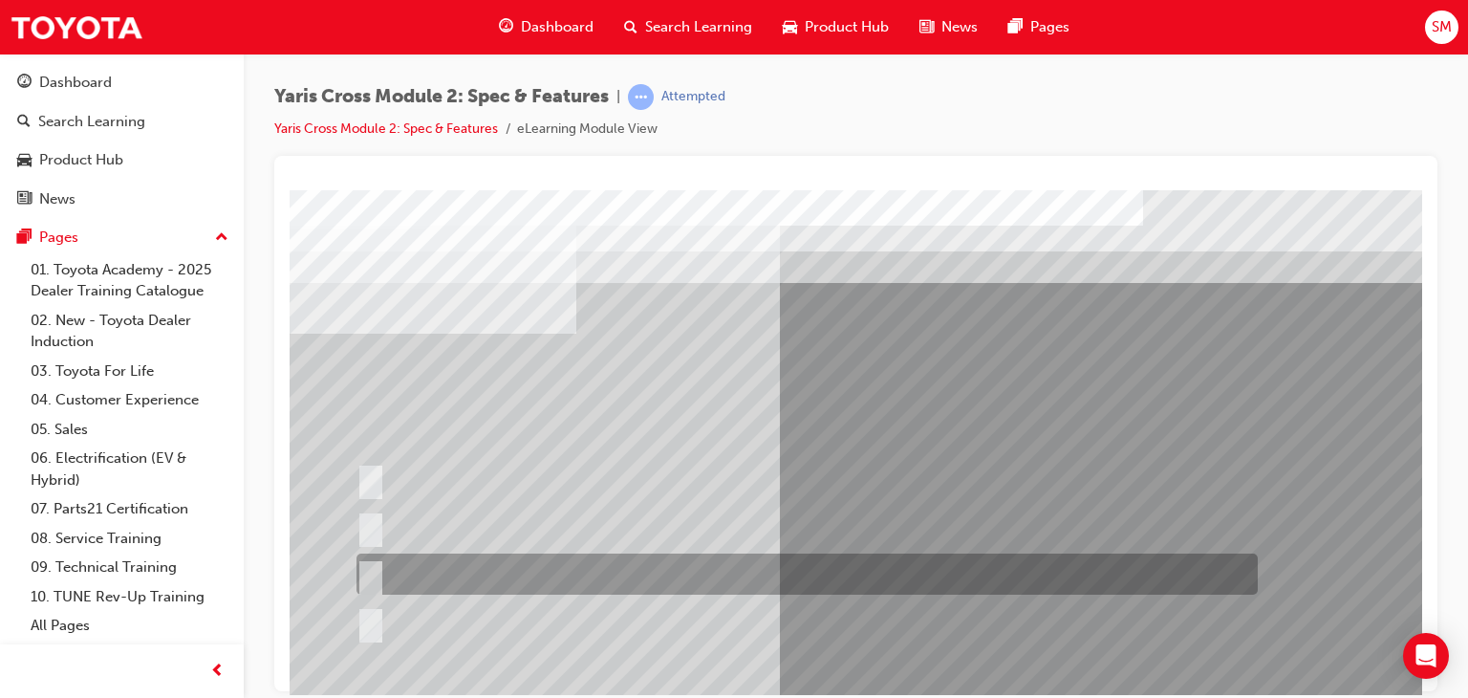
click at [887, 565] on div at bounding box center [802, 574] width 901 height 41
radio input "true"
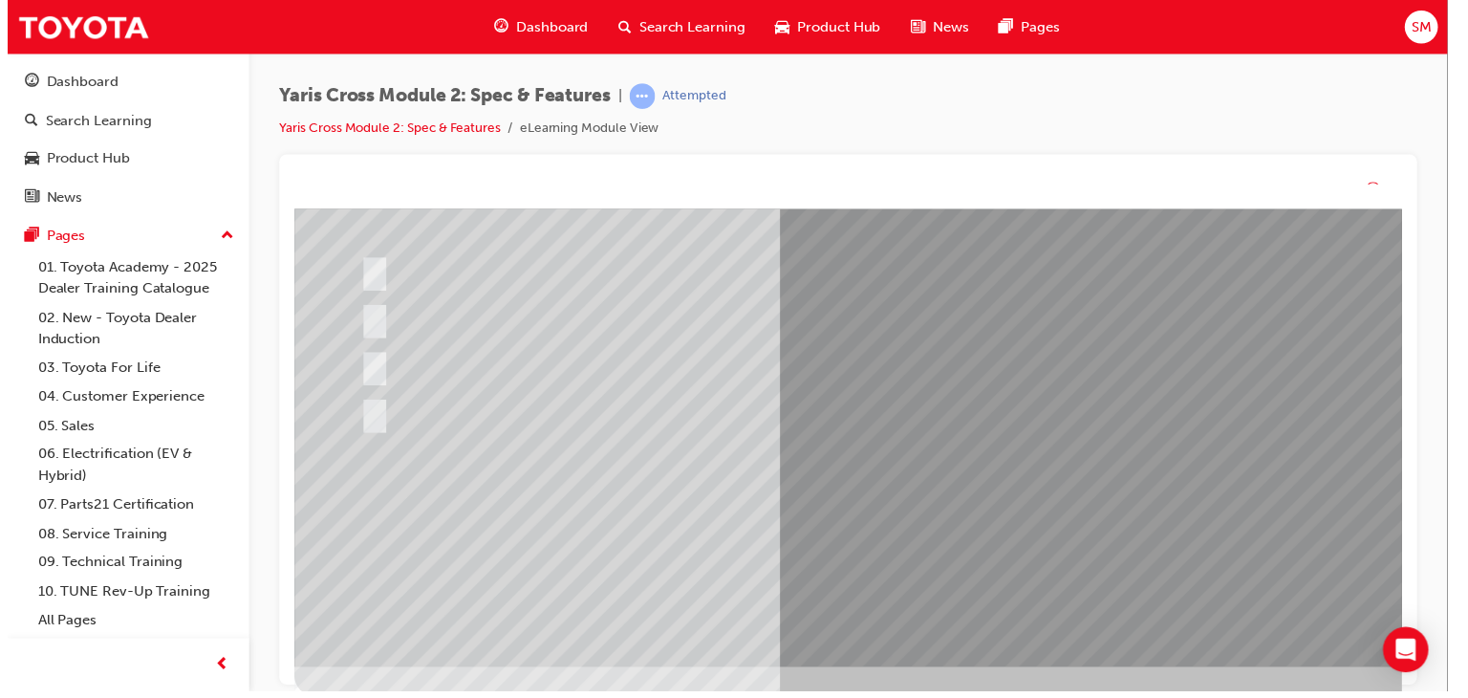
scroll to position [0, 0]
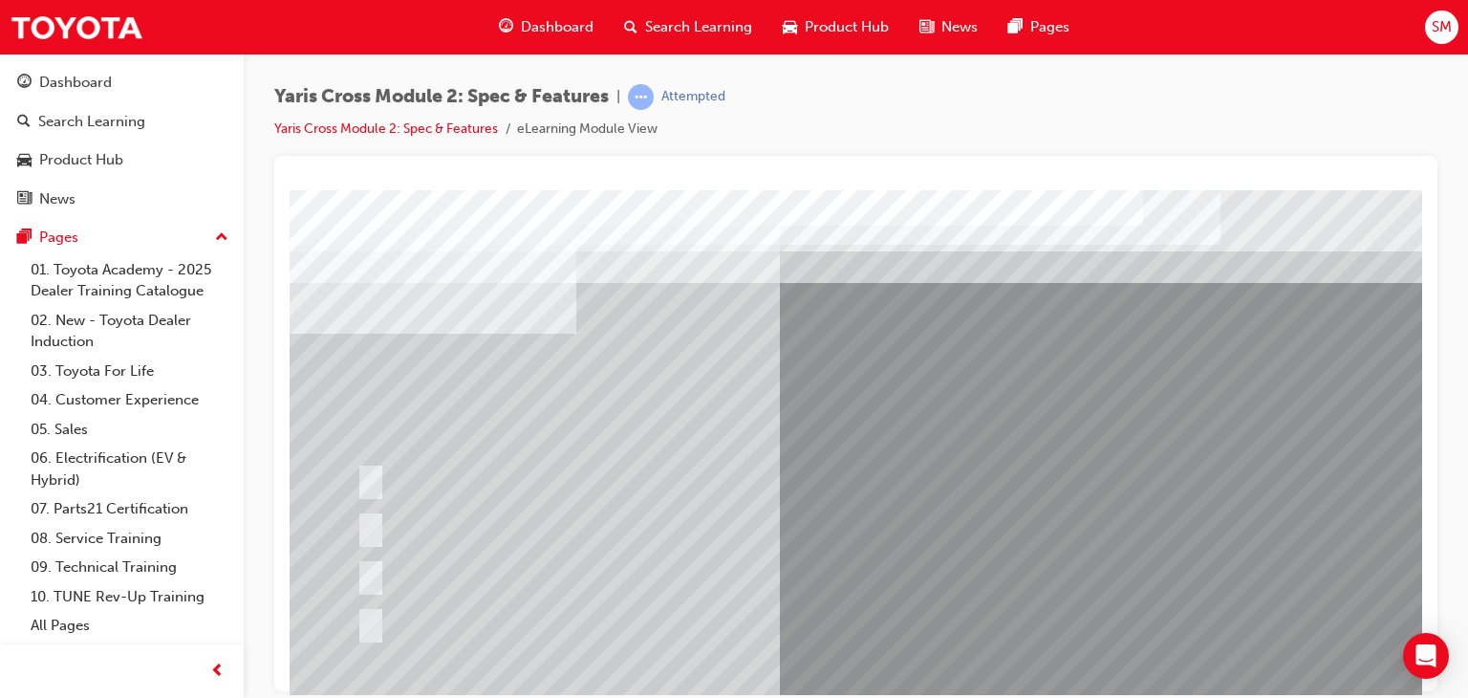
click at [901, 507] on div at bounding box center [940, 533] width 1300 height 688
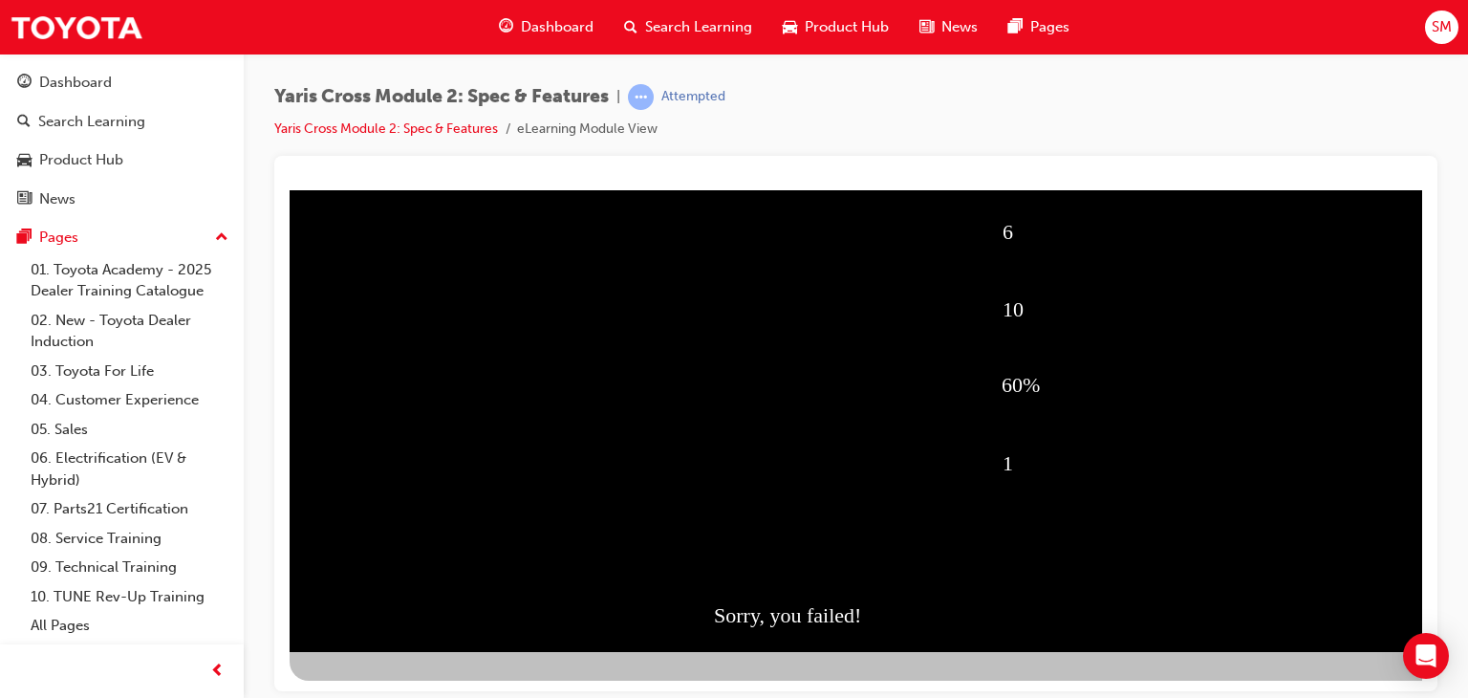
scroll to position [226, 0]
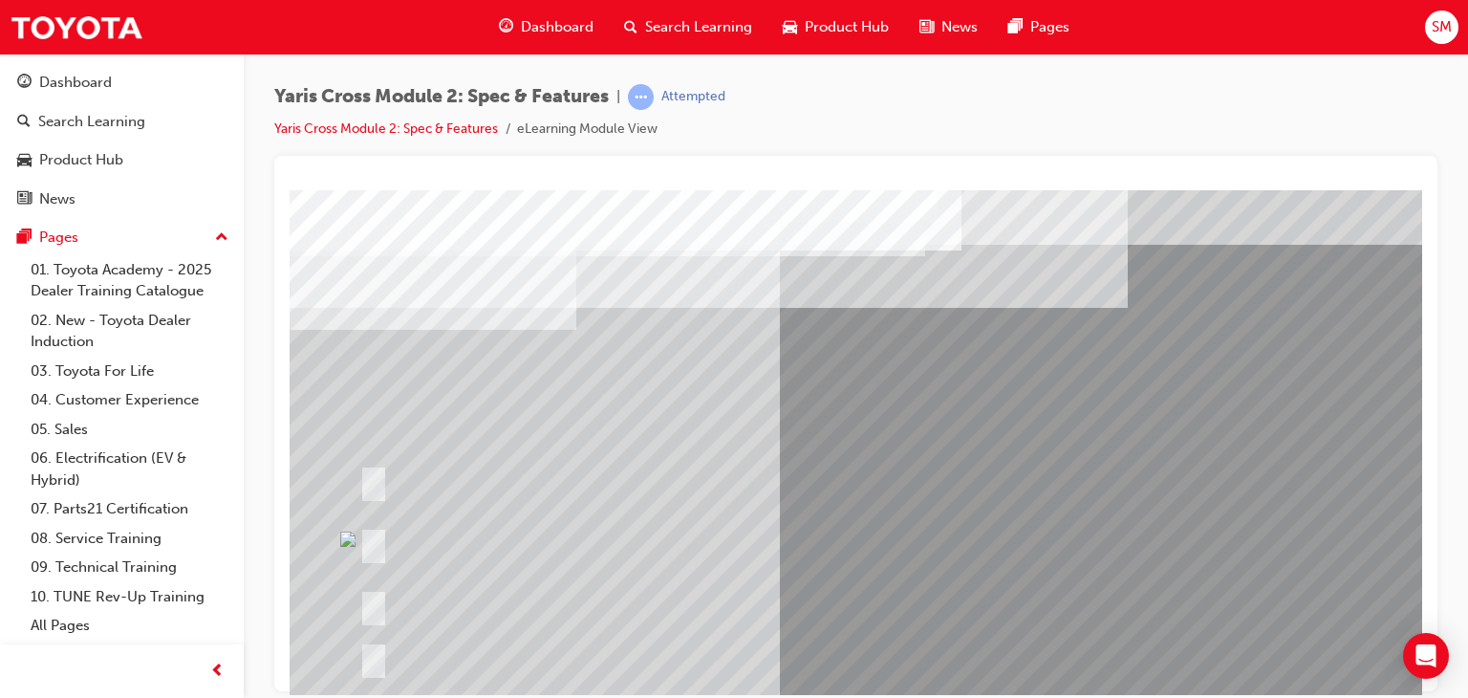
scroll to position [0, 0]
click at [474, 540] on div at bounding box center [715, 546] width 720 height 70
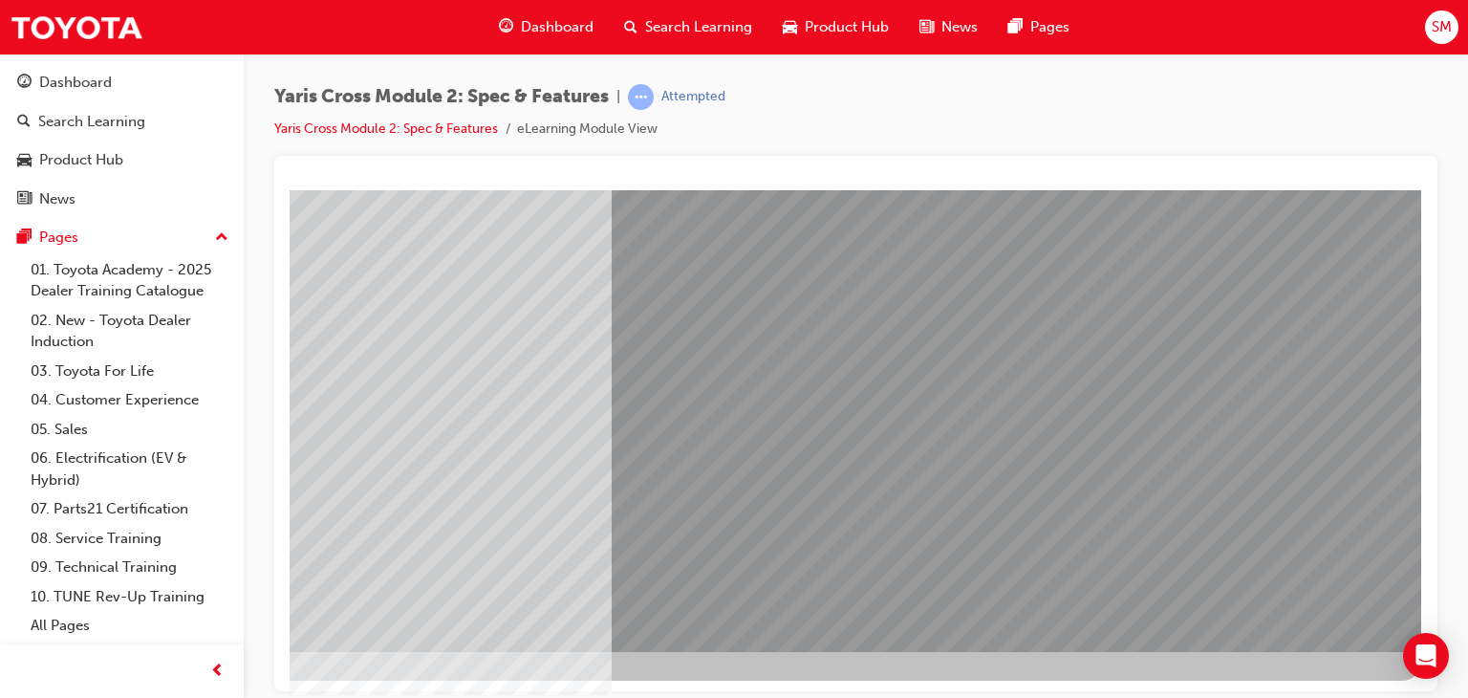
scroll to position [227, 143]
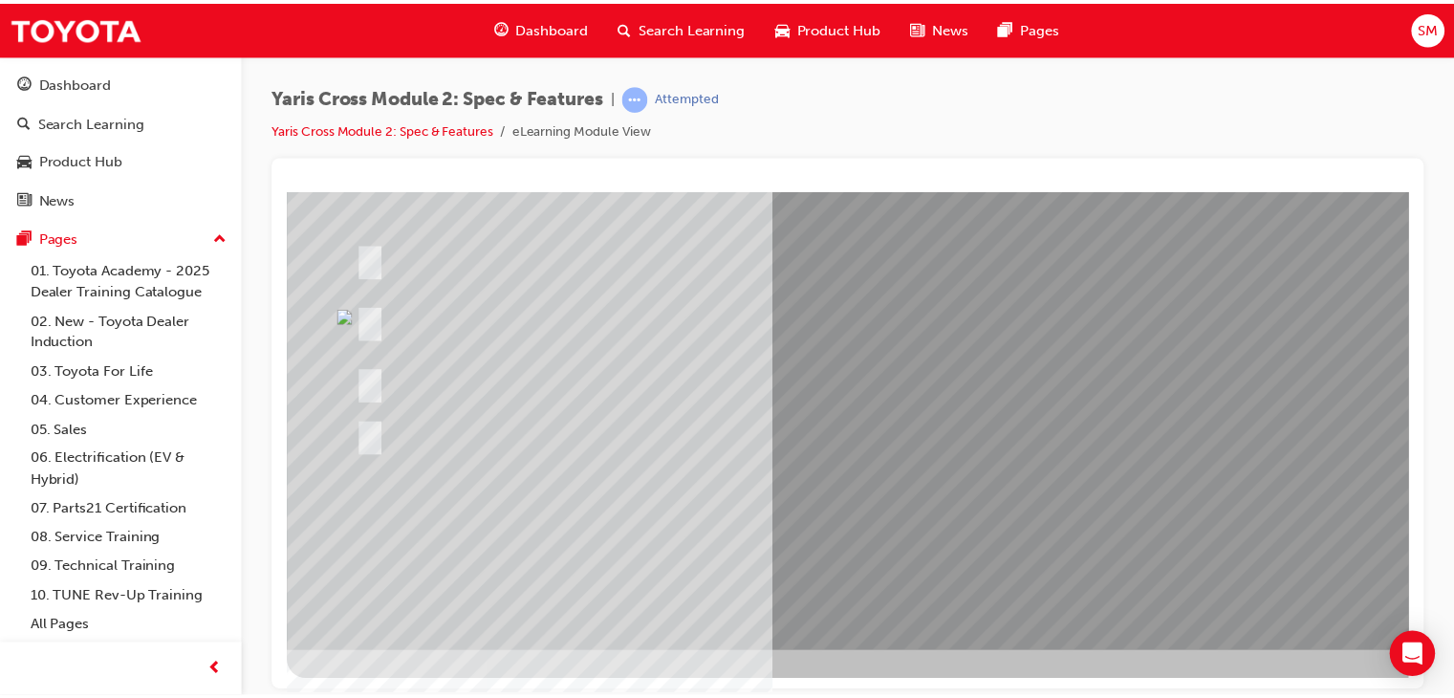
scroll to position [227, 182]
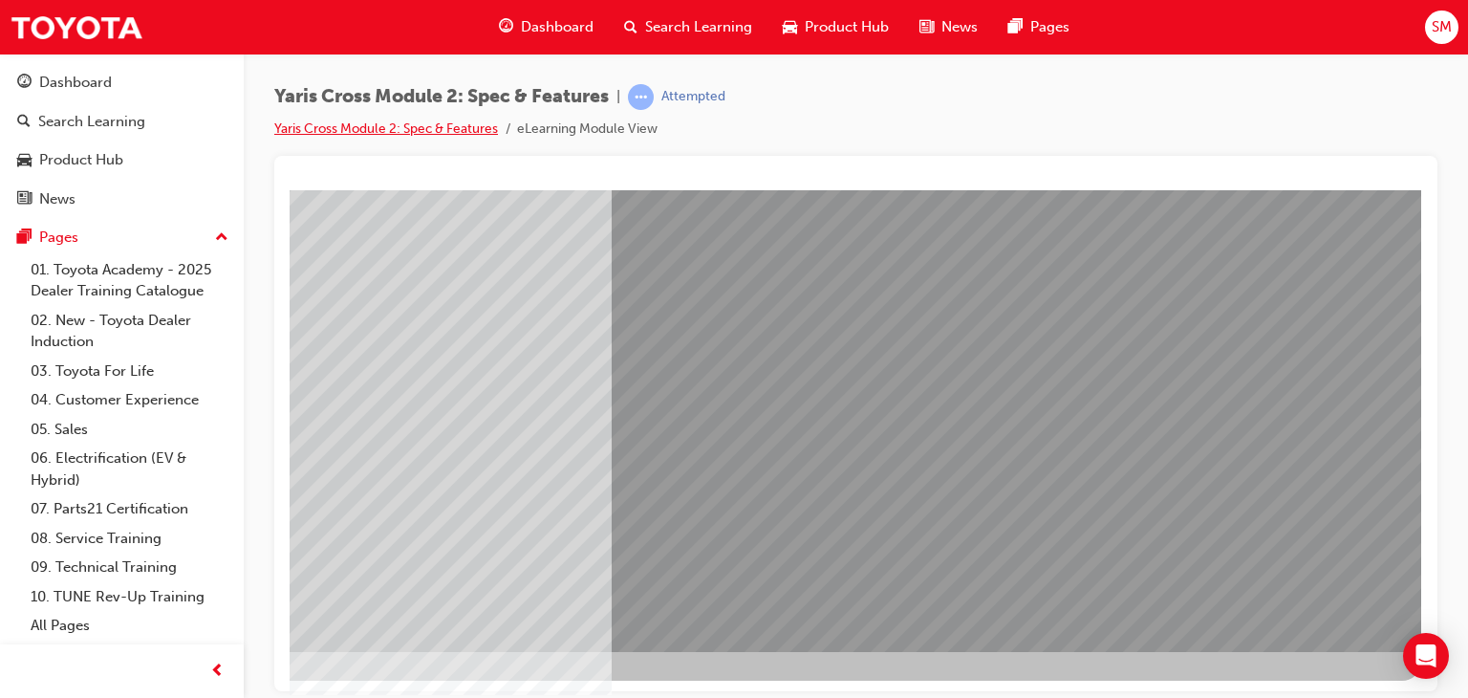
click at [413, 128] on link "Yaris Cross Module 2: Spec & Features" at bounding box center [386, 128] width 224 height 16
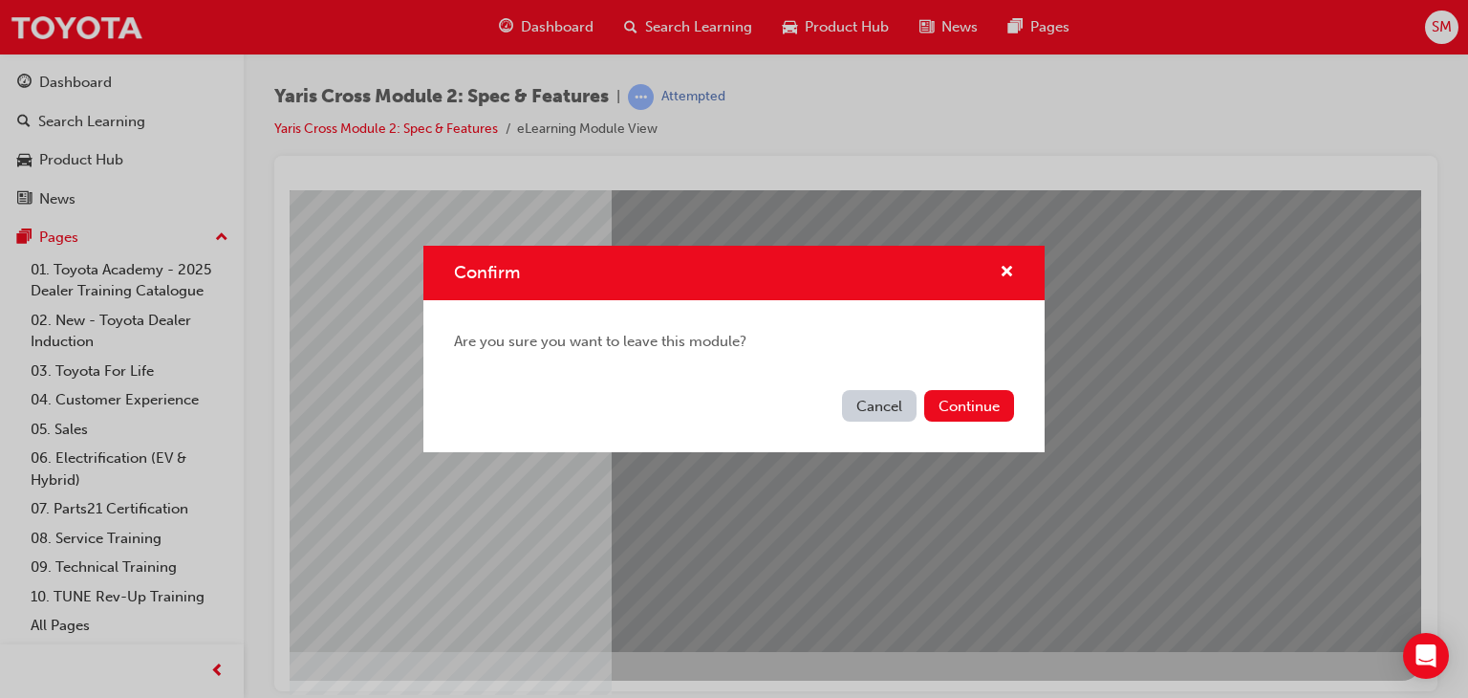
click at [892, 419] on button "Cancel" at bounding box center [879, 406] width 75 height 32
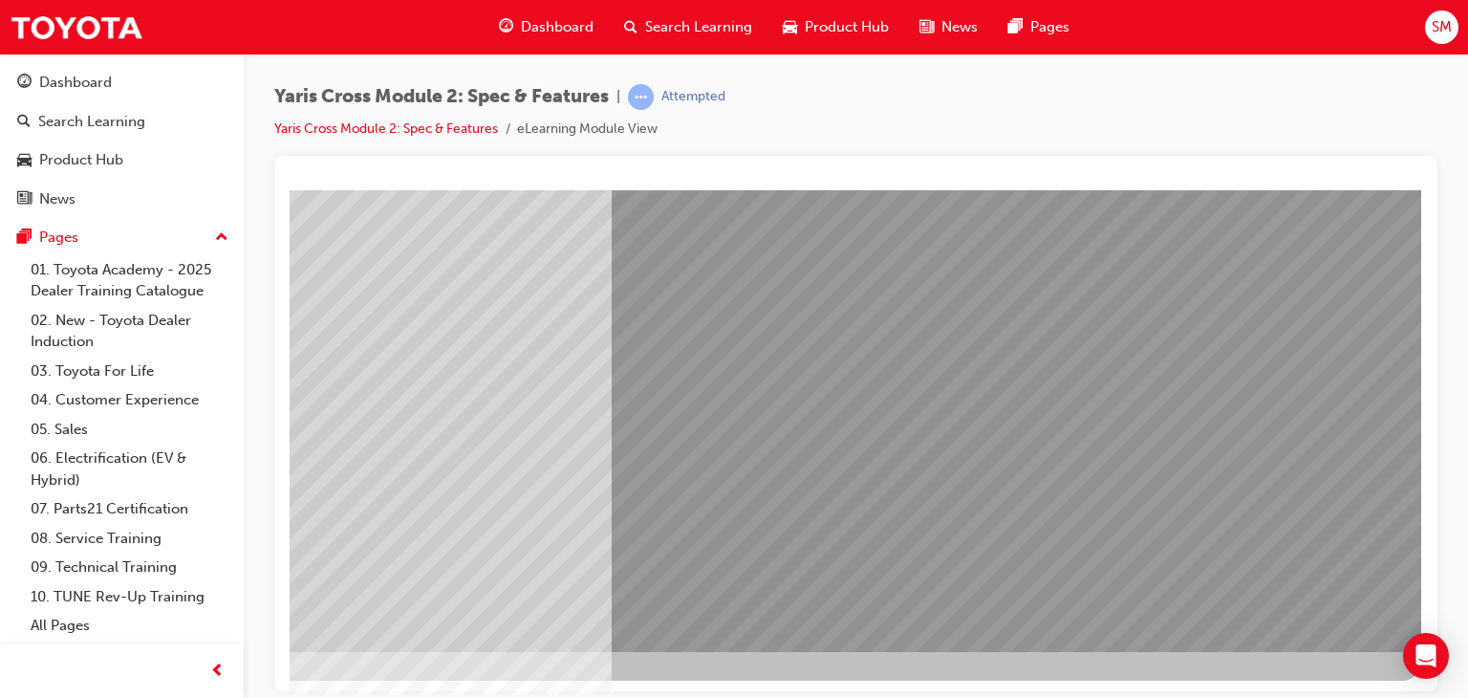
click at [892, 420] on div at bounding box center [551, 436] width 720 height 70
click at [472, 128] on link "Yaris Cross Module 2: Spec & Features" at bounding box center [386, 128] width 224 height 16
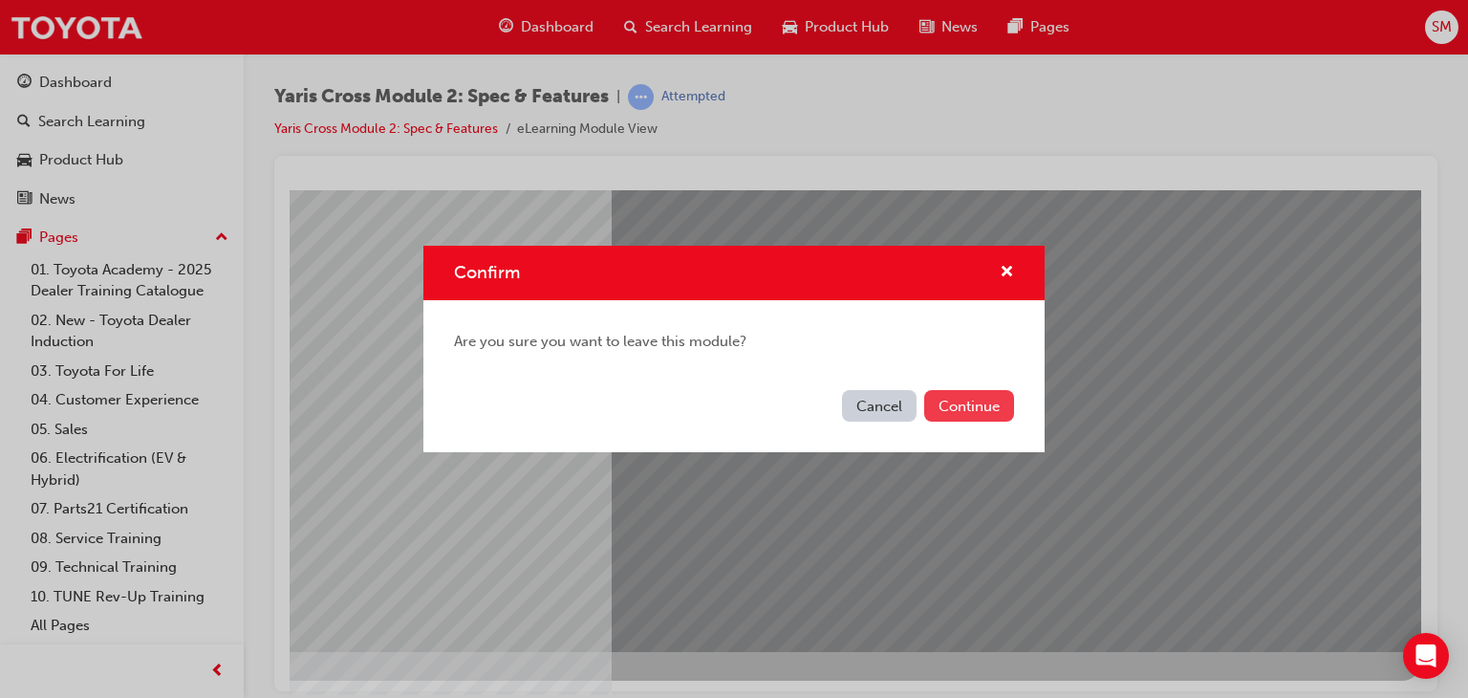
click at [975, 390] on button "Continue" at bounding box center [969, 406] width 90 height 32
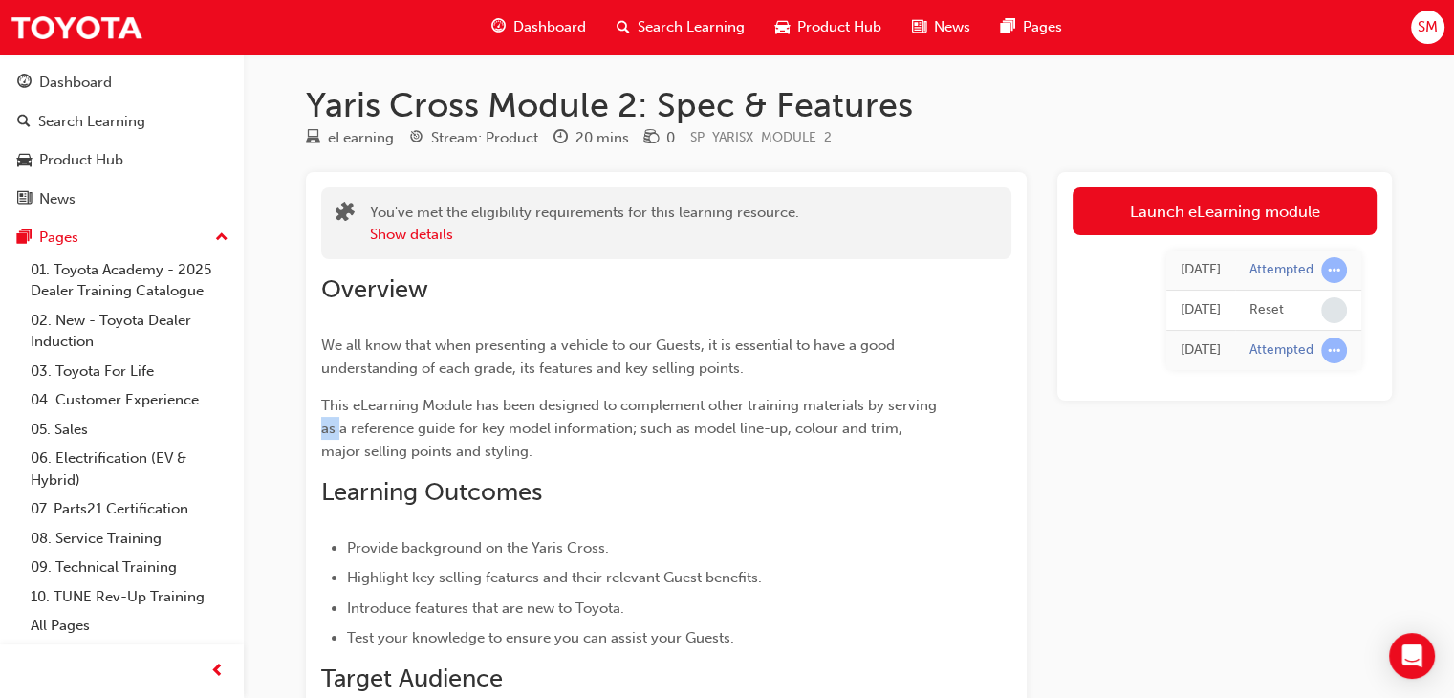
click at [975, 389] on div "Overview We all know that when presenting a vehicle to our Guests, it is essent…" at bounding box center [666, 502] width 690 height 487
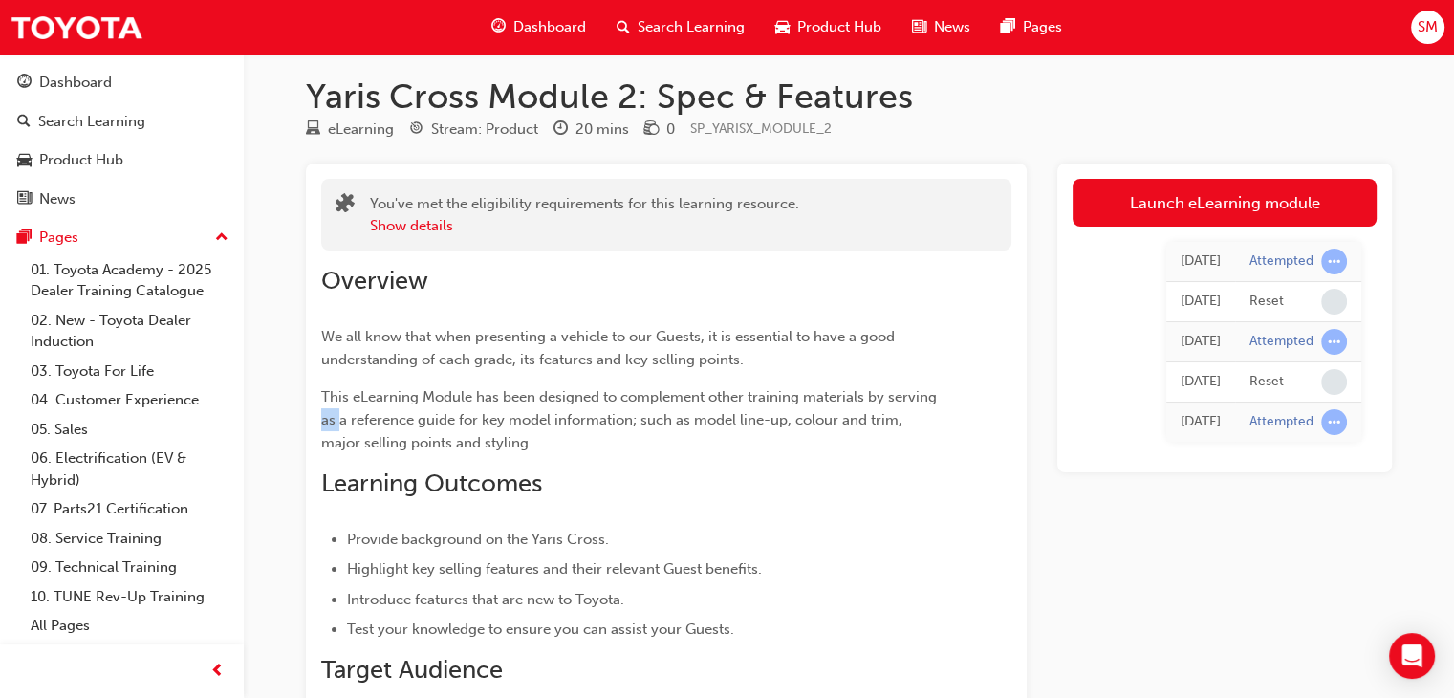
scroll to position [6, 0]
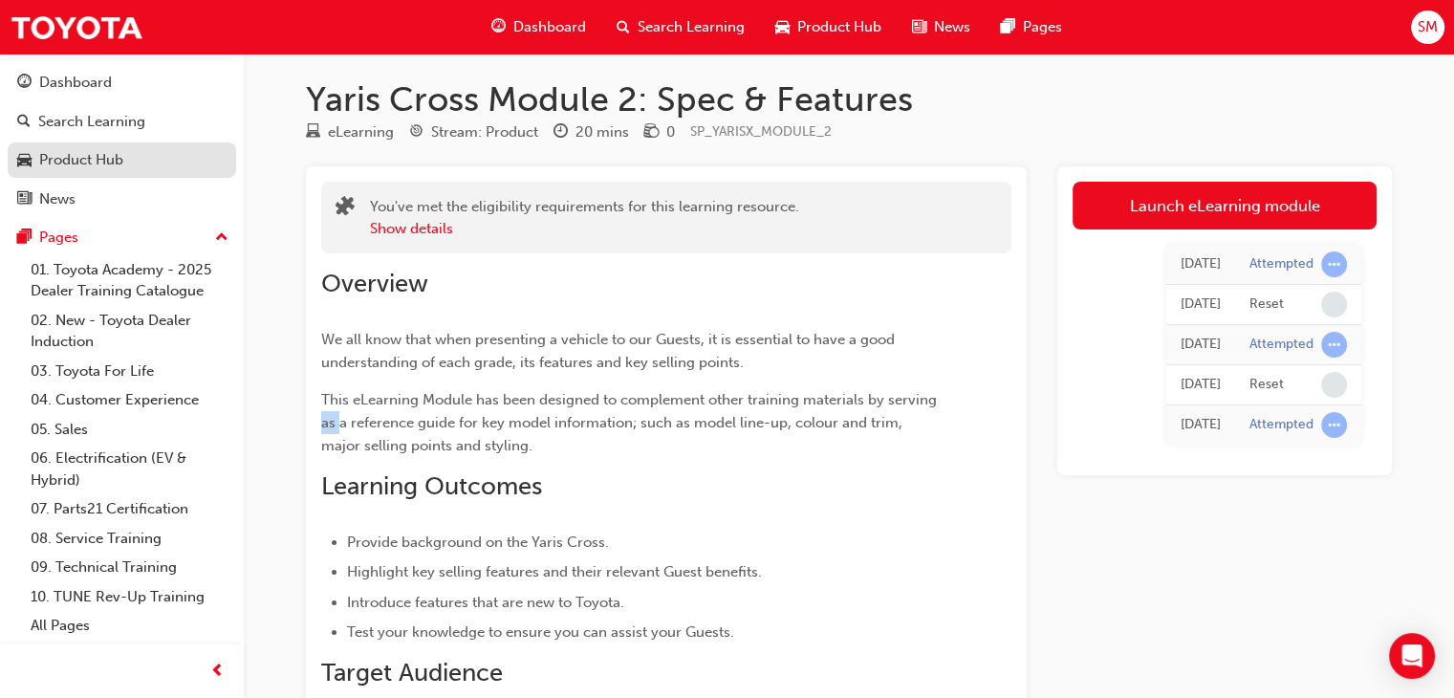
click at [66, 170] on div "Product Hub" at bounding box center [81, 160] width 84 height 22
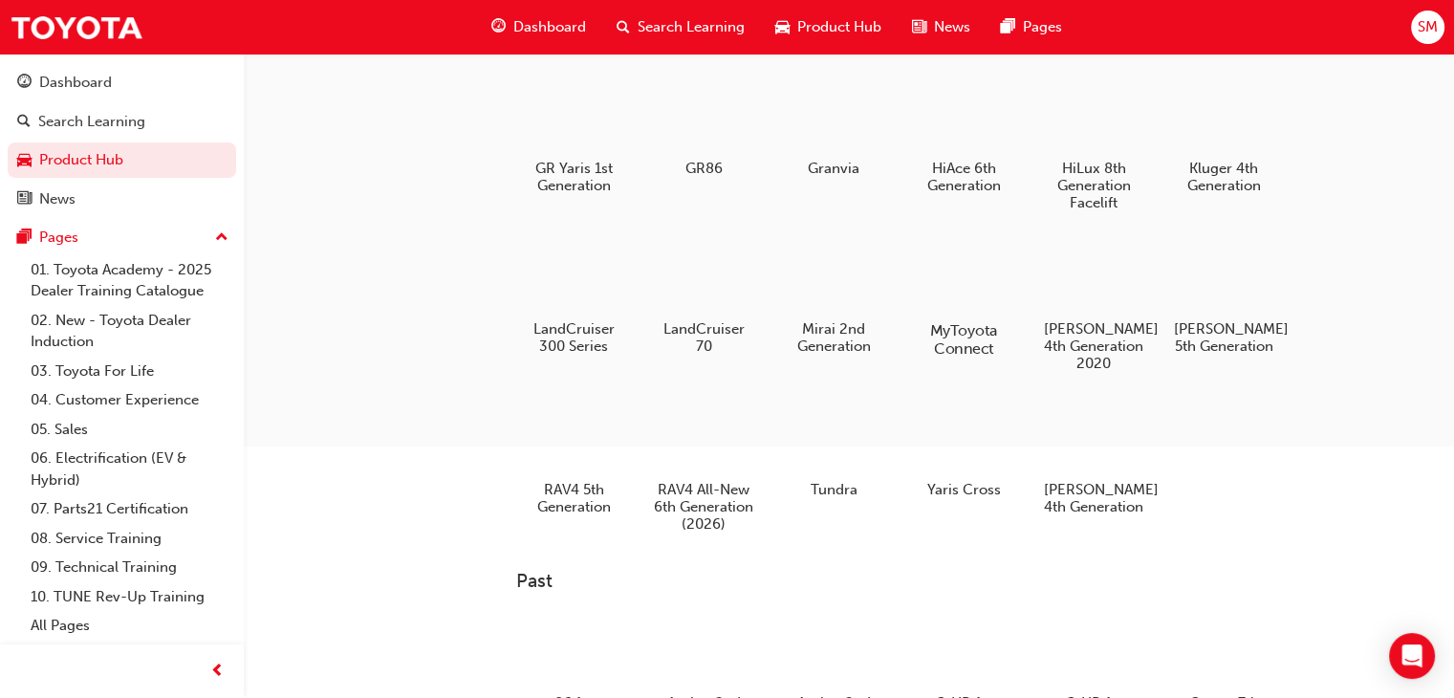
scroll to position [363, 0]
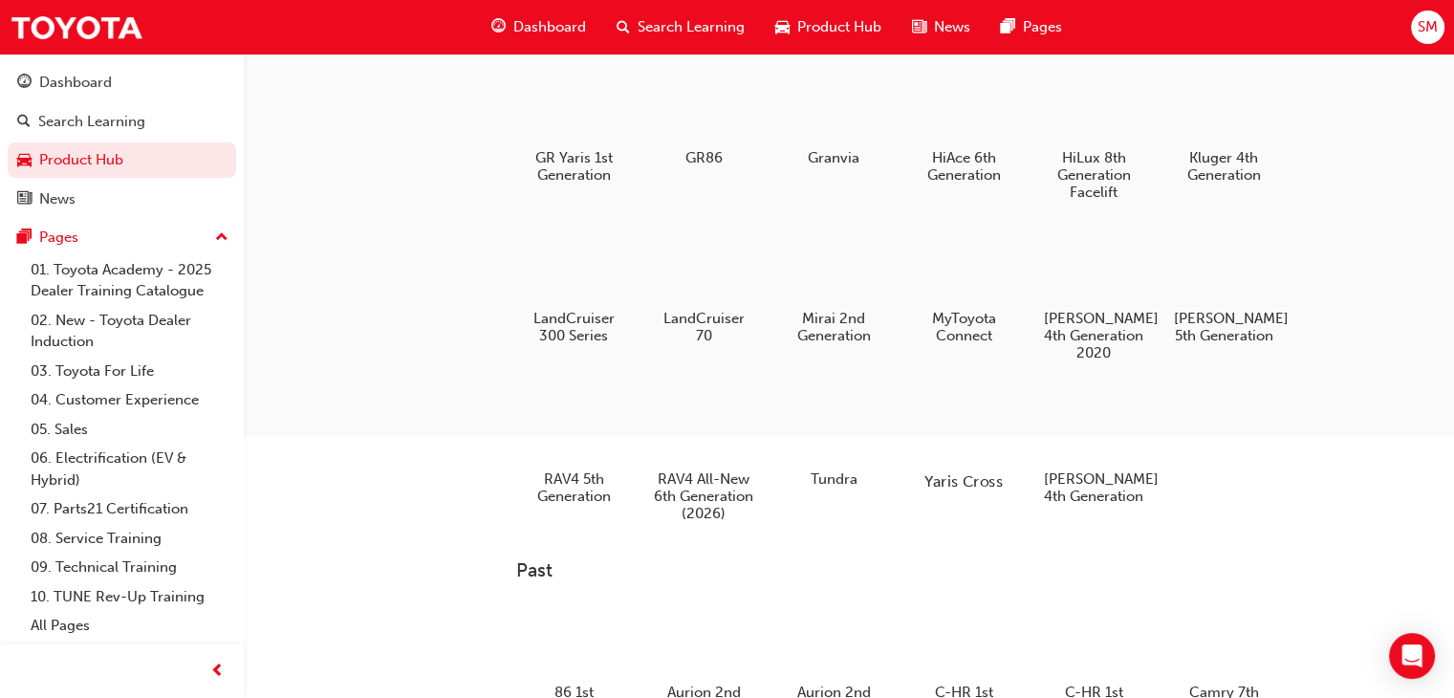
click at [956, 435] on div at bounding box center [964, 426] width 106 height 76
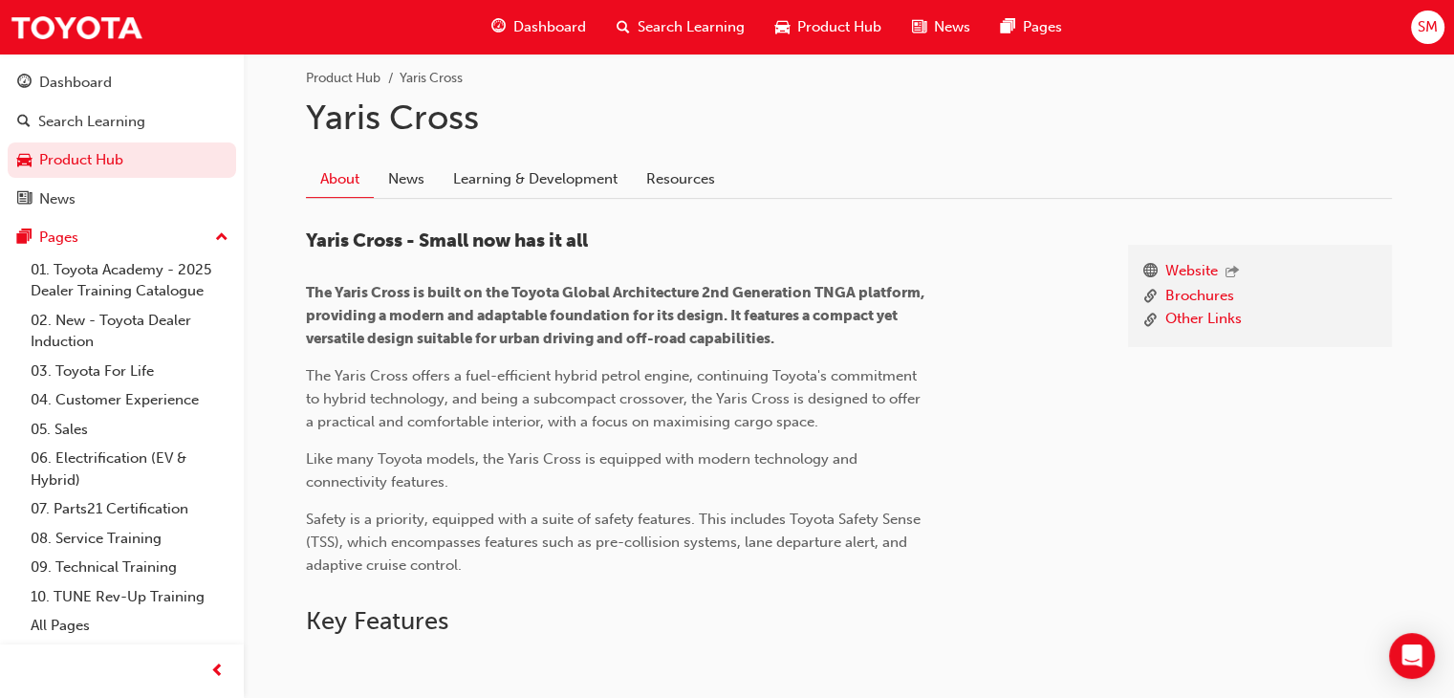
scroll to position [354, 0]
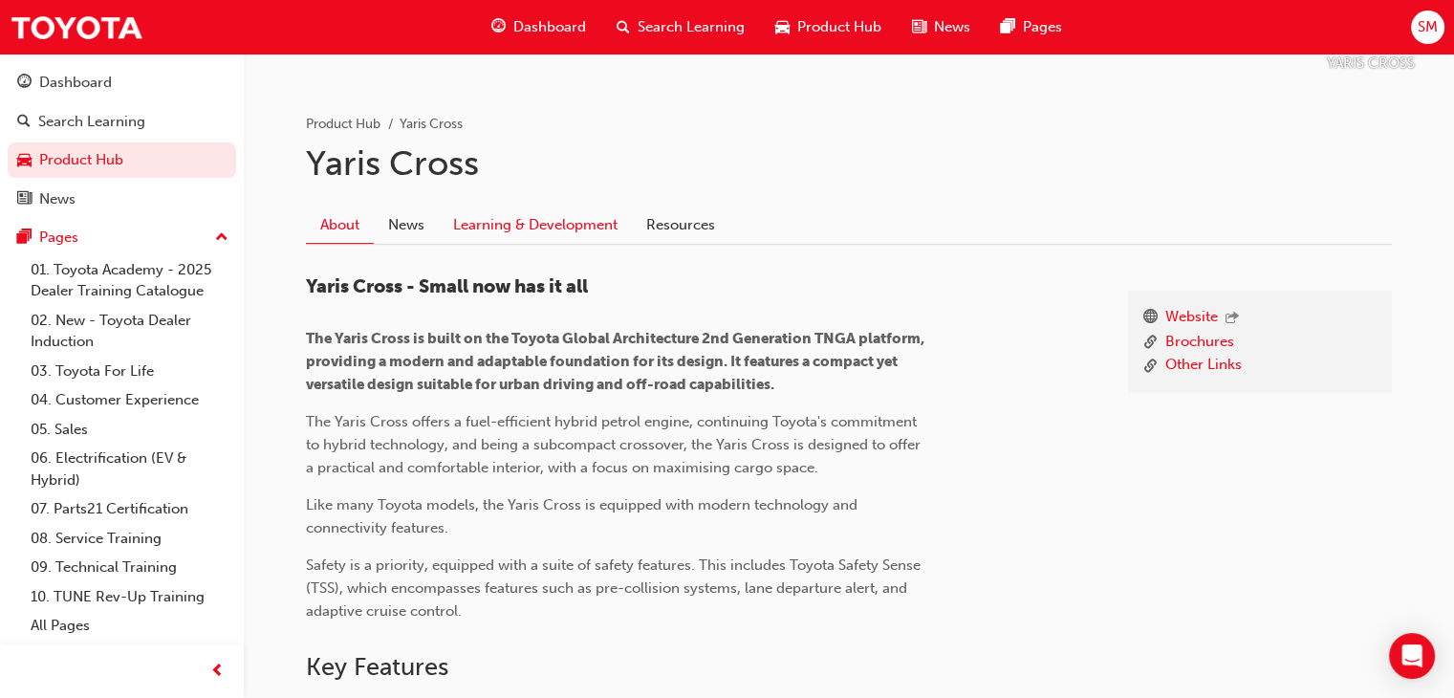
click at [593, 230] on link "Learning & Development" at bounding box center [535, 225] width 193 height 36
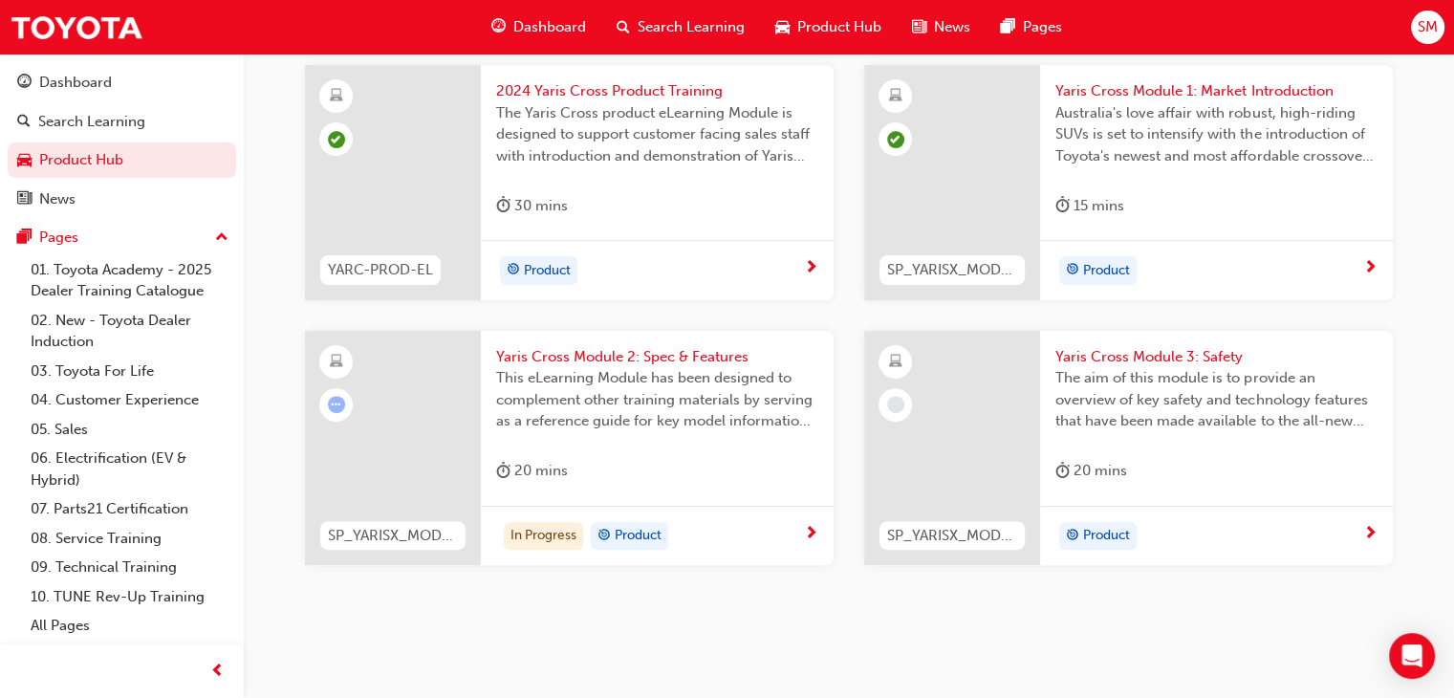
scroll to position [549, 0]
